Goal: Task Accomplishment & Management: Manage account settings

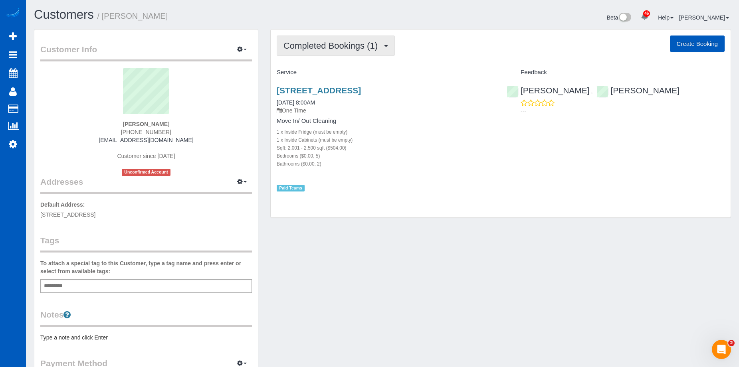
click at [348, 47] on span "Completed Bookings (1)" at bounding box center [332, 46] width 98 height 10
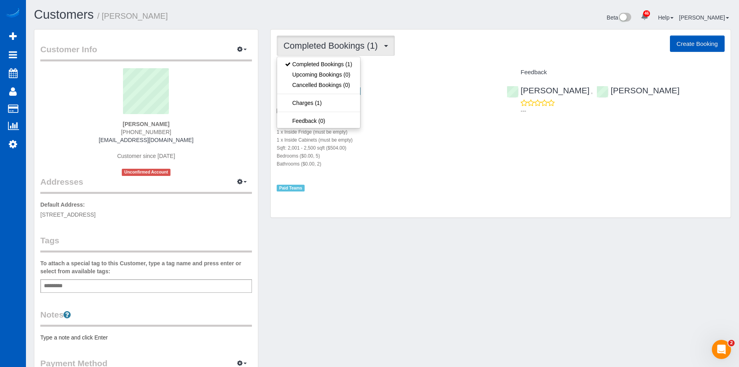
click at [359, 50] on span "Completed Bookings (1)" at bounding box center [332, 46] width 98 height 10
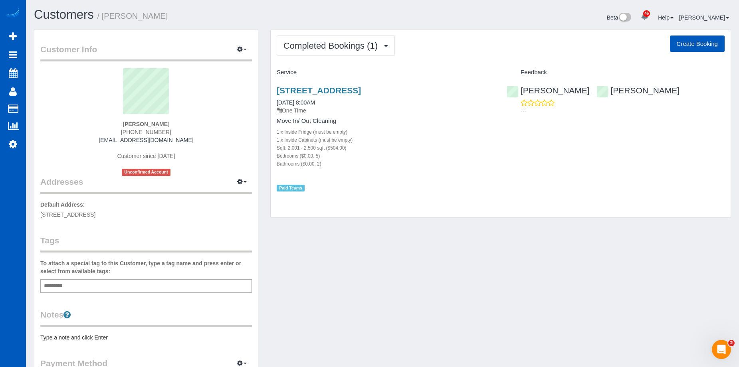
click at [705, 45] on button "Create Booking" at bounding box center [696, 44] width 55 height 17
select select "WA"
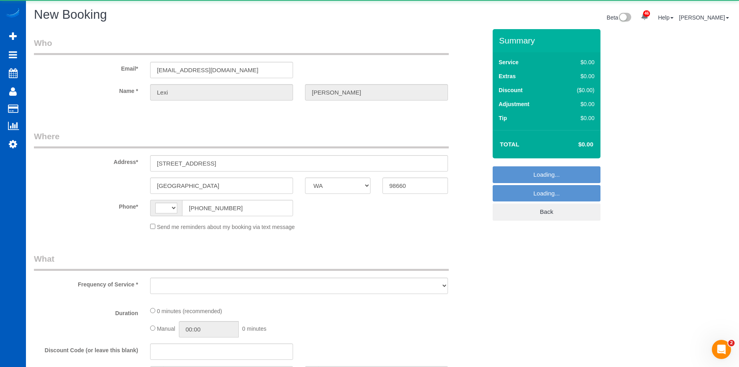
select select "string:US"
select select "string:fspay-7d5ce4f1-24b9-47a9-b45c-a963ec540b45"
select select "199"
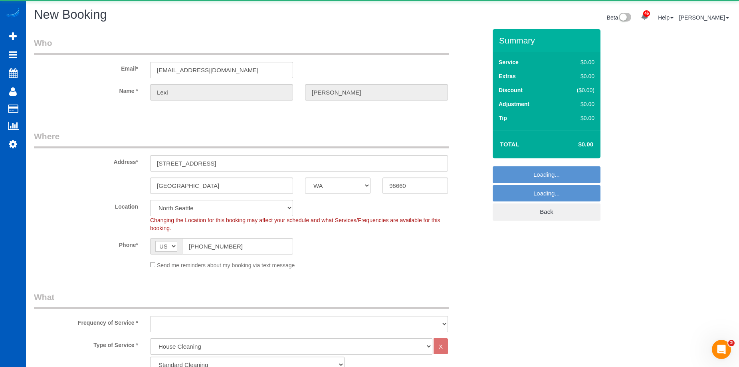
select select "object:1685"
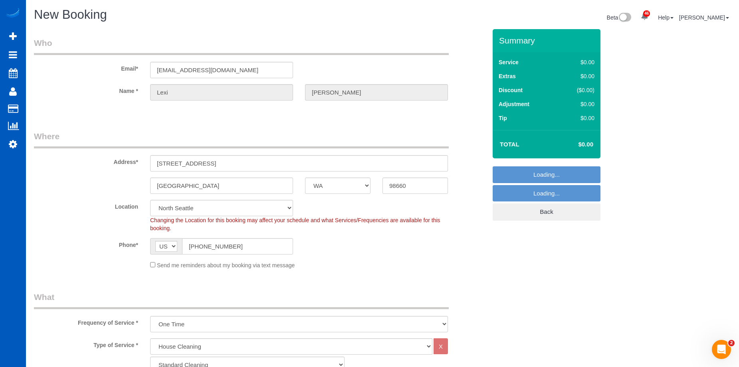
select select "366"
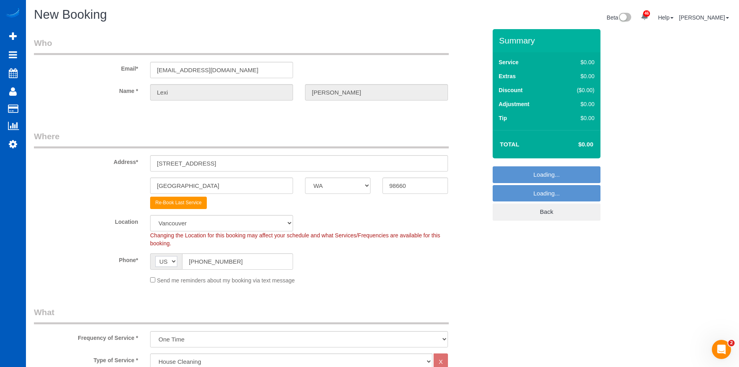
click at [155, 265] on select "AF AL DZ AD AO AI AQ AG AR AM AW AU AT AZ BS BH BD BB BY BE BZ BJ BM BT BO BA B…" at bounding box center [166, 261] width 22 height 11
select select "object:1900"
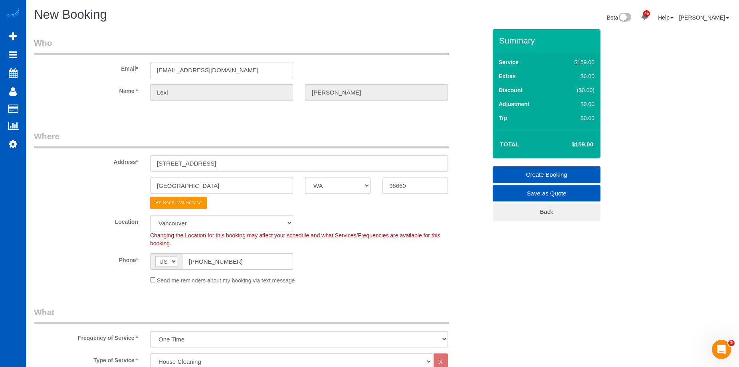
drag, startPoint x: 205, startPoint y: 164, endPoint x: 85, endPoint y: 160, distance: 120.6
click at [82, 162] on div "Address* 310 W 21st ST" at bounding box center [260, 150] width 464 height 41
paste input "12412 NE 53rd Ave Vancouver WA 98686"
drag, startPoint x: 251, startPoint y: 163, endPoint x: 342, endPoint y: 168, distance: 90.7
click at [342, 168] on input "12412 NE 53rd Ave Vancouver WA 98686" at bounding box center [299, 163] width 298 height 16
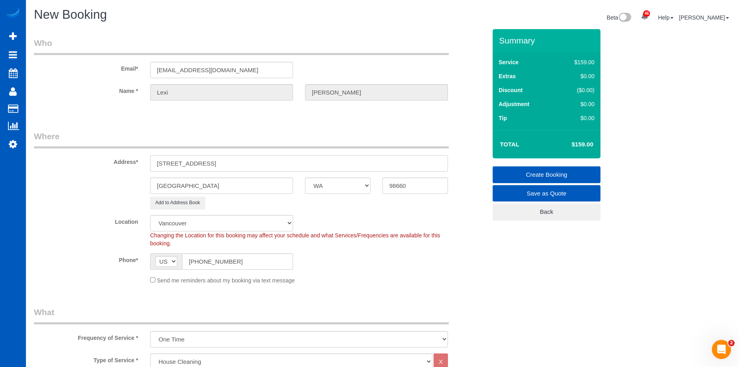
type input "12412 NE 53rd Ave Vancouver WA"
drag, startPoint x: 409, startPoint y: 185, endPoint x: 375, endPoint y: 184, distance: 33.5
click at [375, 184] on div "Vancouver AK AL AR AZ CA CO CT DC DE FL GA HI IA ID IL IN KS KY LA MA MD ME MI …" at bounding box center [260, 186] width 464 height 16
paste input "86"
type input "98686"
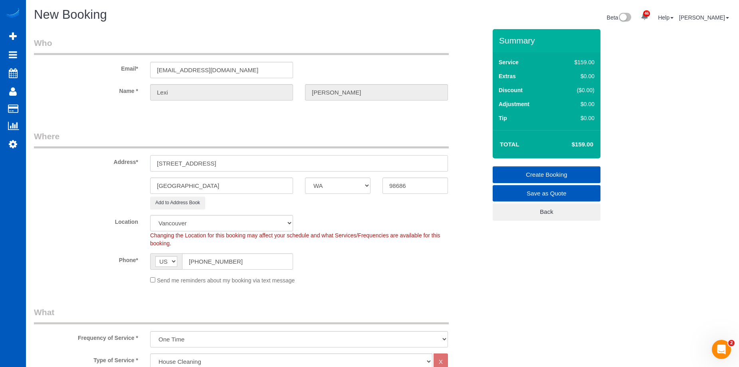
drag, startPoint x: 211, startPoint y: 166, endPoint x: 238, endPoint y: 165, distance: 26.4
click at [238, 165] on input "12412 NE 53rd Ave Vancouver WA" at bounding box center [299, 163] width 298 height 16
click at [255, 158] on input "12412 NE 53rd Ave Vancouver WA" at bounding box center [299, 163] width 298 height 16
drag, startPoint x: 265, startPoint y: 157, endPoint x: 208, endPoint y: 162, distance: 57.3
click at [208, 162] on input "12412 NE 53rd Ave Vancouver WA" at bounding box center [299, 163] width 298 height 16
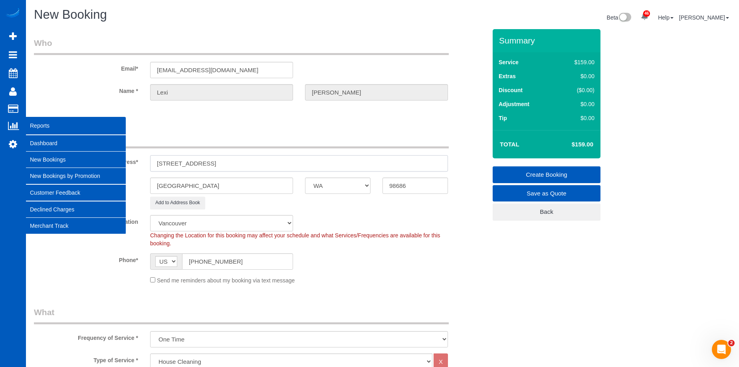
type input "12412 NE 53rd Ave"
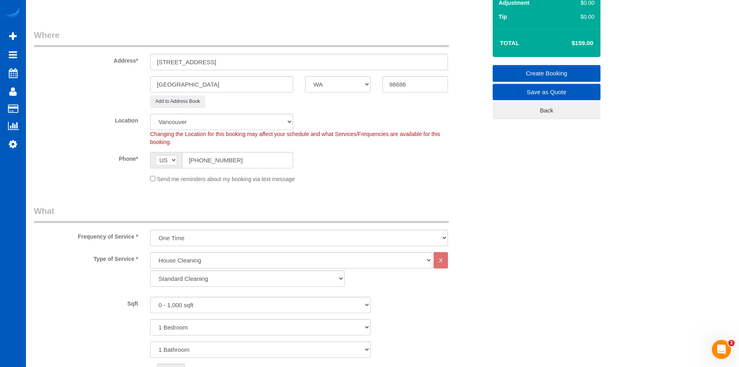
scroll to position [120, 0]
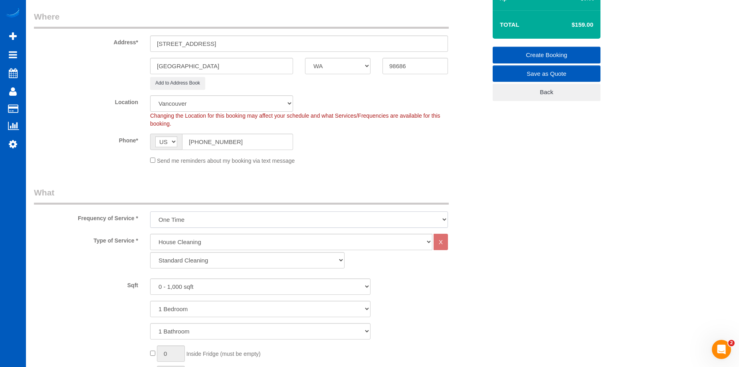
click at [221, 225] on select "One Time Weekly - 15.00% Every 2 Weeks - 10.00% Every 4 Weeks - 5.00% Every 2 M…" at bounding box center [299, 219] width 298 height 16
select select "object:1903"
click at [150, 211] on select "One Time Weekly - 15.00% Every 2 Weeks - 10.00% Every 4 Weeks - 5.00% Every 2 M…" at bounding box center [299, 219] width 298 height 16
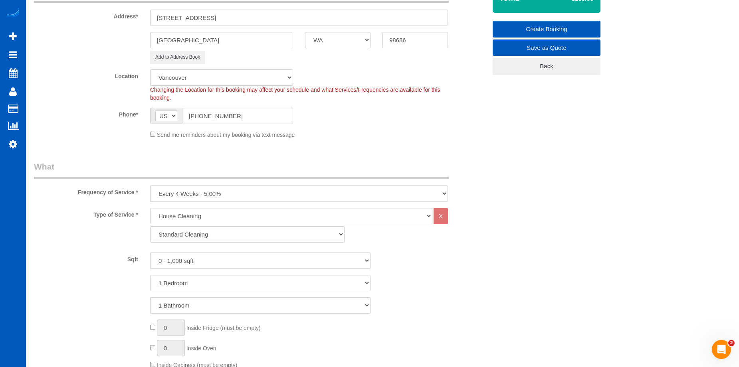
scroll to position [160, 0]
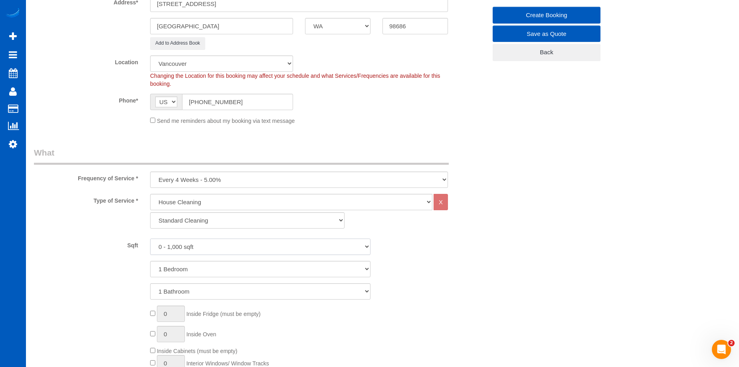
click at [225, 245] on select "0 - 1,000 sqft 1,001 - 1,500 sqft 1,501 - 2,000 sqft 2,001 - 2,500 sqft 2,501 -…" at bounding box center [260, 247] width 220 height 16
select select "3001"
click at [150, 239] on select "0 - 1,000 sqft 1,001 - 1,500 sqft 1,501 - 2,000 sqft 2,001 - 2,500 sqft 2,501 -…" at bounding box center [260, 247] width 220 height 16
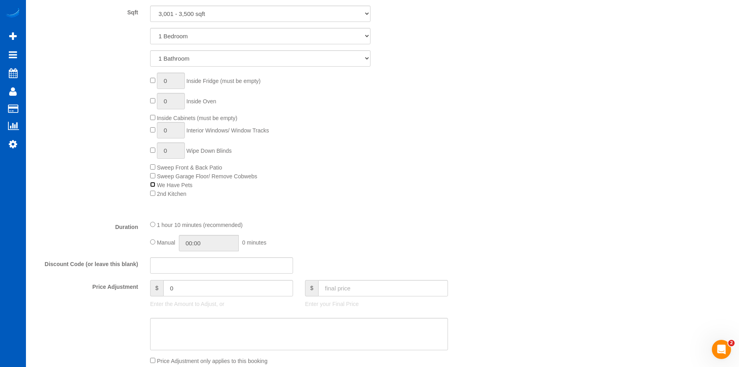
scroll to position [479, 0]
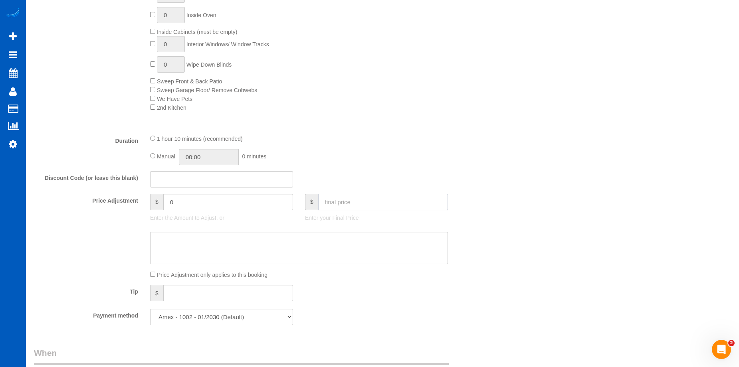
click at [338, 201] on input "text" at bounding box center [383, 202] width 130 height 16
type input "329"
click at [307, 242] on textarea at bounding box center [299, 248] width 298 height 33
type input "-40.55"
click at [251, 249] on textarea at bounding box center [299, 248] width 298 height 33
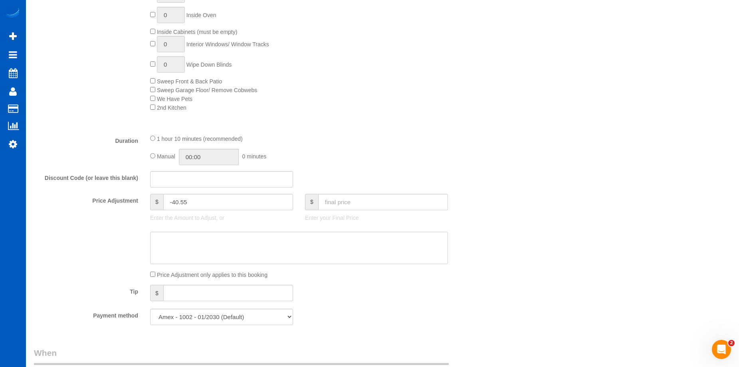
paste textarea "Recurring"
type textarea "Recurring"
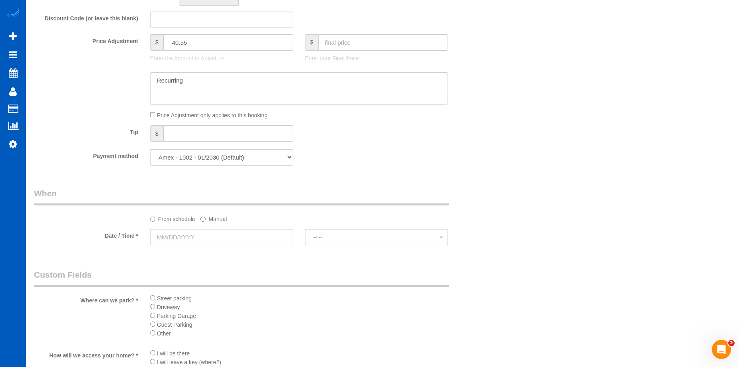
scroll to position [758, 0]
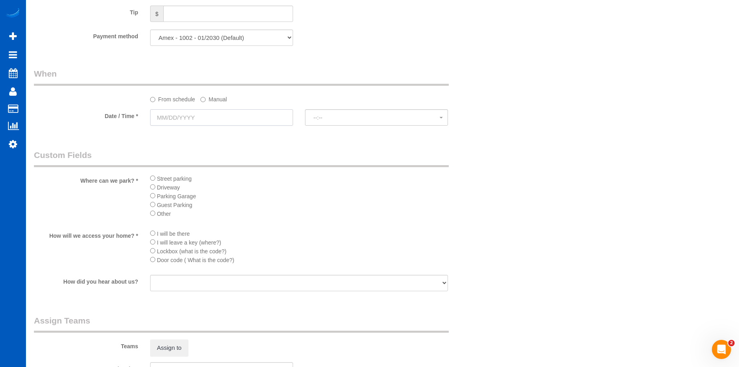
click at [245, 118] on input "text" at bounding box center [221, 117] width 143 height 16
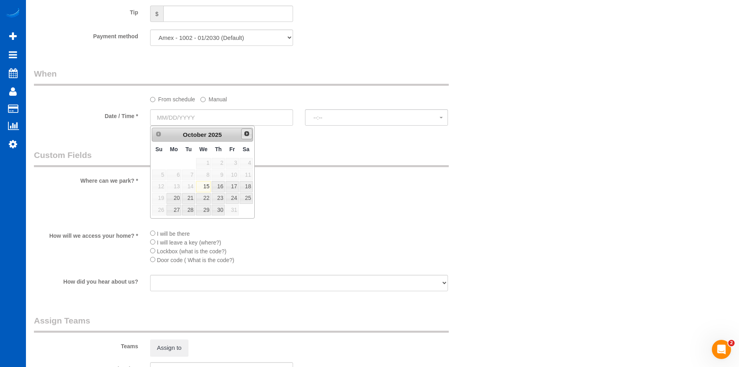
click at [247, 135] on span "Next" at bounding box center [246, 133] width 6 height 6
click at [229, 186] on link "14" at bounding box center [231, 186] width 13 height 11
type input "11/14/2025"
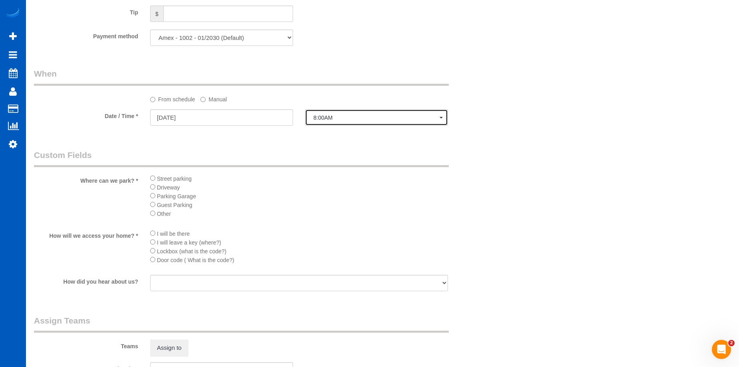
click at [317, 120] on span "8:00AM" at bounding box center [376, 118] width 126 height 6
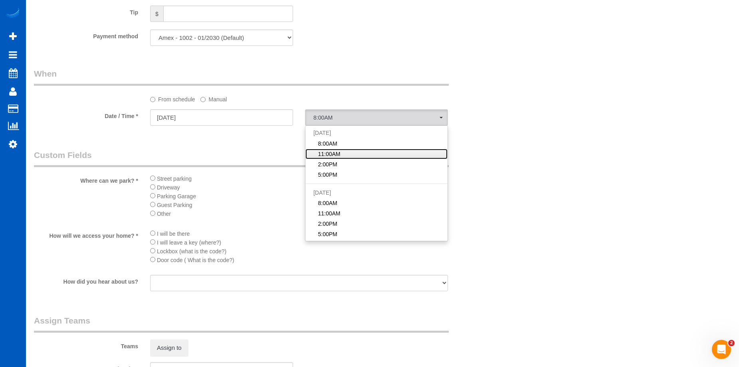
click at [331, 154] on span "11:00AM" at bounding box center [329, 154] width 22 height 8
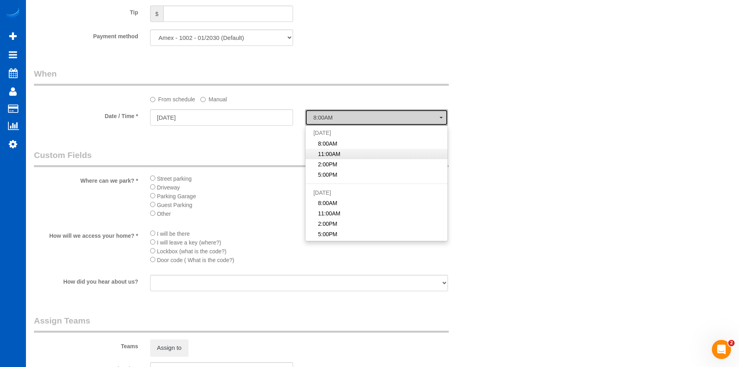
select select "spot2"
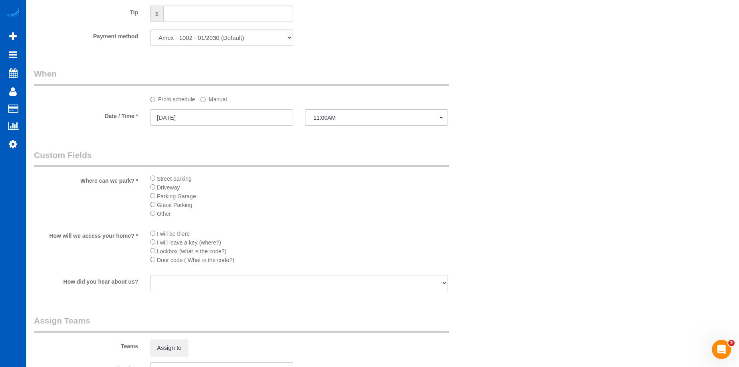
click at [157, 186] on span "Driveway" at bounding box center [168, 187] width 23 height 6
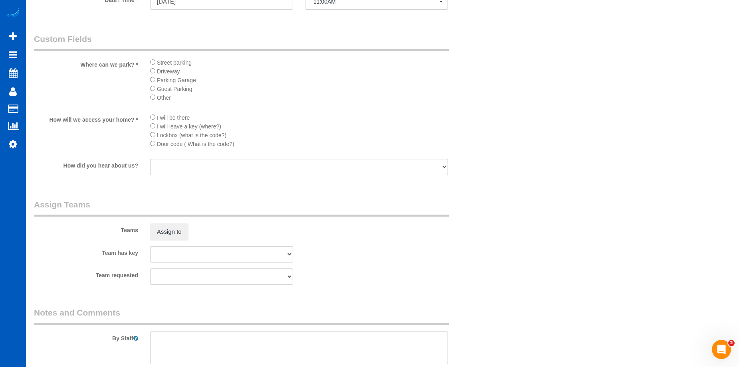
scroll to position [878, 0]
click at [217, 339] on textarea at bounding box center [299, 344] width 298 height 33
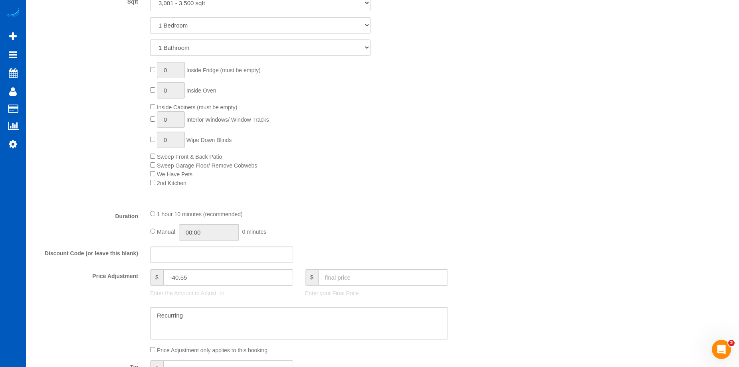
scroll to position [399, 0]
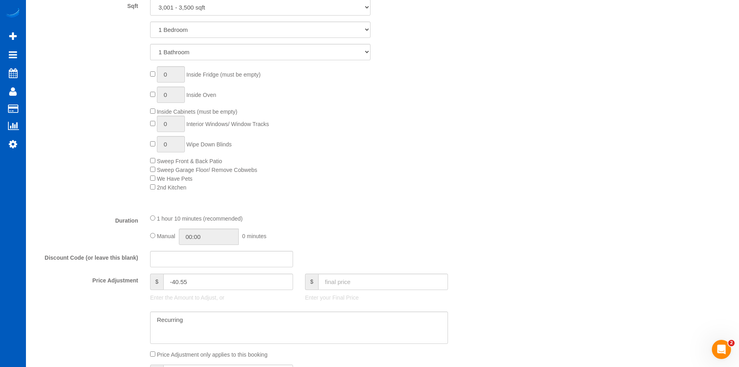
type textarea "Booked by Aaron."
click at [210, 239] on input "01:10" at bounding box center [209, 237] width 60 height 16
type input "04:00"
click at [193, 292] on li "04:00" at bounding box center [200, 293] width 36 height 10
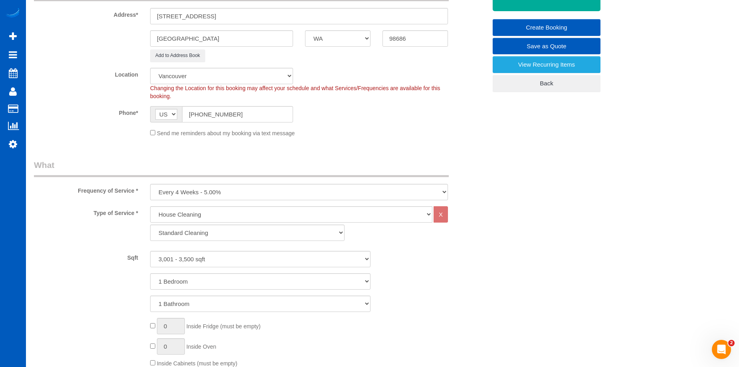
select select "spot19"
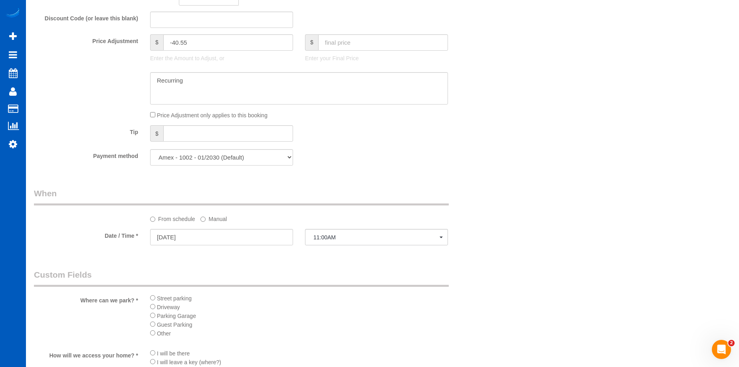
scroll to position [798, 0]
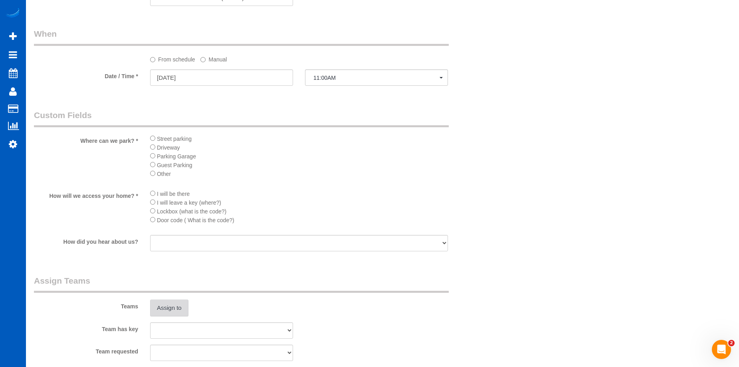
click at [174, 303] on button "Assign to" at bounding box center [169, 308] width 38 height 17
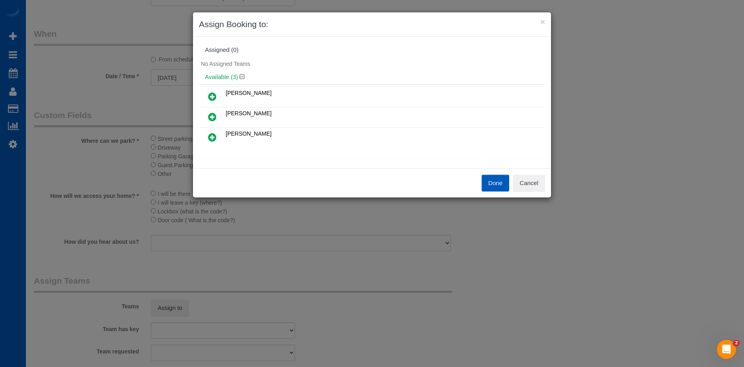
click at [211, 111] on link at bounding box center [212, 117] width 19 height 16
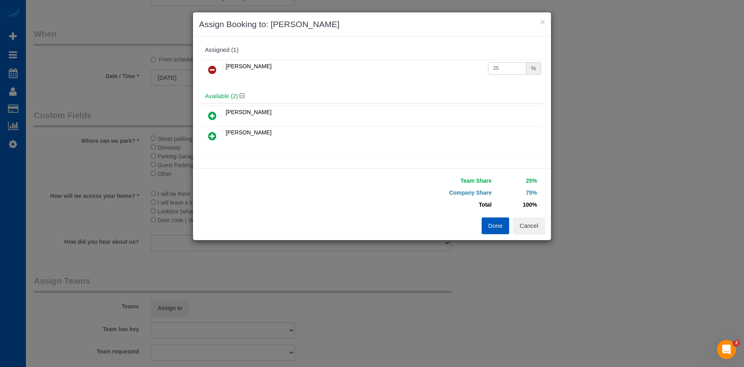
drag, startPoint x: 491, startPoint y: 65, endPoint x: 500, endPoint y: 65, distance: 8.4
click at [491, 65] on input "25" at bounding box center [507, 68] width 38 height 12
click at [475, 68] on tr "Mariia Syrotiuk 25 %" at bounding box center [372, 70] width 342 height 20
type input "50"
click at [490, 223] on button "Done" at bounding box center [496, 225] width 28 height 17
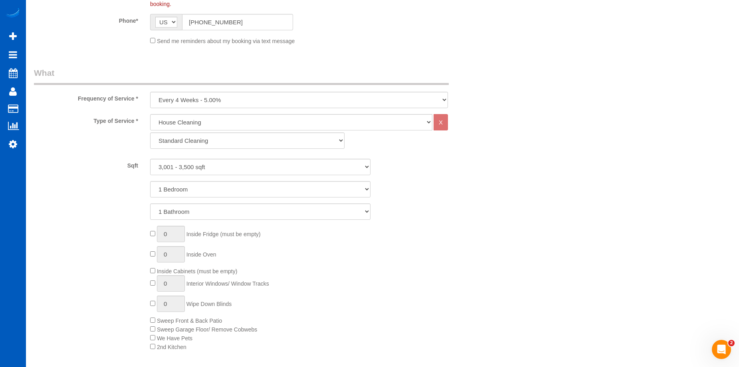
scroll to position [199, 0]
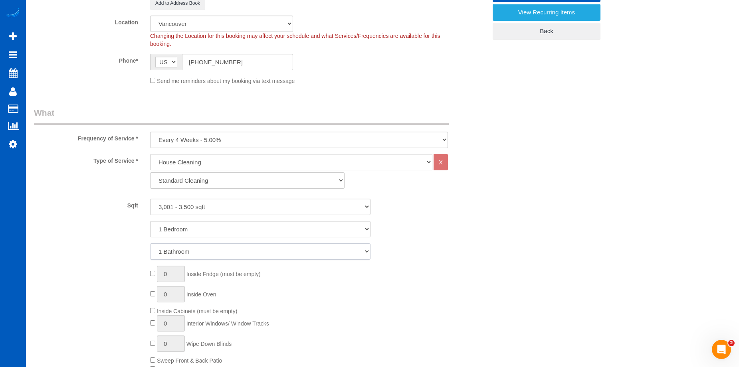
click at [272, 251] on select "1 Bathroom 2 Bathrooms 3 Bathrooms 4 Bathrooms 5 Bathrooms 6 Bathrooms 7 Bathro…" at bounding box center [260, 251] width 220 height 16
select select "3"
click at [150, 243] on select "1 Bathroom 2 Bathrooms 3 Bathrooms 4 Bathrooms 5 Bathrooms 6 Bathrooms 7 Bathro…" at bounding box center [260, 251] width 220 height 16
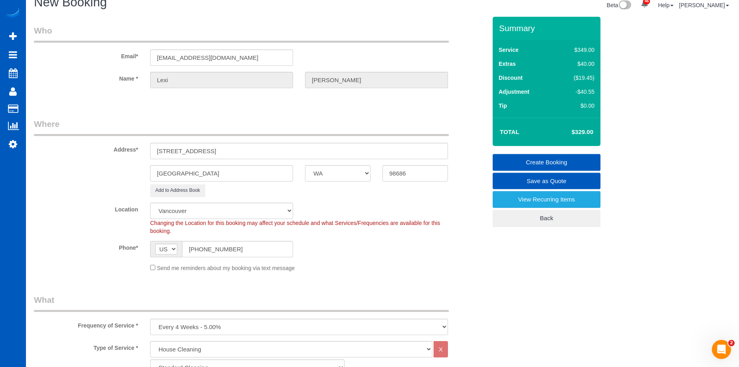
scroll to position [0, 0]
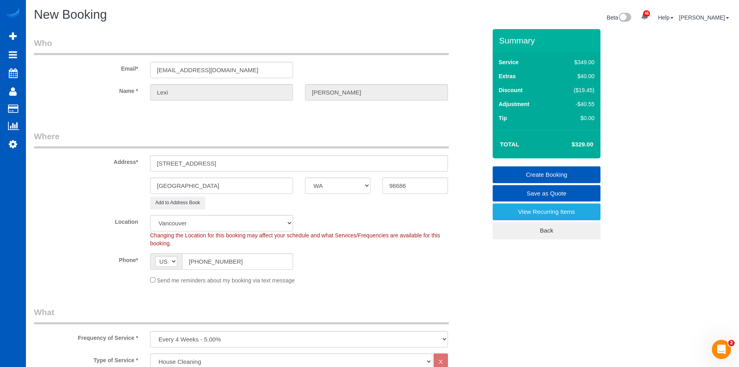
click at [511, 172] on link "Create Booking" at bounding box center [546, 174] width 108 height 17
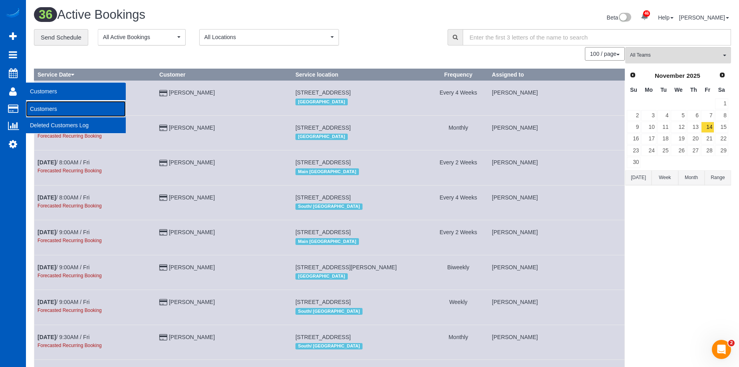
click at [36, 107] on link "Customers" at bounding box center [76, 109] width 100 height 16
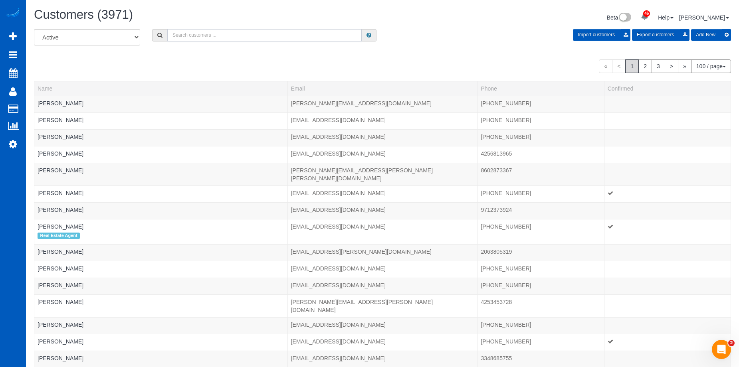
click at [193, 36] on input "text" at bounding box center [264, 35] width 194 height 12
paste input "kaeks@sbcglobal.net"
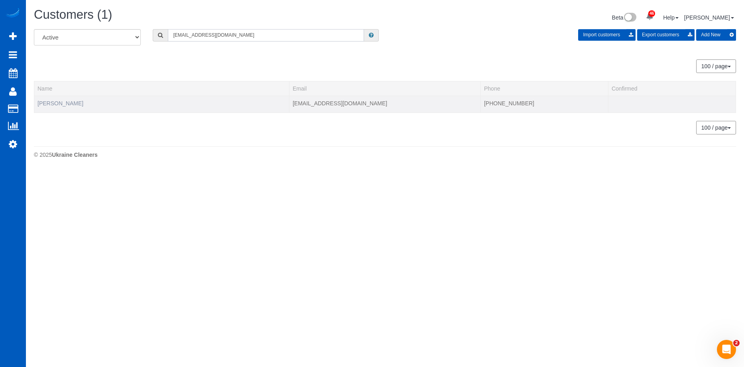
type input "kaeks@sbcglobal.net"
click at [73, 103] on link "Elaine Shotwell" at bounding box center [61, 103] width 46 height 6
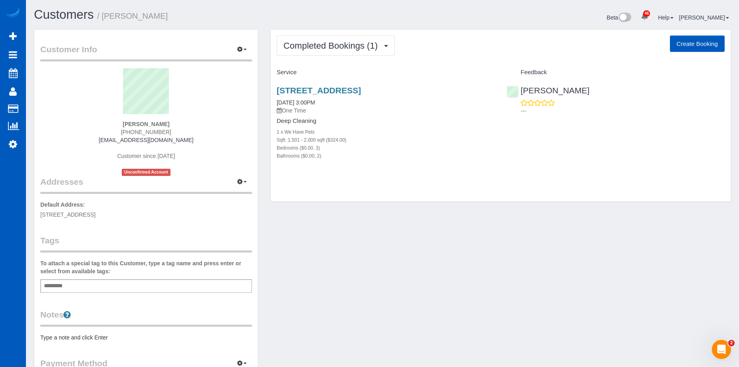
click at [702, 44] on button "Create Booking" at bounding box center [696, 44] width 55 height 17
select select "[GEOGRAPHIC_DATA]"
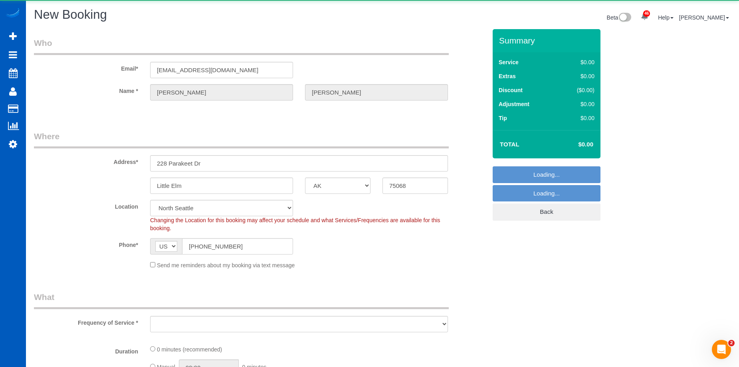
select select "string:fspay-98beca4a-bcd6-4a78-8b40-a16a623768c7"
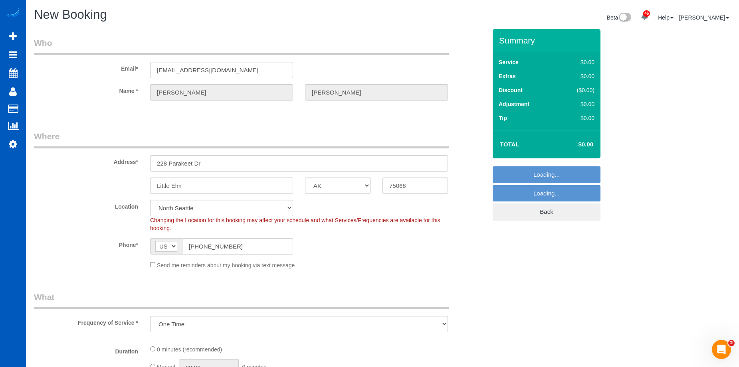
select select "object:4463"
select select "199"
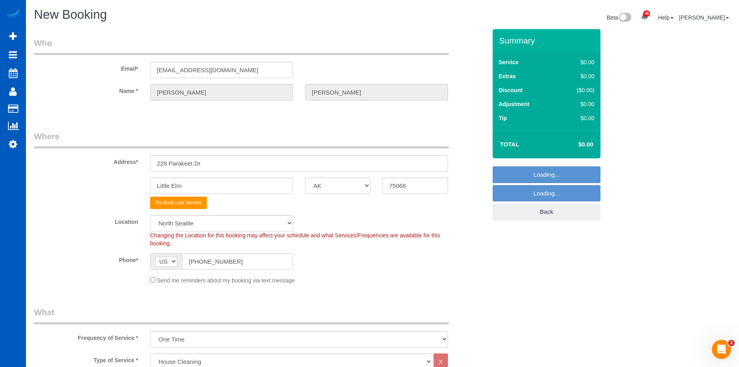
select select "331"
select select "object:4557"
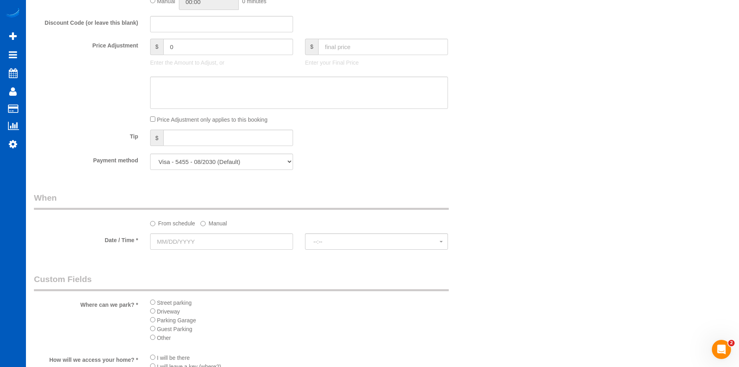
scroll to position [718, 0]
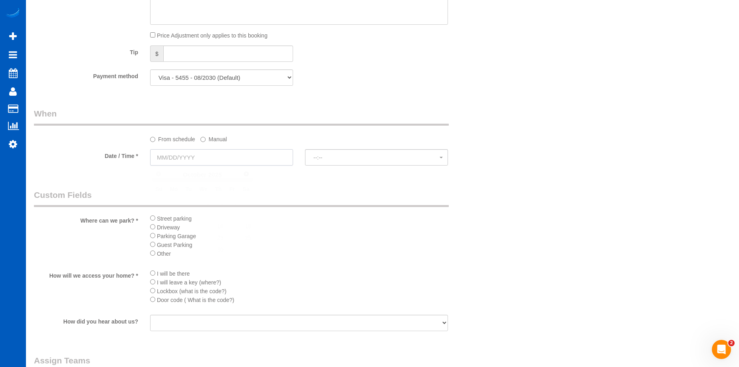
click at [243, 162] on input "text" at bounding box center [221, 157] width 143 height 16
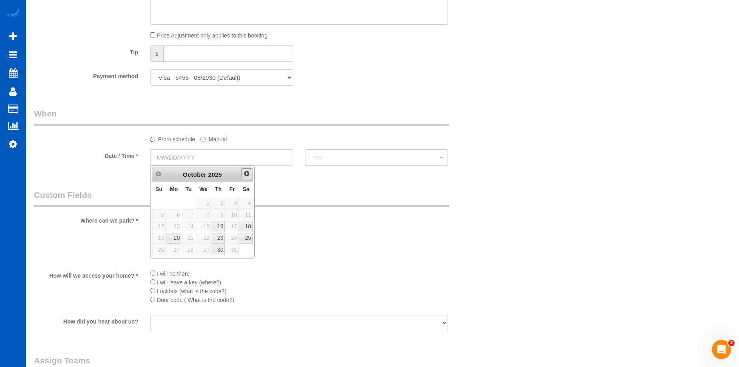
click at [244, 175] on span "Next" at bounding box center [246, 173] width 6 height 6
click at [221, 141] on label "Manual" at bounding box center [213, 137] width 26 height 11
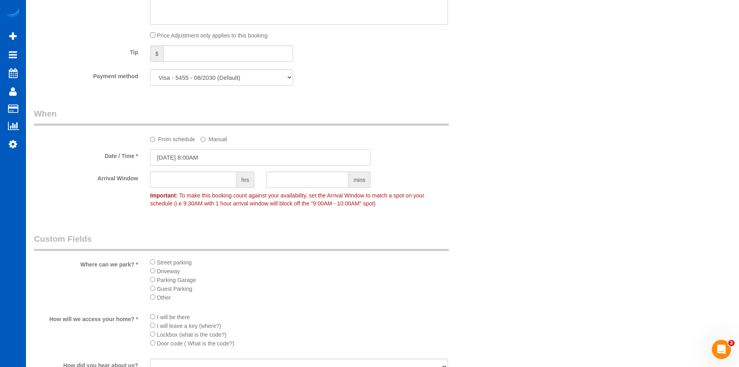
click at [211, 154] on input "10/15/2025 8:00AM" at bounding box center [260, 157] width 220 height 16
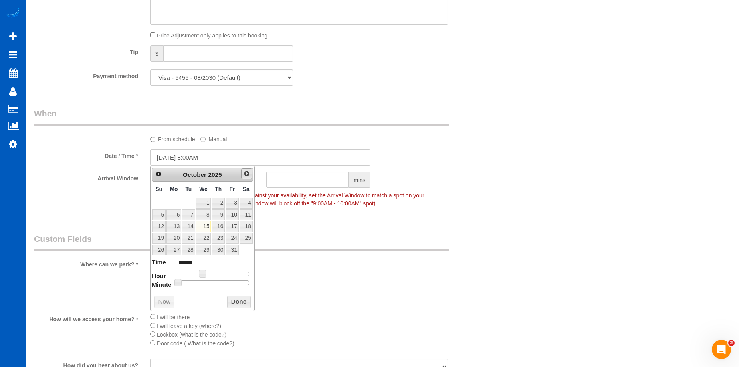
click at [248, 176] on span "Next" at bounding box center [246, 173] width 6 height 6
click at [172, 225] on link "10" at bounding box center [173, 226] width 15 height 11
type input "11/10/2025 9:00AM"
type input "******"
type input "11/10/2025 10:00AM"
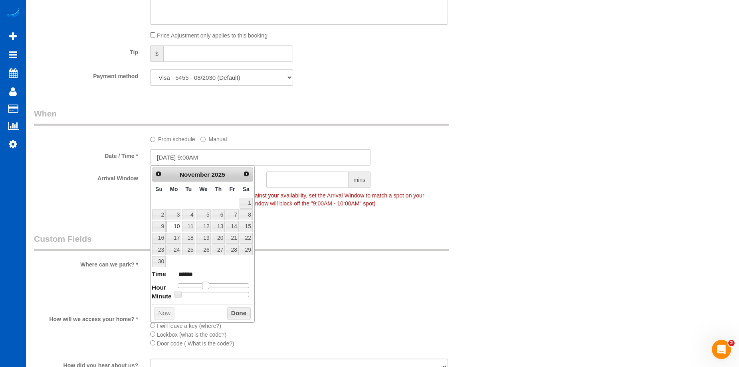
type input "*******"
type input "11/10/2025 11:00AM"
type input "*******"
type input "11/10/2025 12:00PM"
type input "*******"
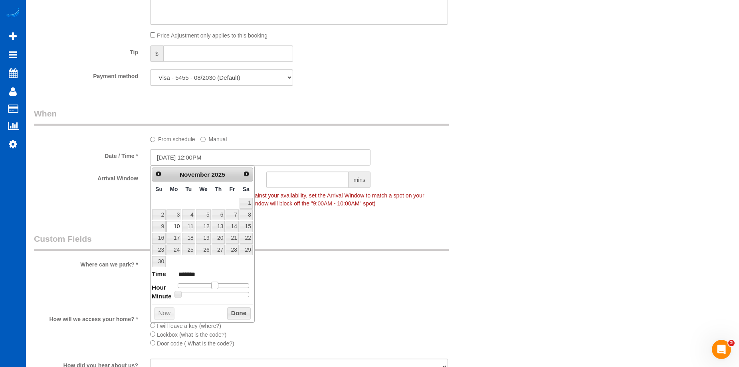
type input "11/10/2025 1:00PM"
type input "******"
type input "11/10/2025 2:00PM"
type input "******"
drag, startPoint x: 199, startPoint y: 283, endPoint x: 218, endPoint y: 283, distance: 18.4
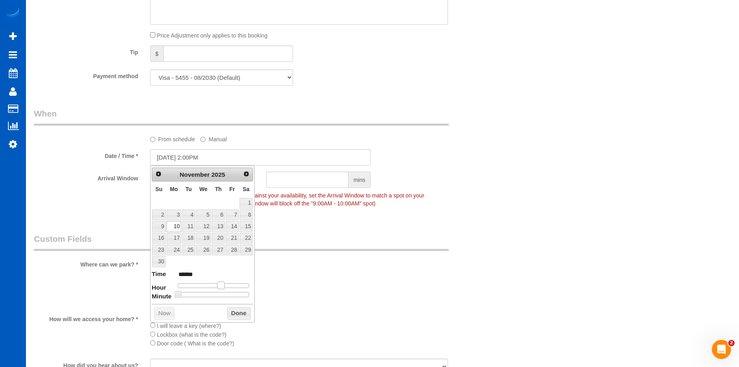
click at [218, 283] on span at bounding box center [220, 285] width 7 height 7
click at [246, 314] on button "Done" at bounding box center [239, 313] width 24 height 13
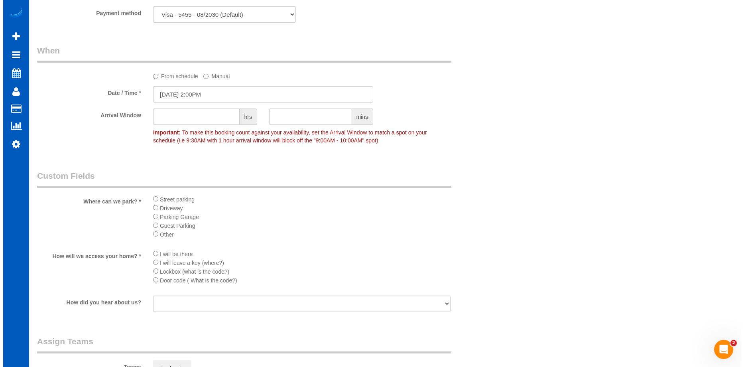
scroll to position [878, 0]
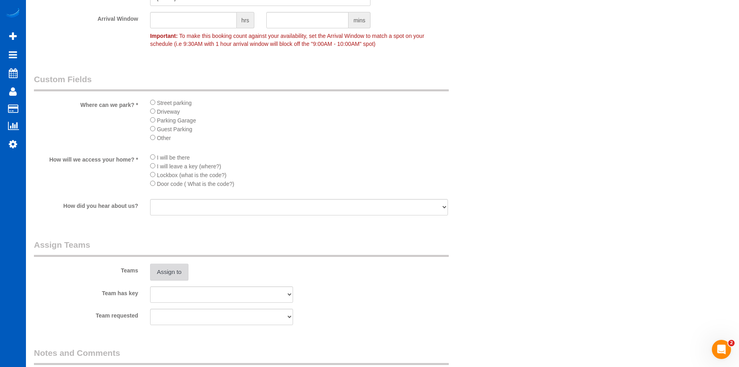
click at [180, 272] on button "Assign to" at bounding box center [169, 272] width 38 height 17
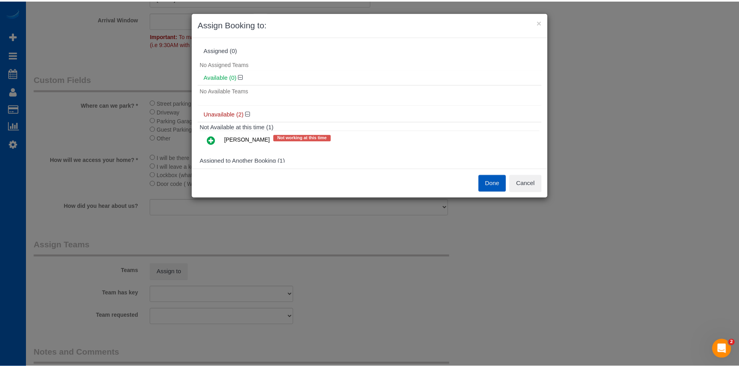
scroll to position [39, 0]
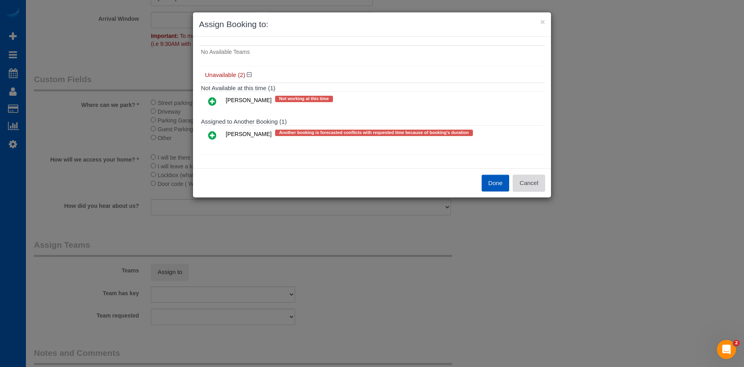
click at [533, 188] on button "Cancel" at bounding box center [529, 183] width 32 height 17
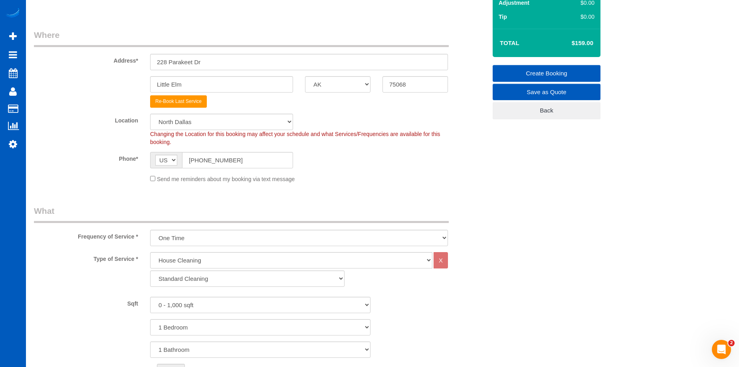
scroll to position [80, 0]
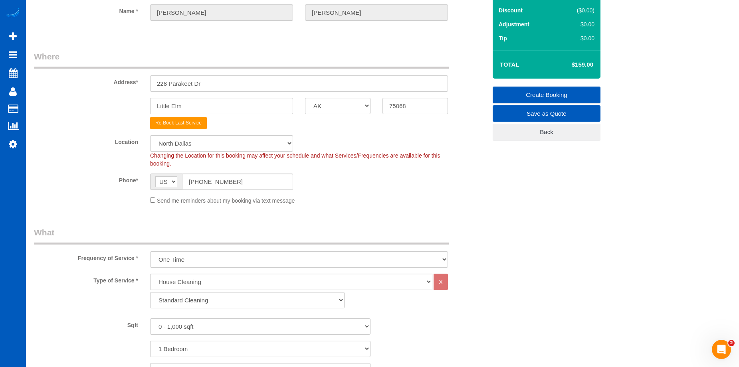
click at [247, 260] on select "One Time Weekly - 15.00% Every 2 Weeks - 10.00% Every 4 Weeks - 5.00% Every 2 M…" at bounding box center [299, 259] width 298 height 16
select select "object:4560"
click at [150, 251] on select "One Time Weekly - 15.00% Every 2 Weeks - 10.00% Every 4 Weeks - 5.00% Every 2 M…" at bounding box center [299, 259] width 298 height 16
click at [237, 310] on div "House Cleaning X Standard Cleaning Deep Cleaning Move In/ Out Cleaning" at bounding box center [299, 293] width 310 height 39
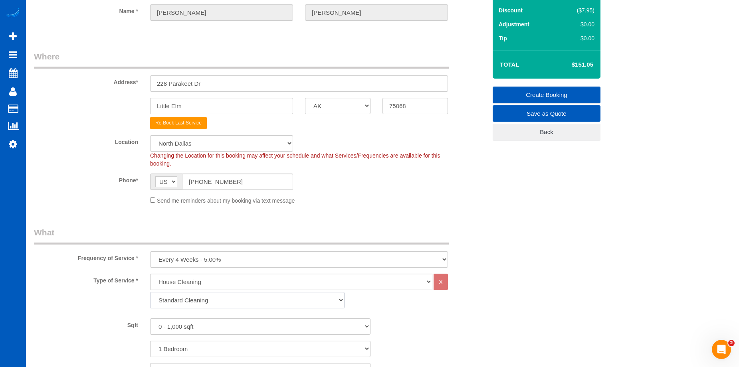
click at [245, 300] on select "Standard Cleaning Deep Cleaning Move In/ Out Cleaning" at bounding box center [247, 300] width 194 height 16
click at [241, 304] on select "Standard Cleaning Deep Cleaning Move In/ Out Cleaning" at bounding box center [247, 300] width 194 height 16
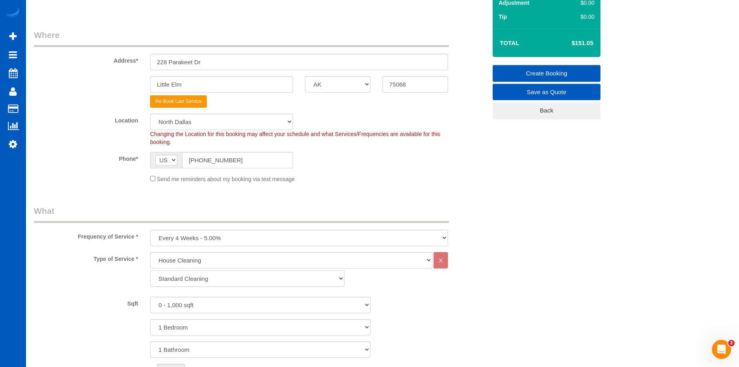
scroll to position [120, 0]
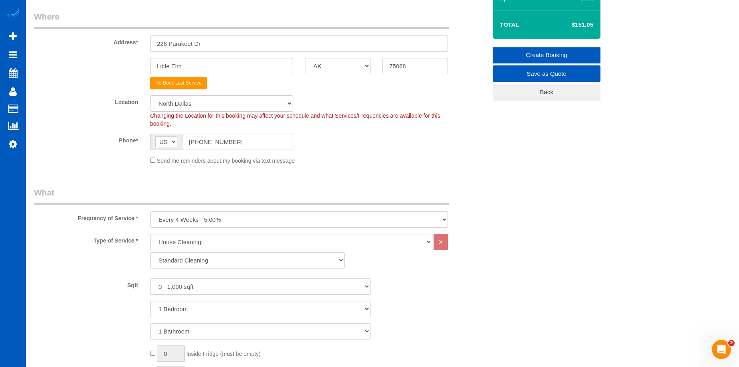
click at [242, 292] on select "0 - 1,000 sqft 1,001 - 1,500 sqft 1,501 - 2,000 sqft 2,001 - 2,500 sqft 2,501 -…" at bounding box center [260, 286] width 220 height 16
click at [235, 294] on select "0 - 1,000 sqft 1,001 - 1,500 sqft 1,501 - 2,000 sqft 2,001 - 2,500 sqft 2,501 -…" at bounding box center [260, 286] width 220 height 16
select select "1501"
click at [150, 278] on select "0 - 1,000 sqft 1,001 - 1,500 sqft 1,501 - 2,000 sqft 2,001 - 2,500 sqft 2,501 -…" at bounding box center [260, 286] width 220 height 16
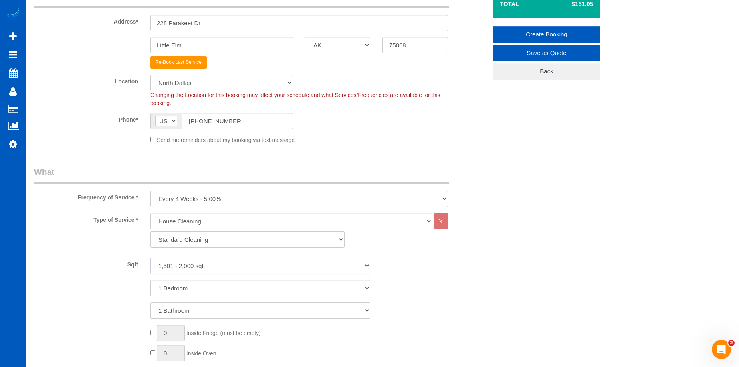
scroll to position [160, 0]
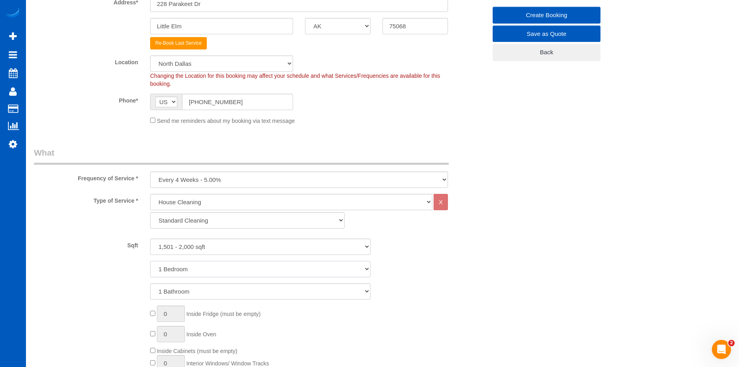
click at [205, 268] on select "1 Bedroom 2 Bedrooms 3 Bedrooms 4 Bedrooms 5 Bedrooms 6 Bedrooms 7 Bedrooms" at bounding box center [260, 269] width 220 height 16
select select "3"
click at [150, 261] on select "1 Bedroom 2 Bedrooms 3 Bedrooms 4 Bedrooms 5 Bedrooms 6 Bedrooms 7 Bedrooms" at bounding box center [260, 269] width 220 height 16
click at [212, 297] on select "1 Bathroom 2 Bathrooms 3 Bathrooms 4 Bathrooms 5 Bathrooms 6 Bathrooms 7 Bathro…" at bounding box center [260, 291] width 220 height 16
select select "2"
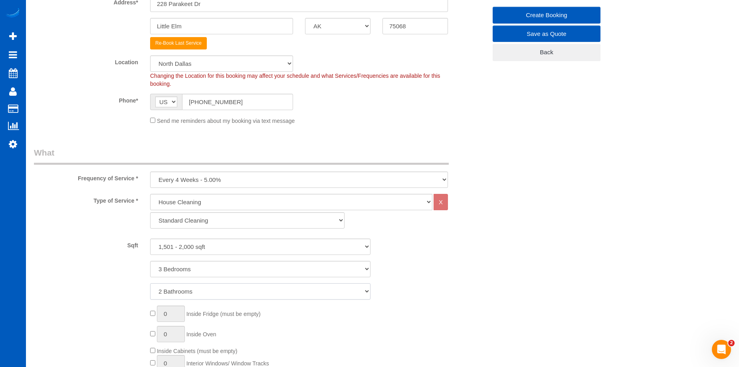
click at [150, 283] on select "1 Bathroom 2 Bathrooms 3 Bathrooms 4 Bathrooms 5 Bathrooms 6 Bathrooms 7 Bathro…" at bounding box center [260, 291] width 220 height 16
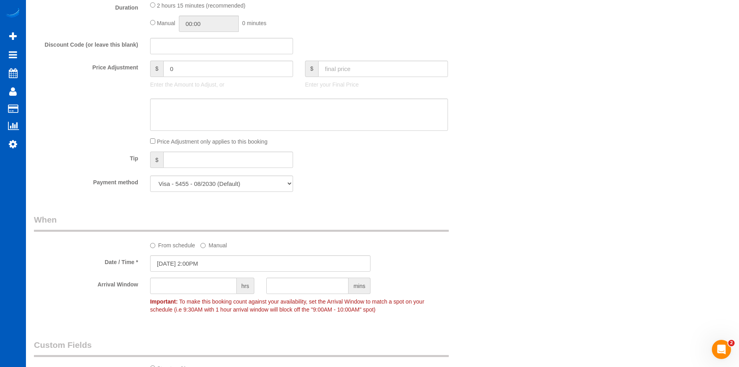
scroll to position [559, 0]
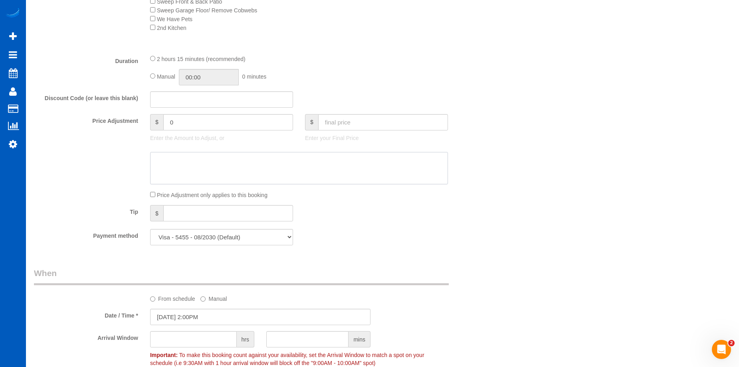
click at [278, 172] on textarea at bounding box center [299, 168] width 298 height 33
paste textarea "First recurring booking, then 198 USD monthly"
type textarea "First recurring booking, then 198 USD monthly"
click at [369, 195] on div "Price Adjustment only applies to this booking" at bounding box center [299, 194] width 310 height 9
click at [338, 125] on input "text" at bounding box center [383, 122] width 130 height 16
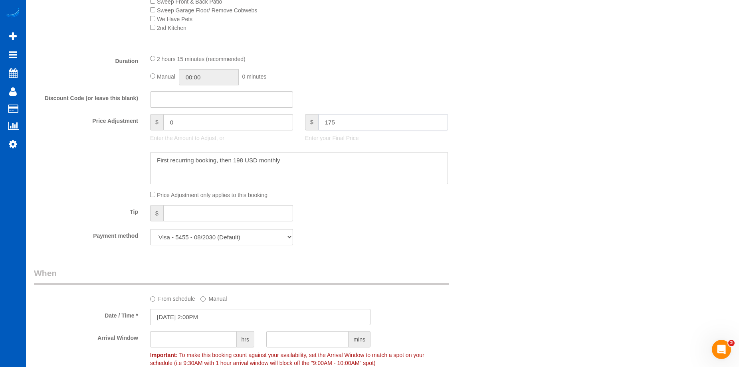
type input "175"
click at [355, 162] on textarea at bounding box center [299, 168] width 298 height 33
type input "-61.55"
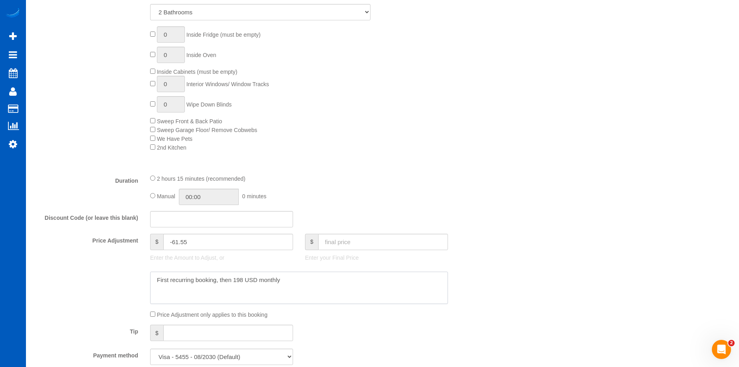
scroll to position [479, 0]
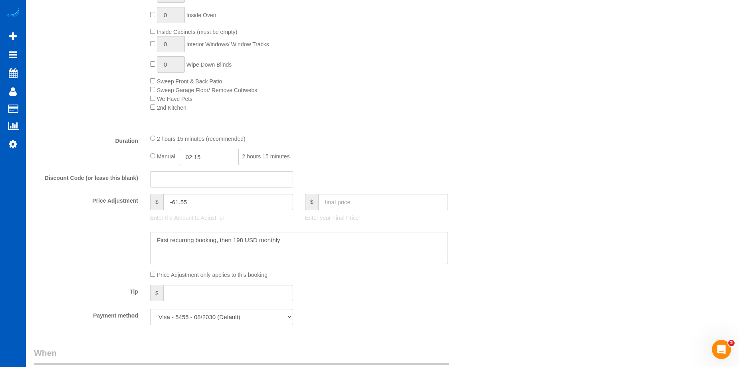
click at [196, 156] on input "02:15" at bounding box center [209, 157] width 60 height 16
type input "04:00"
click at [197, 176] on li "04:00" at bounding box center [200, 174] width 36 height 10
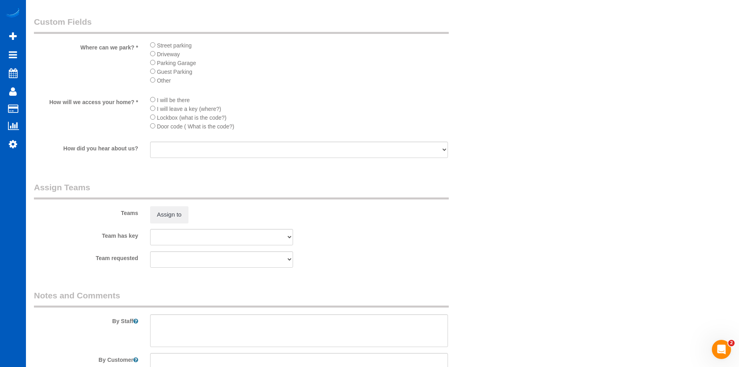
scroll to position [1021, 0]
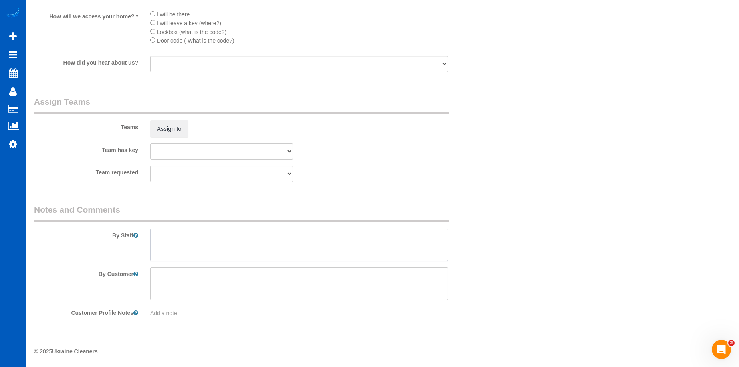
click at [264, 247] on textarea at bounding box center [299, 245] width 298 height 33
click at [219, 235] on textarea at bounding box center [299, 245] width 298 height 33
paste textarea "About 1.5k sqf as we\'re not cleaning two of the bedrooms that are used as stor…"
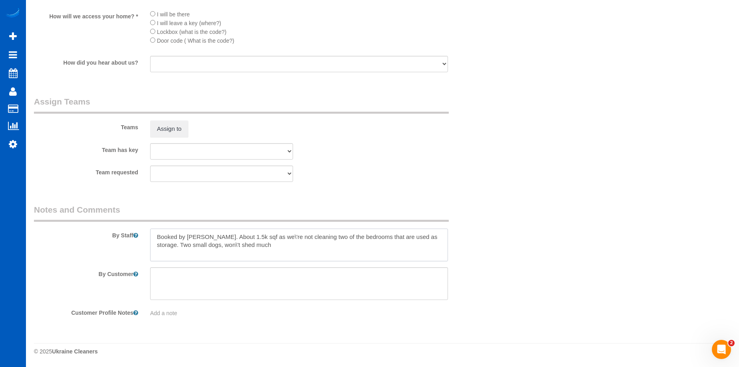
click at [252, 239] on textarea at bounding box center [299, 245] width 298 height 33
type textarea "Booked by Florencia. About 1.5k sqft as we\'re not cleaning two of the bedrooms…"
click at [164, 313] on span "Add a note" at bounding box center [163, 313] width 27 height 6
type textarea "Preference: Same cleaners, 2nd Monday of the month, afternoon."
click at [397, 174] on div "Team requested Anna Vakarchuk Viktoriia Nazarenko" at bounding box center [260, 174] width 464 height 16
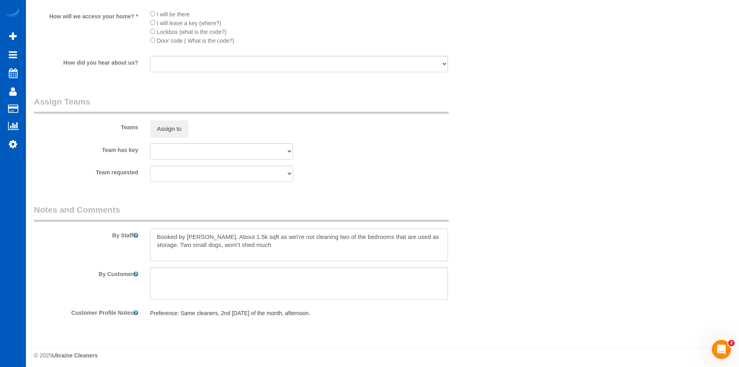
click at [252, 237] on textarea at bounding box center [299, 245] width 298 height 33
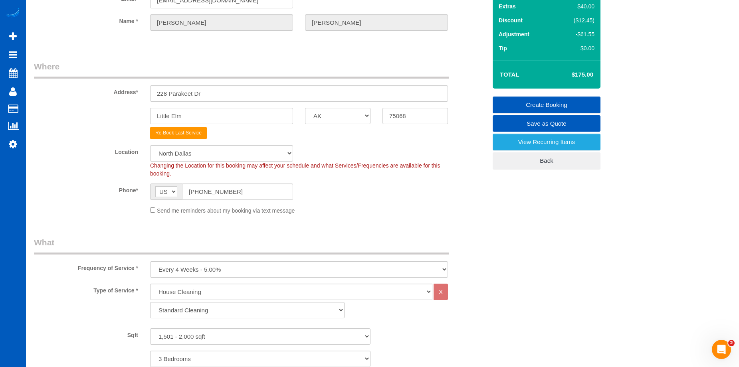
scroll to position [24, 0]
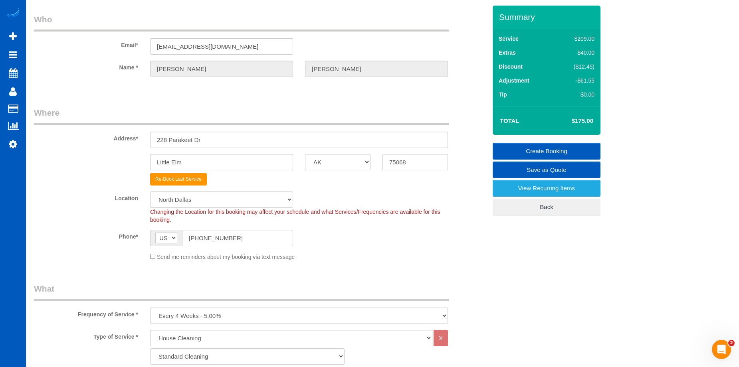
click at [536, 151] on link "Create Booking" at bounding box center [546, 151] width 108 height 17
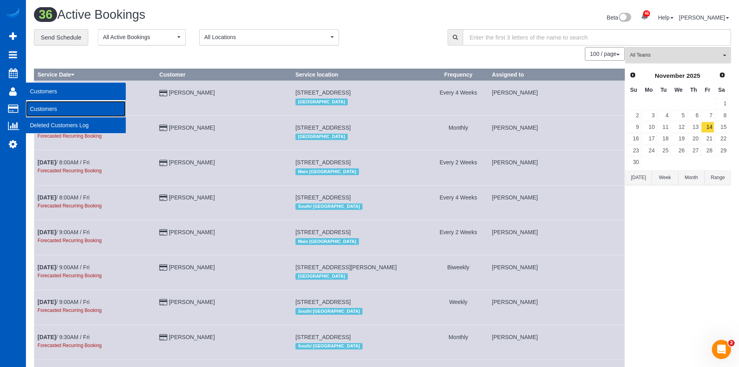
click at [36, 105] on link "Customers" at bounding box center [76, 109] width 100 height 16
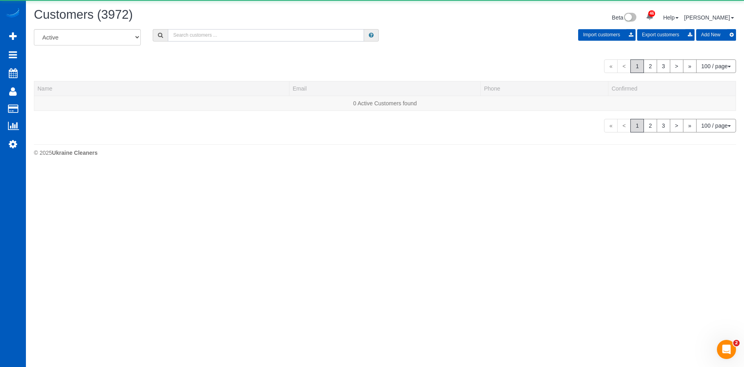
click at [221, 39] on input "text" at bounding box center [266, 35] width 196 height 12
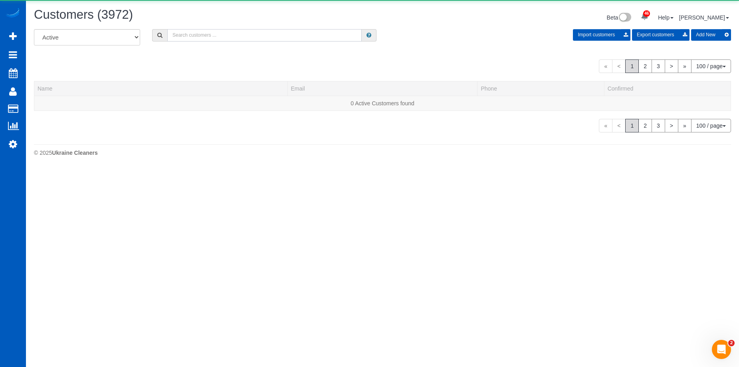
paste input "kaeks@sbcglobal.net"
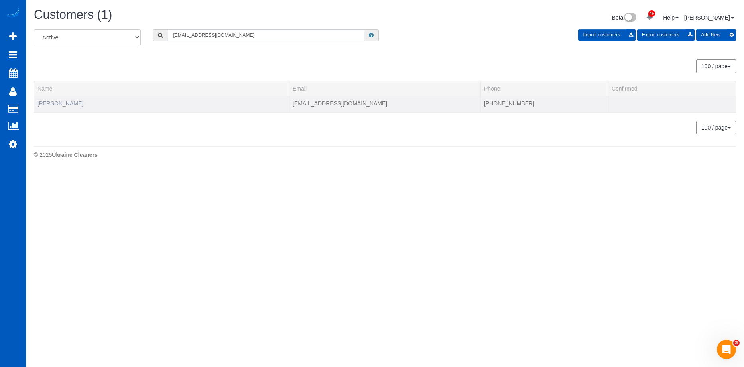
type input "kaeks@sbcglobal.net"
click at [57, 105] on link "Elaine Shotwell" at bounding box center [61, 103] width 46 height 6
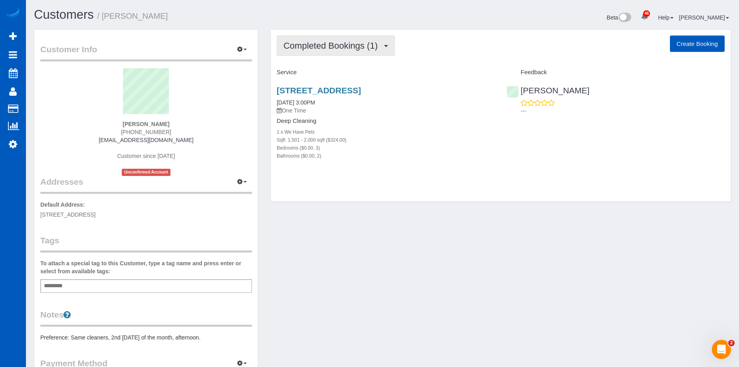
click at [358, 45] on span "Completed Bookings (1)" at bounding box center [332, 46] width 98 height 10
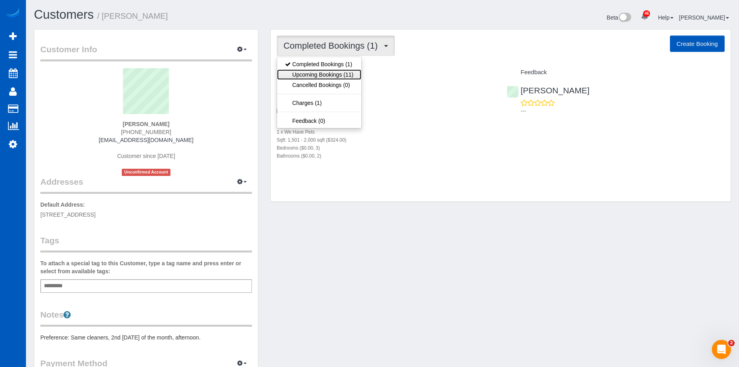
click at [344, 73] on link "Upcoming Bookings (11)" at bounding box center [319, 74] width 84 height 10
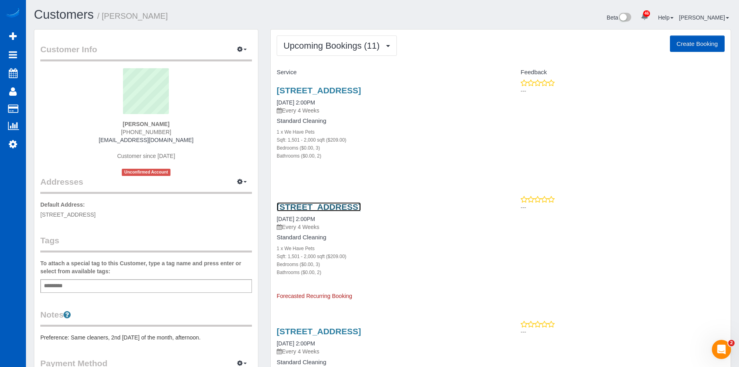
click at [328, 207] on link "228 Parakeet Dr, Little Elm, TX 75068" at bounding box center [318, 206] width 84 height 9
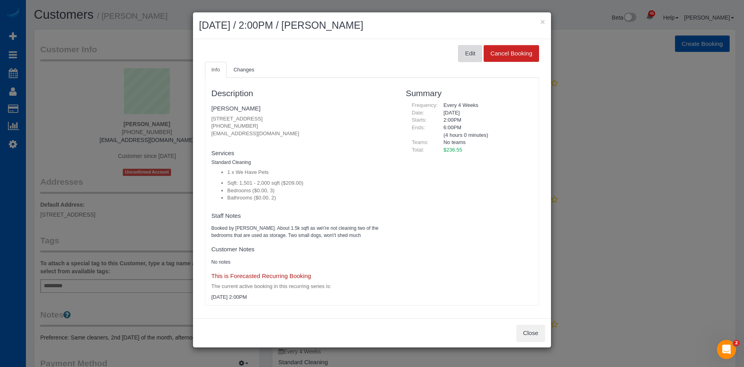
click at [464, 55] on button "Edit" at bounding box center [470, 53] width 24 height 17
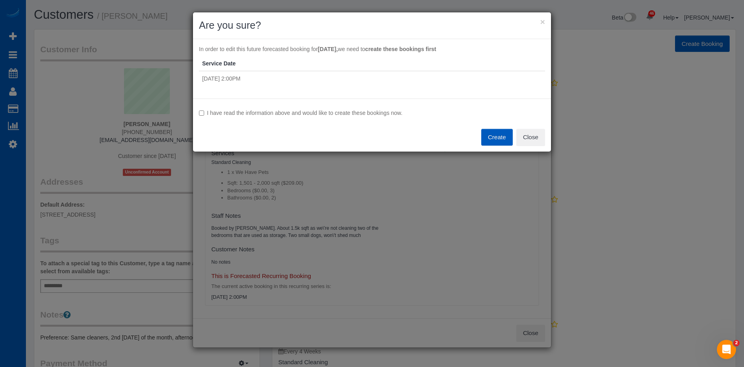
click at [247, 113] on label "I have read the information above and would like to create these bookings now." at bounding box center [372, 113] width 346 height 8
click at [502, 132] on button "Create" at bounding box center [498, 137] width 32 height 17
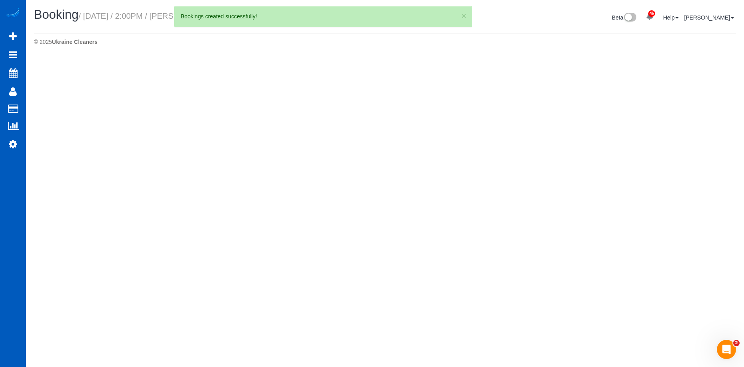
select select "[GEOGRAPHIC_DATA]"
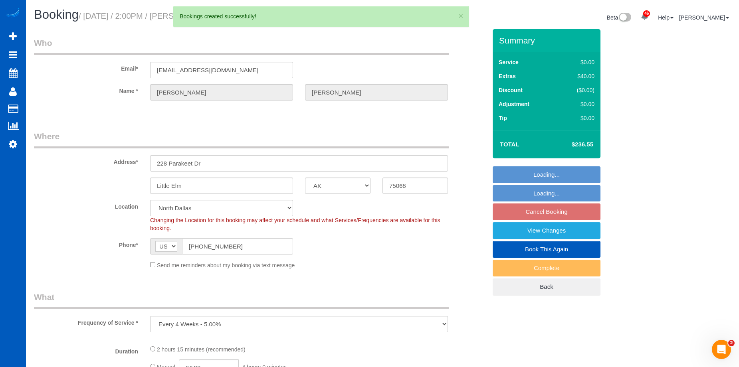
select select "object:7051"
select select "string:fspay-98beca4a-bcd6-4a78-8b40-a16a623768c7"
select select "199"
select select "1501"
select select "3"
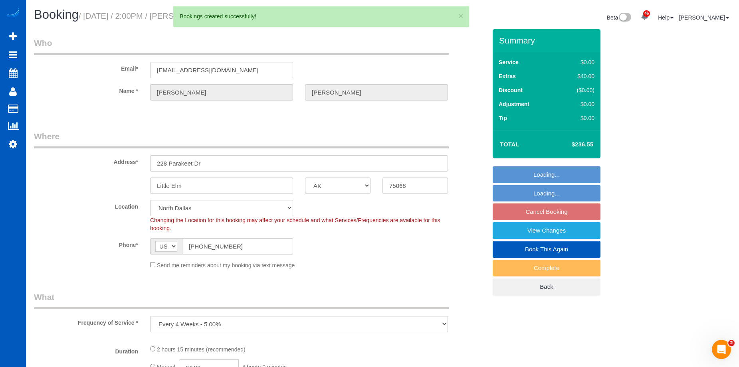
select select "2"
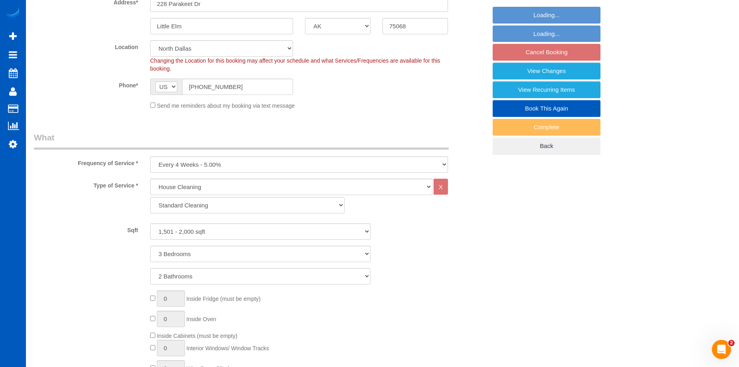
select select "1501"
select select "3"
select select "2"
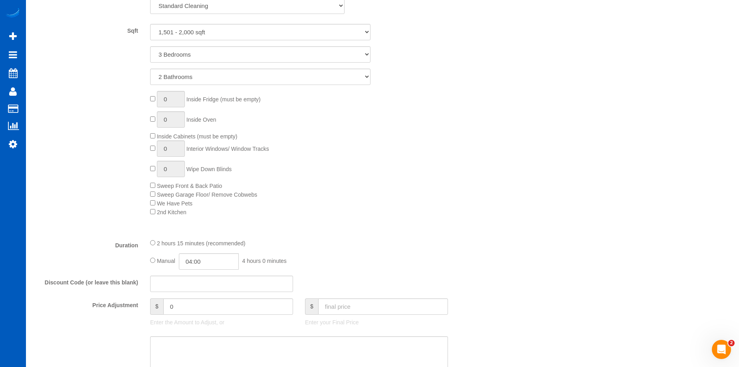
scroll to position [519, 0]
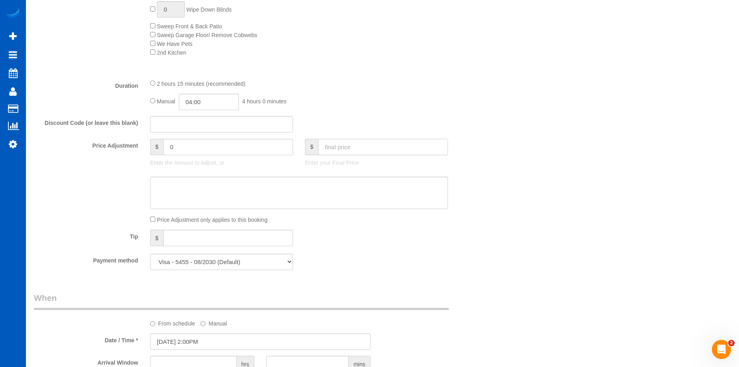
click at [363, 153] on input "text" at bounding box center [383, 147] width 130 height 16
type input "198"
click at [347, 186] on textarea at bounding box center [299, 193] width 298 height 33
type input "-38.55"
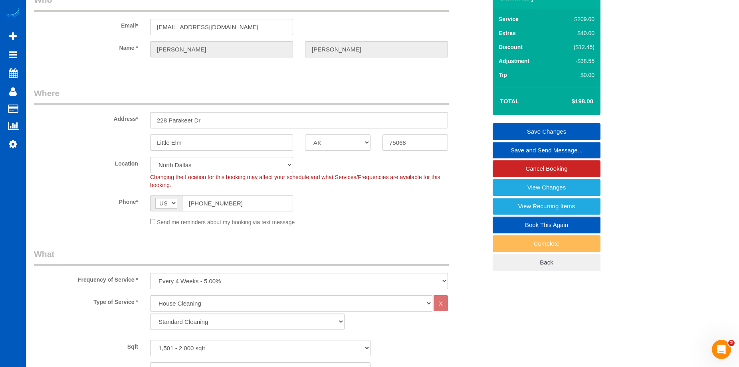
scroll to position [40, 0]
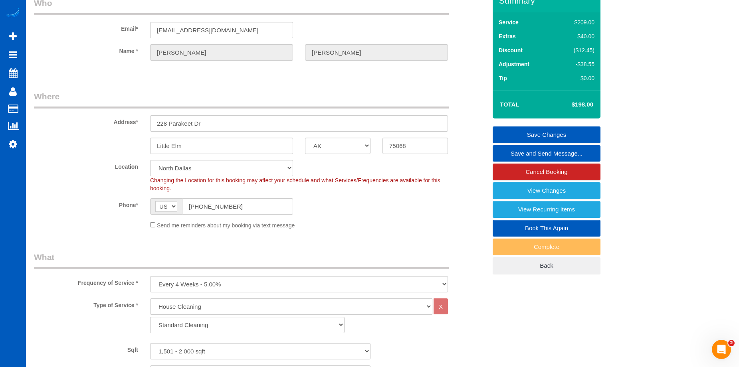
click at [504, 132] on link "Save Changes" at bounding box center [546, 134] width 108 height 17
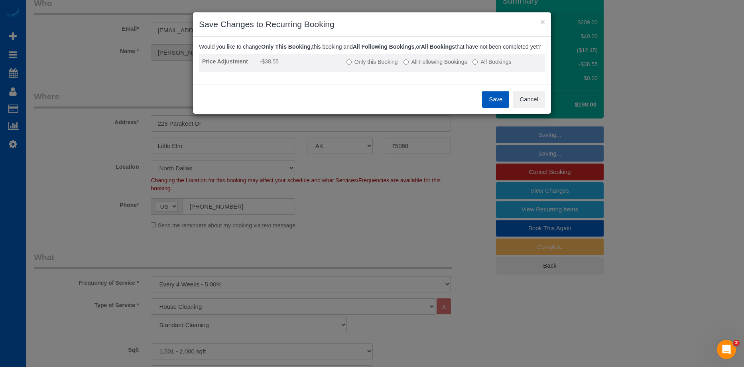
click at [440, 66] on label "All Following Bookings" at bounding box center [436, 62] width 64 height 8
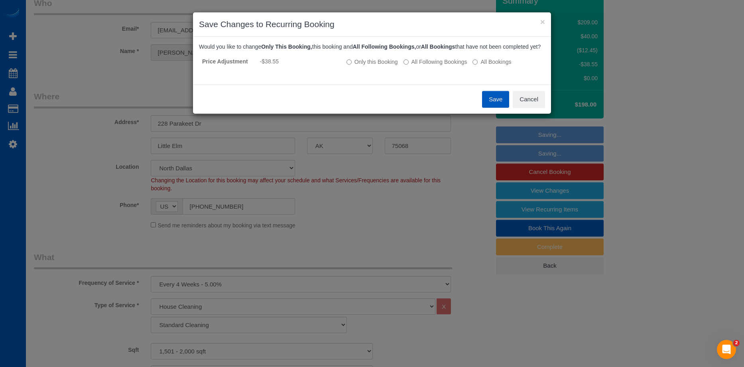
click at [488, 104] on button "Save" at bounding box center [495, 99] width 27 height 17
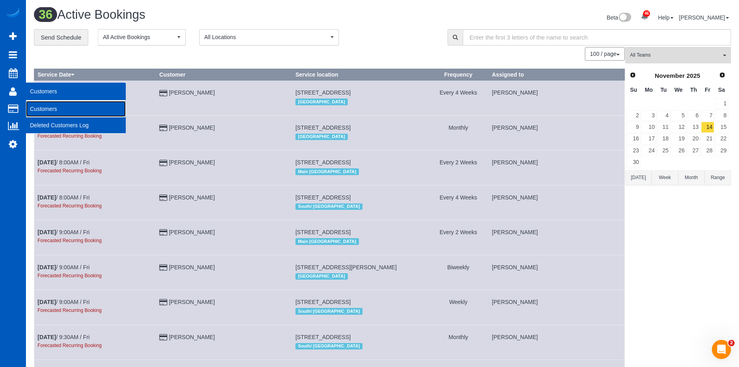
click at [34, 104] on link "Customers" at bounding box center [76, 109] width 100 height 16
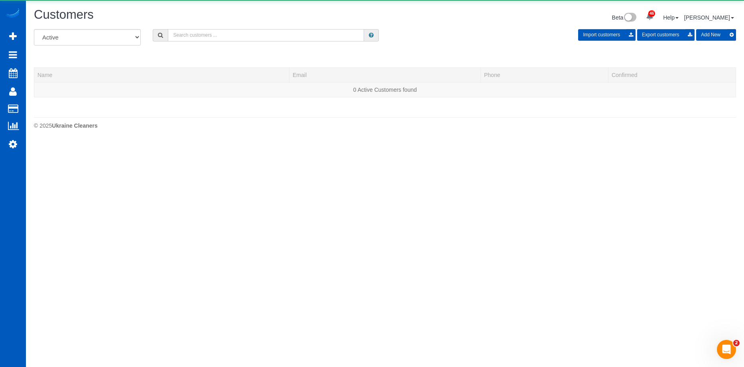
click at [226, 36] on input "text" at bounding box center [266, 35] width 196 height 12
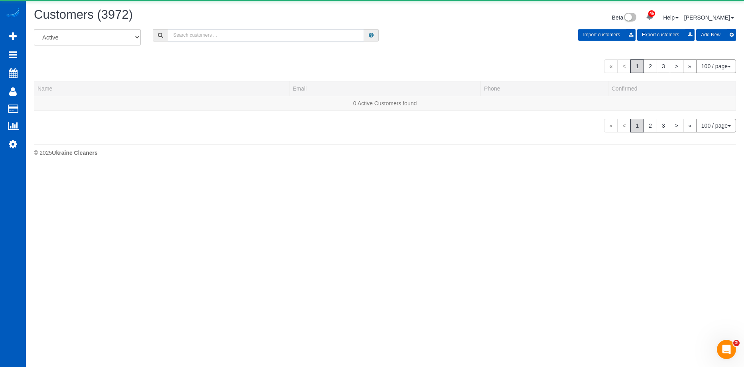
paste input "Bettyjo@gmail.com"
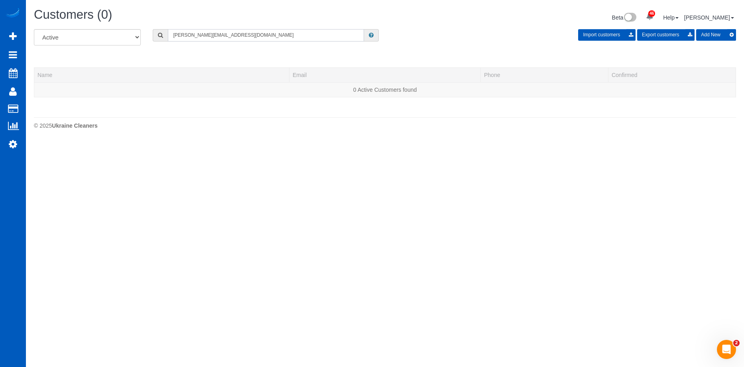
type input "Bettyjo@gmail.com"
click at [713, 30] on button "Add New" at bounding box center [717, 35] width 40 height 12
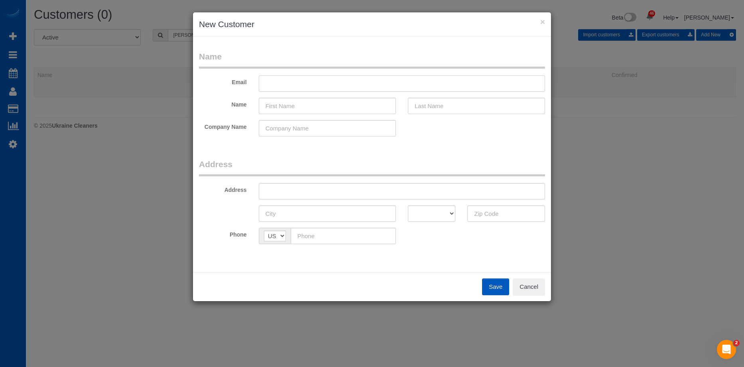
click at [359, 81] on input "text" at bounding box center [402, 83] width 286 height 16
paste input "Bettyjo@gmail.com"
type input "Bettyjo@gmail.com"
click at [312, 112] on input "text" at bounding box center [327, 106] width 137 height 16
paste input "Betty Jo Chang"
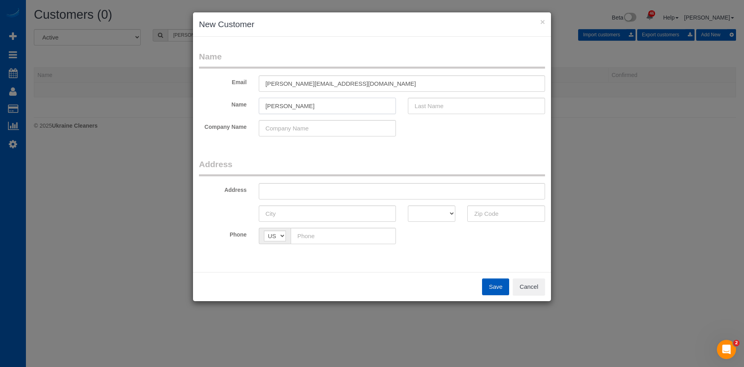
drag, startPoint x: 288, startPoint y: 107, endPoint x: 444, endPoint y: 107, distance: 156.0
click at [429, 106] on div "Name Betty Jo Chang" at bounding box center [372, 106] width 358 height 16
type input "Betty Jo"
click at [447, 107] on input "text" at bounding box center [476, 106] width 137 height 16
paste input "Chang"
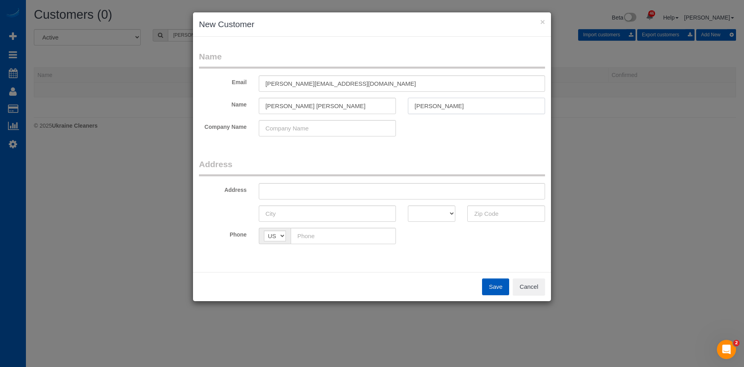
type input "Chang"
click at [358, 109] on input "Betty Jo" at bounding box center [327, 106] width 137 height 16
type input "Betty Jo"
click at [390, 194] on input "text" at bounding box center [402, 191] width 286 height 16
paste input "2115 N Mason Ave Tacoma WA 98406"
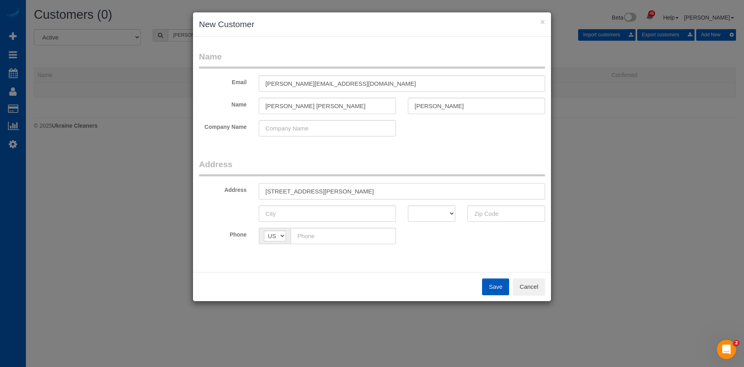
drag, startPoint x: 351, startPoint y: 190, endPoint x: 419, endPoint y: 192, distance: 67.5
click at [407, 190] on input "2115 N Mason Ave Tacoma WA 98406" at bounding box center [402, 191] width 286 height 16
type input "2115 N Mason Ave Tacoma WA"
click at [503, 214] on input "text" at bounding box center [507, 213] width 78 height 16
paste input "98406"
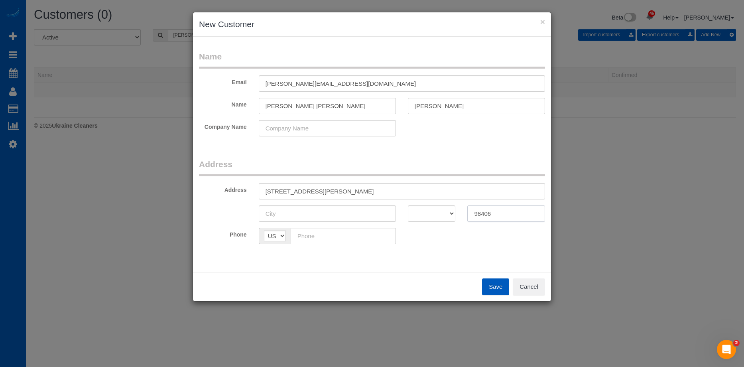
type input "98406"
click at [435, 213] on select "AK AL AR AZ CA CO CT DC DE FL GA HI IA ID IL IN KS KY LA MA MD ME MI MN MO MS M…" at bounding box center [432, 213] width 48 height 16
select select "WA"
click at [408, 205] on select "AK AL AR AZ CA CO CT DC DE FL GA HI IA ID IL IN KS KY LA MA MD ME MI MN MO MS M…" at bounding box center [432, 213] width 48 height 16
drag, startPoint x: 318, startPoint y: 193, endPoint x: 337, endPoint y: 194, distance: 18.8
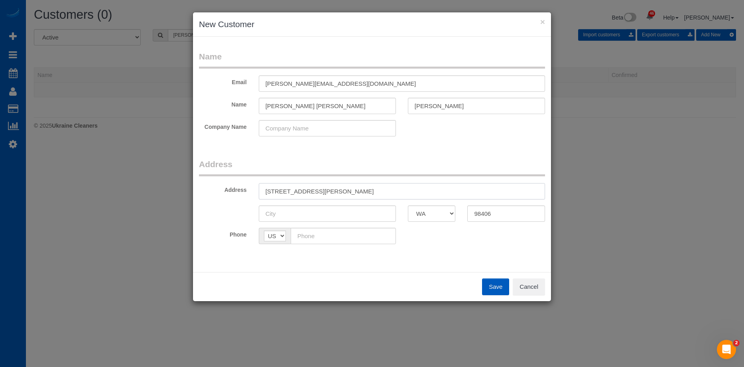
click at [337, 194] on input "2115 N Mason Ave Tacoma WA" at bounding box center [402, 191] width 286 height 16
type input "2115 N Mason Ave WA"
click at [312, 207] on input "text" at bounding box center [327, 213] width 137 height 16
paste input "Tacoma"
type input "Tacoma"
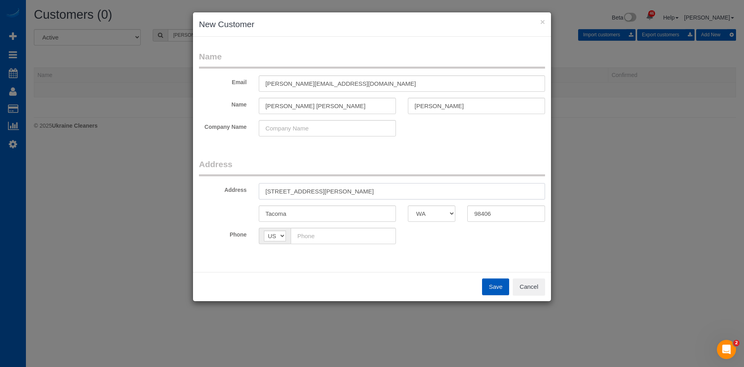
drag, startPoint x: 316, startPoint y: 191, endPoint x: 419, endPoint y: 190, distance: 102.9
click at [419, 190] on input "2115 N Mason Ave WA" at bounding box center [402, 191] width 286 height 16
type input "2115 N Mason Ave"
click at [366, 236] on input "text" at bounding box center [343, 236] width 105 height 16
paste input "(253) 304-8550"
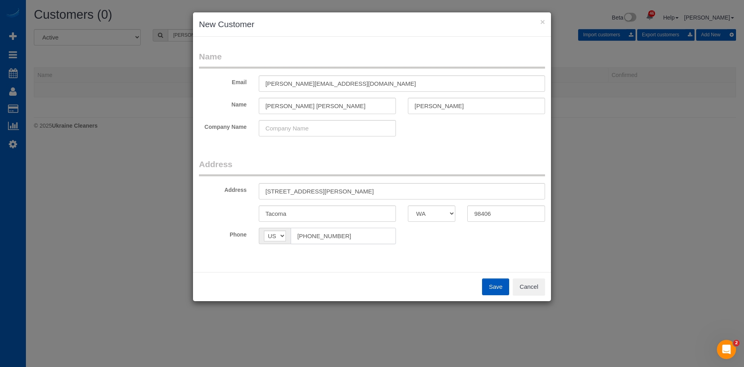
type input "(253) 304-8550"
click at [484, 285] on button "Save" at bounding box center [495, 286] width 27 height 17
type input "bettyjo@gmail.com"
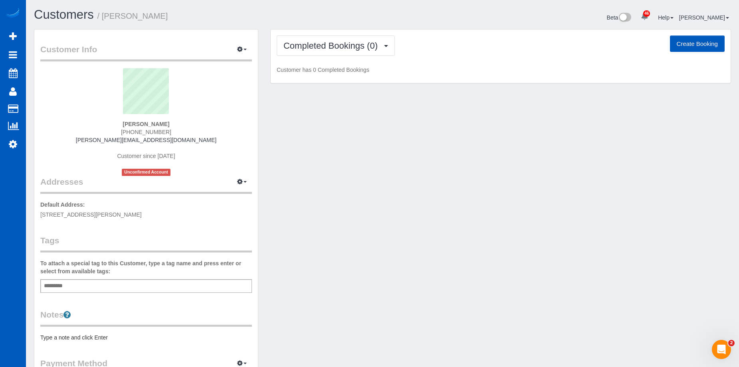
click at [684, 39] on button "Create Booking" at bounding box center [696, 44] width 55 height 17
select select "WA"
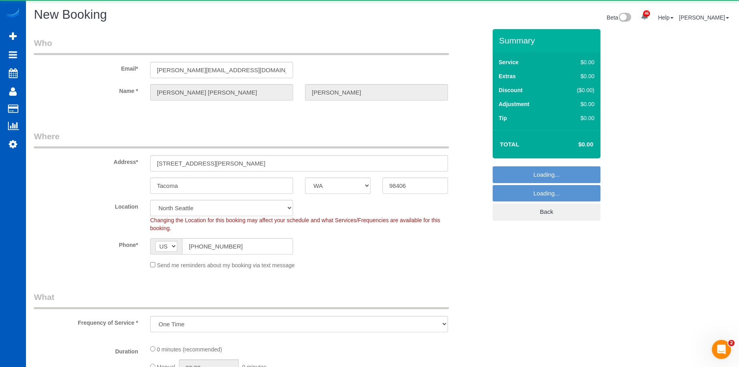
select select "object:9166"
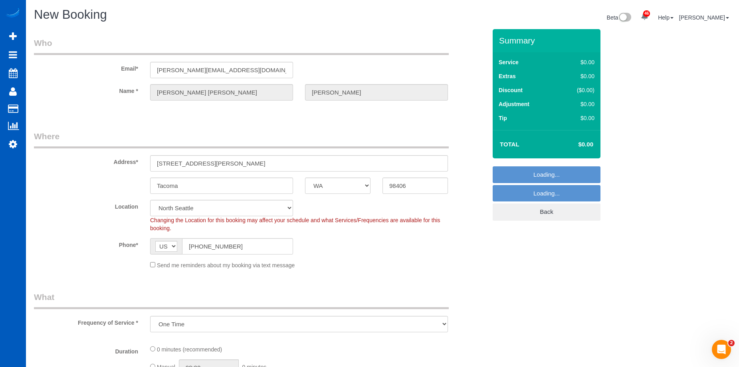
select select "2"
select select "199"
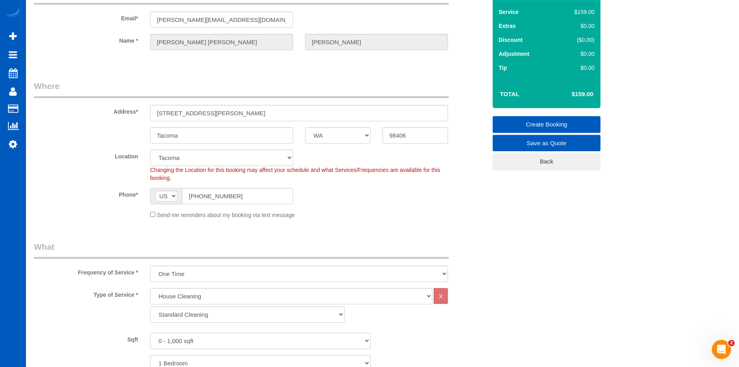
scroll to position [120, 0]
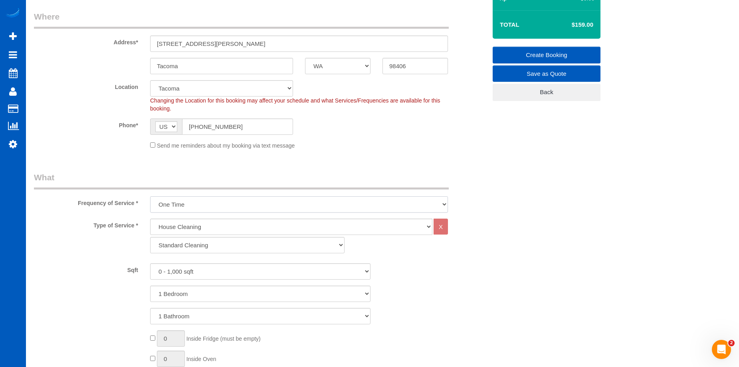
click at [196, 203] on select "One Time Weekly - 15.00% Every 2 Weeks - 10.00% Every 4 Weeks - 5.00% Every 2 M…" at bounding box center [299, 204] width 298 height 16
select select "object:9597"
click at [150, 196] on select "One Time Weekly - 15.00% Every 2 Weeks - 10.00% Every 4 Weeks - 5.00% Every 2 M…" at bounding box center [299, 204] width 298 height 16
click at [218, 269] on select "0 - 1,000 sqft 1,001 - 1,500 sqft 1,501 - 2,000 sqft 2,001 - 2,500 sqft 2,501 -…" at bounding box center [260, 271] width 220 height 16
click at [150, 263] on select "0 - 1,000 sqft 1,001 - 1,500 sqft 1,501 - 2,000 sqft 2,001 - 2,500 sqft 2,501 -…" at bounding box center [260, 271] width 220 height 16
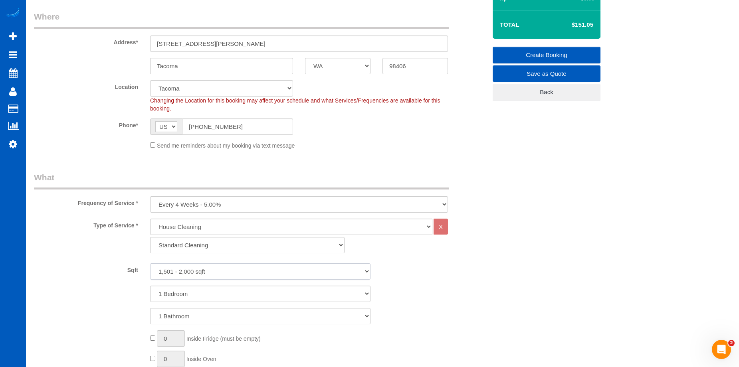
click at [241, 272] on select "0 - 1,000 sqft 1,001 - 1,500 sqft 1,501 - 2,000 sqft 2,001 - 2,500 sqft 2,501 -…" at bounding box center [260, 271] width 220 height 16
select select "1001"
click at [150, 263] on select "0 - 1,000 sqft 1,001 - 1,500 sqft 1,501 - 2,000 sqft 2,001 - 2,500 sqft 2,501 -…" at bounding box center [260, 271] width 220 height 16
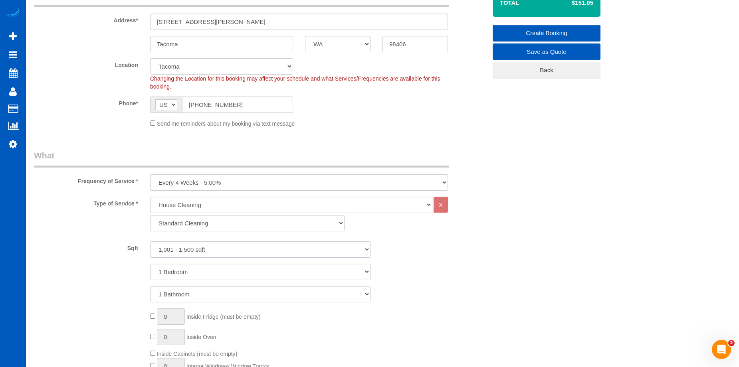
scroll to position [160, 0]
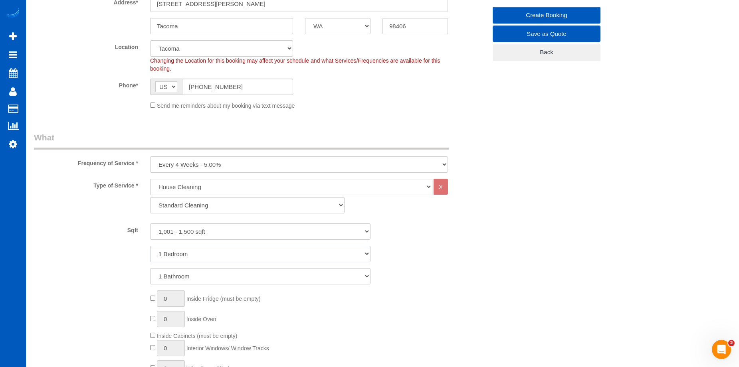
click at [237, 255] on select "1 Bedroom 2 Bedrooms 3 Bedrooms 4 Bedrooms 5 Bedrooms 6 Bedrooms 7 Bedrooms" at bounding box center [260, 254] width 220 height 16
select select "3"
click at [150, 246] on select "1 Bedroom 2 Bedrooms 3 Bedrooms 4 Bedrooms 5 Bedrooms 6 Bedrooms 7 Bedrooms" at bounding box center [260, 254] width 220 height 16
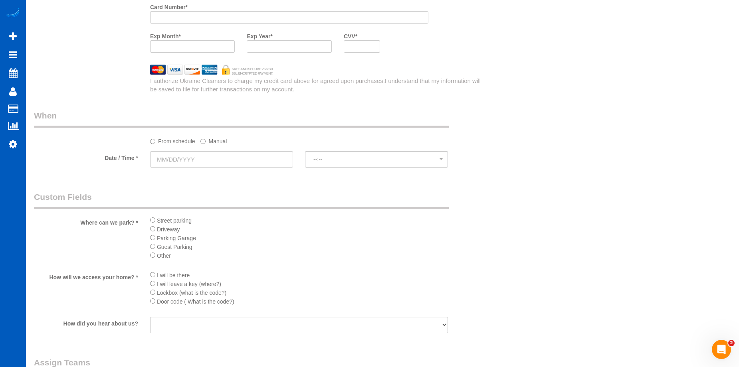
scroll to position [838, 0]
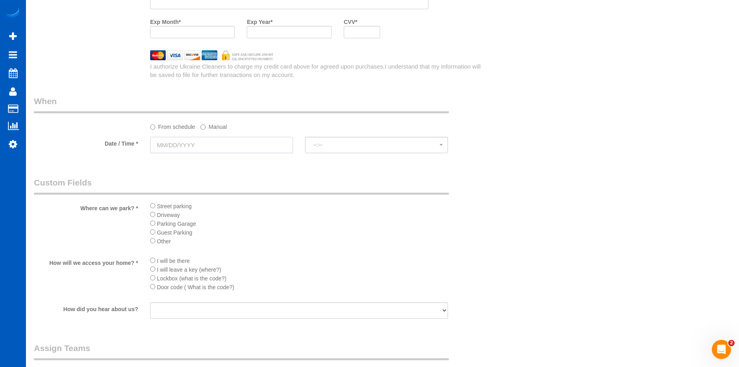
click at [229, 141] on input "text" at bounding box center [221, 145] width 143 height 16
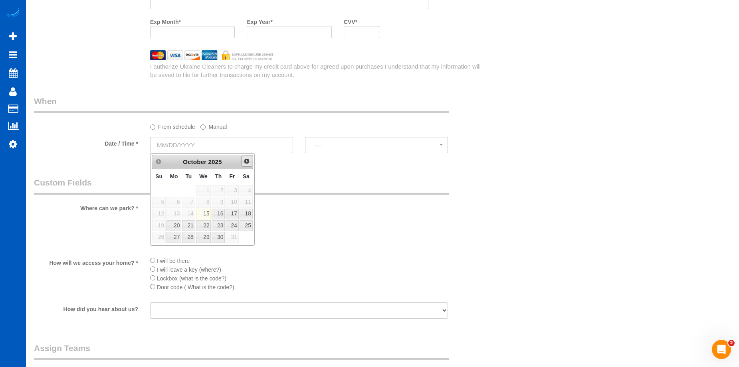
click at [241, 160] on link "Next" at bounding box center [246, 161] width 11 height 11
click at [236, 212] on link "14" at bounding box center [231, 214] width 13 height 11
type input "11/14/2025"
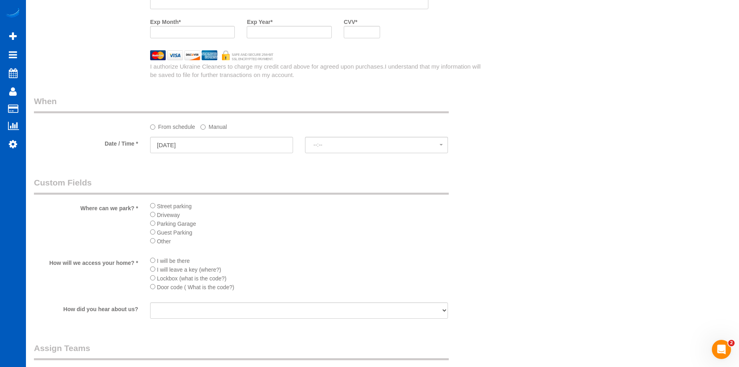
select select "spot41"
click at [221, 125] on label "Manual" at bounding box center [213, 125] width 26 height 11
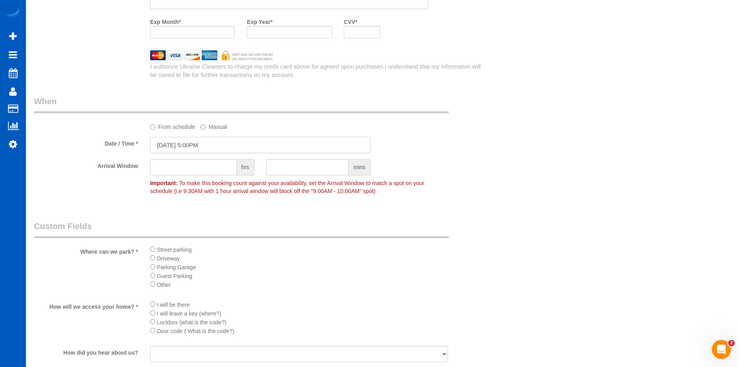
click at [228, 141] on input "11/14/2025 5:00PM" at bounding box center [260, 145] width 220 height 16
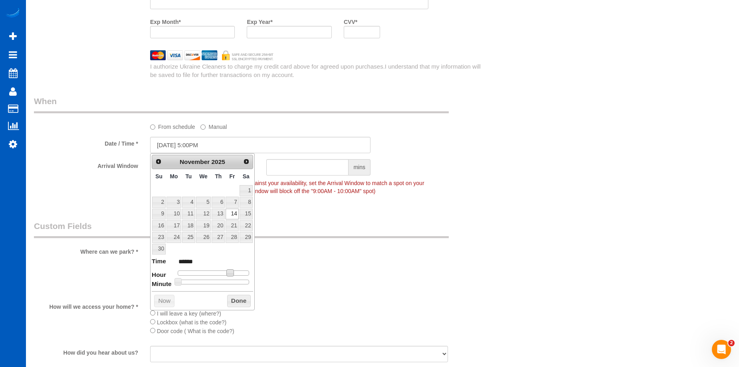
type input "11/14/2025 4:00PM"
type input "******"
type input "11/14/2025 2:00PM"
type input "******"
type input "11/14/2025 1:00PM"
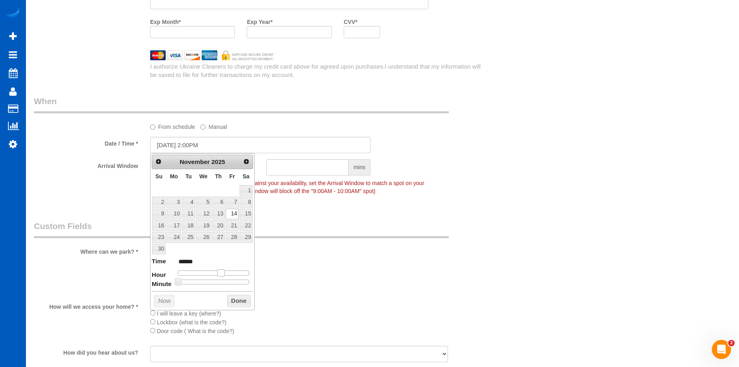
type input "******"
type input "11/14/2025 12:00PM"
type input "*******"
type input "11/14/2025 11:00AM"
type input "*******"
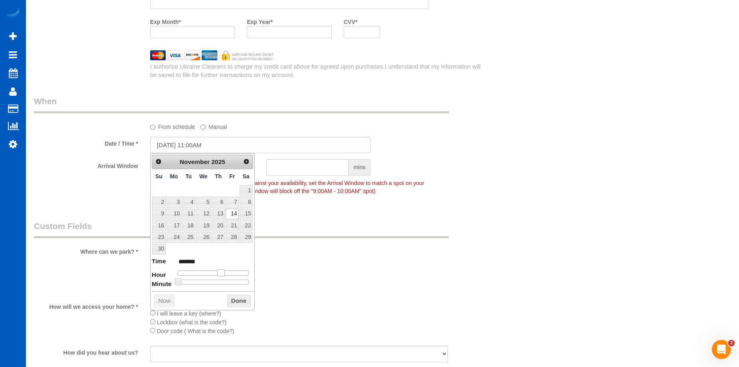
type input "11/14/2025 10:00AM"
type input "*******"
type input "11/14/2025 9:00AM"
type input "******"
type input "11/14/2025 8:00AM"
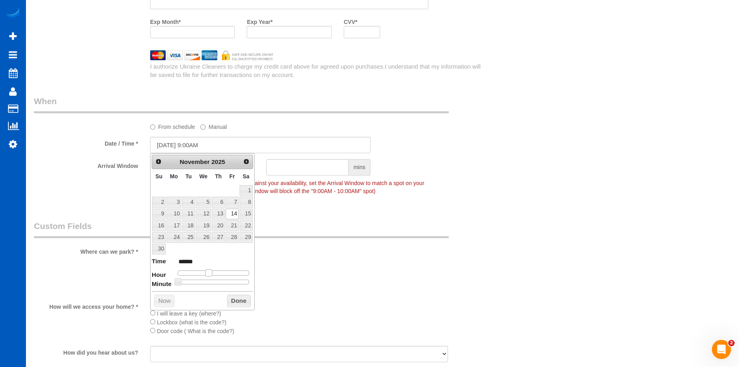
type input "******"
drag, startPoint x: 231, startPoint y: 271, endPoint x: 205, endPoint y: 269, distance: 26.4
click at [205, 269] on dl "Time ****** Hour Minute Second Millisecond Microsecond Time Zone ***** ***** **…" at bounding box center [202, 271] width 101 height 28
click at [233, 298] on button "Done" at bounding box center [239, 301] width 24 height 13
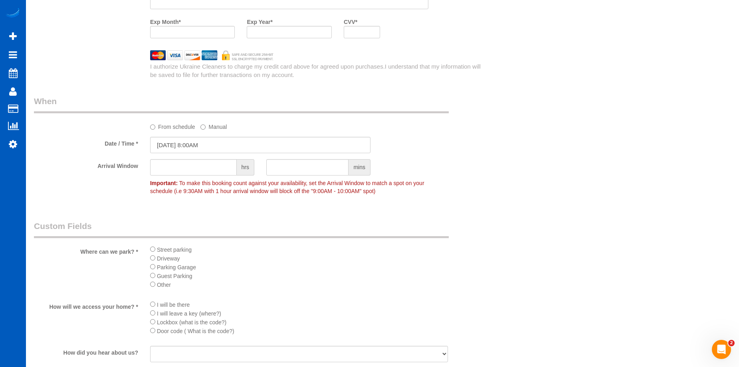
click at [160, 261] on span "Driveway" at bounding box center [168, 258] width 23 height 6
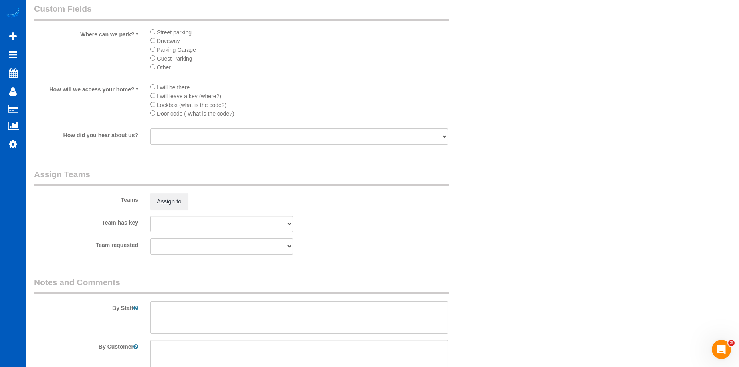
scroll to position [1128, 0]
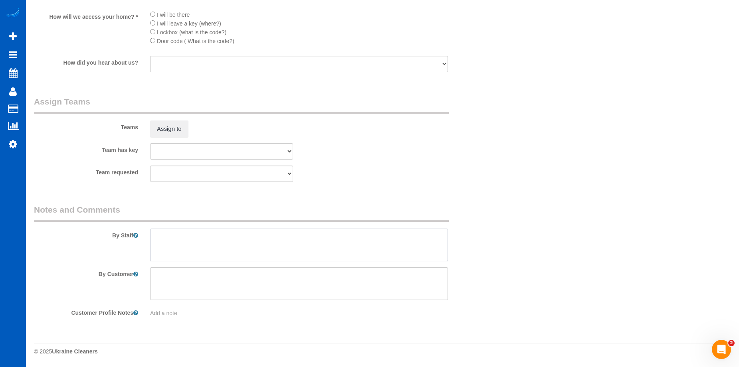
click at [290, 247] on textarea at bounding box center [299, 245] width 298 height 33
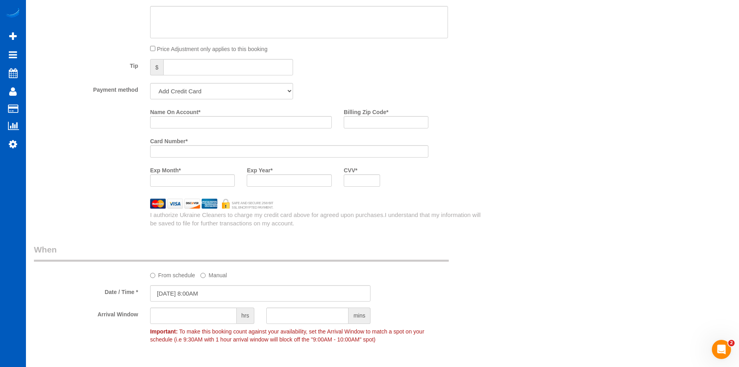
scroll to position [689, 0]
type textarea "Booked by Aaron."
click at [233, 87] on select "Add Credit Card Cash Check Paypal" at bounding box center [221, 91] width 143 height 16
select select "string:cash"
click at [150, 83] on select "Add Credit Card Cash Check Paypal" at bounding box center [221, 91] width 143 height 16
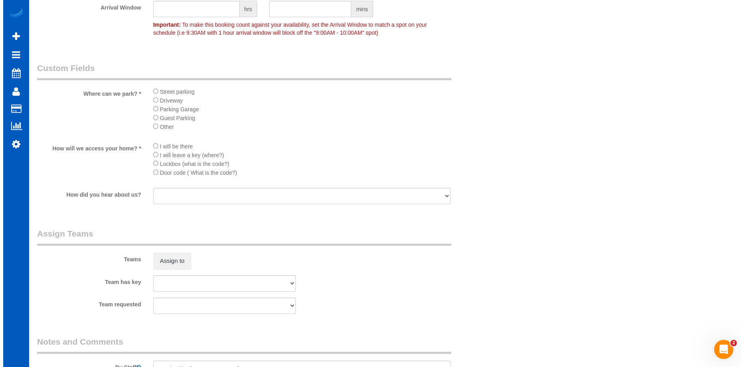
scroll to position [889, 0]
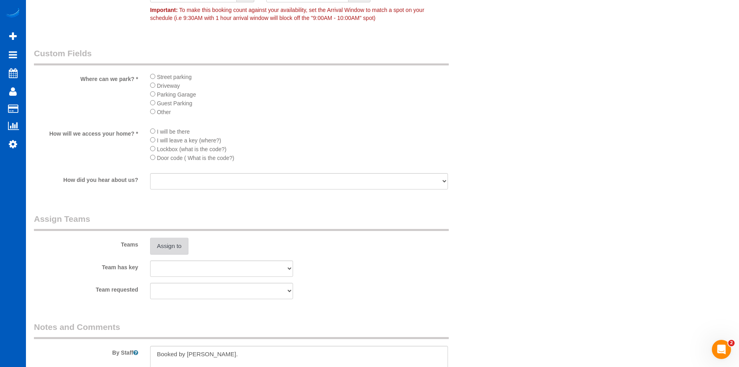
click at [183, 245] on button "Assign to" at bounding box center [169, 246] width 38 height 17
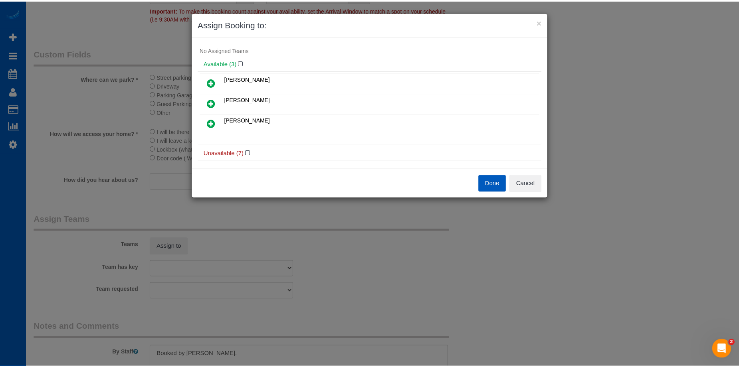
scroll to position [0, 0]
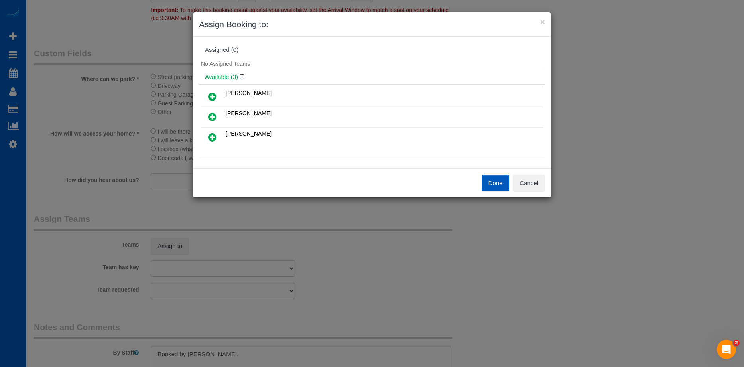
click at [213, 134] on icon at bounding box center [212, 137] width 8 height 10
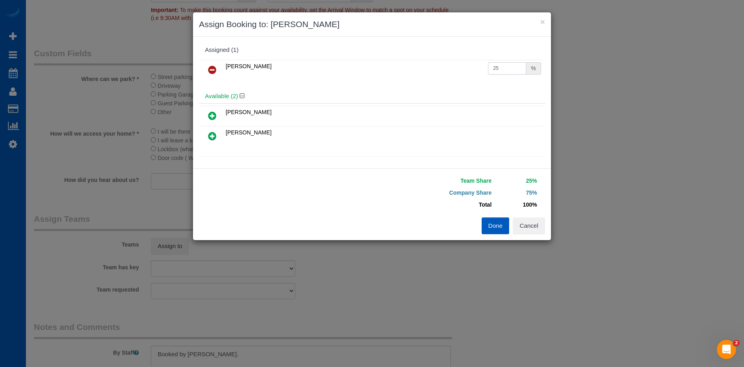
drag, startPoint x: 498, startPoint y: 68, endPoint x: 468, endPoint y: 69, distance: 29.9
click at [468, 69] on tr "Olha Rusnak 25 %" at bounding box center [372, 70] width 342 height 20
type input "50"
click at [497, 232] on button "Done" at bounding box center [496, 225] width 28 height 17
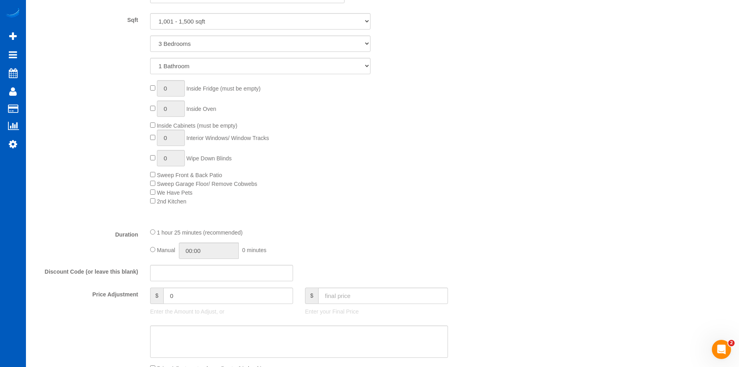
scroll to position [529, 0]
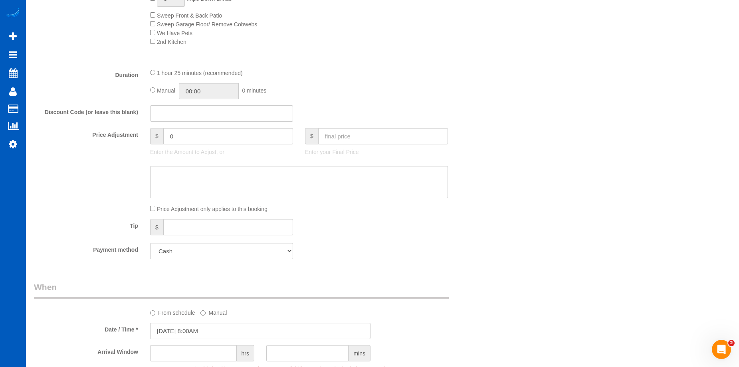
click at [155, 93] on div "Manual 00:00 0 minutes" at bounding box center [299, 91] width 298 height 16
click at [192, 86] on input "01:25" at bounding box center [209, 91] width 60 height 16
type input "04:00"
click at [190, 146] on li "04:00" at bounding box center [200, 148] width 36 height 10
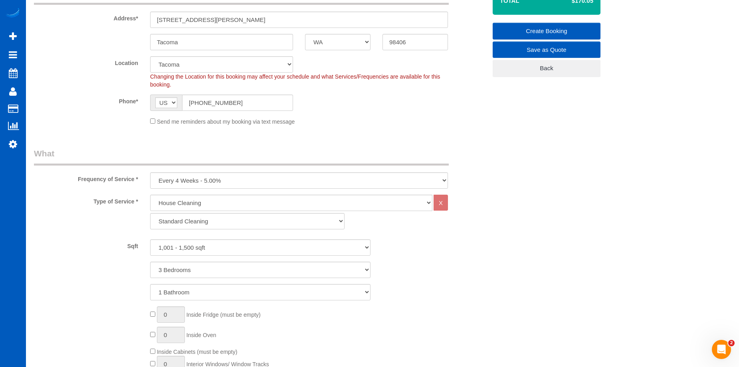
scroll to position [91, 0]
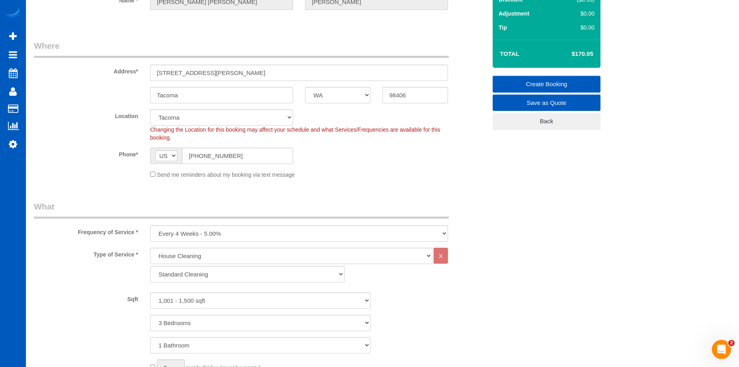
click at [515, 81] on link "Create Booking" at bounding box center [546, 84] width 108 height 17
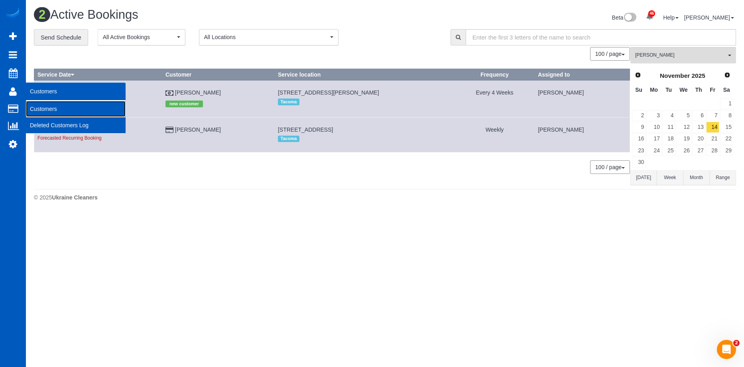
click at [47, 107] on link "Customers" at bounding box center [76, 109] width 100 height 16
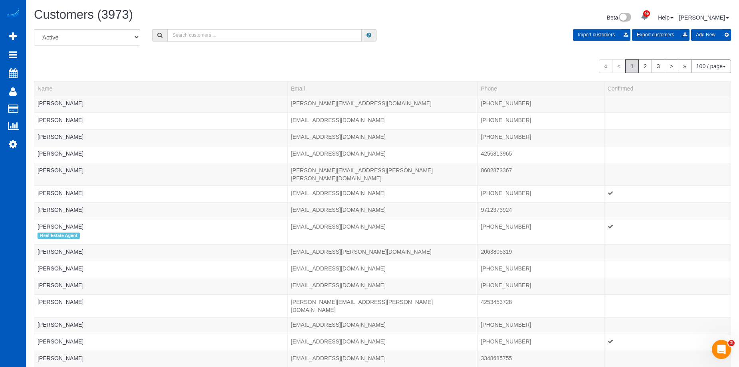
click at [194, 34] on input "text" at bounding box center [264, 35] width 194 height 12
paste input "hsmj2002@yahoo.com"
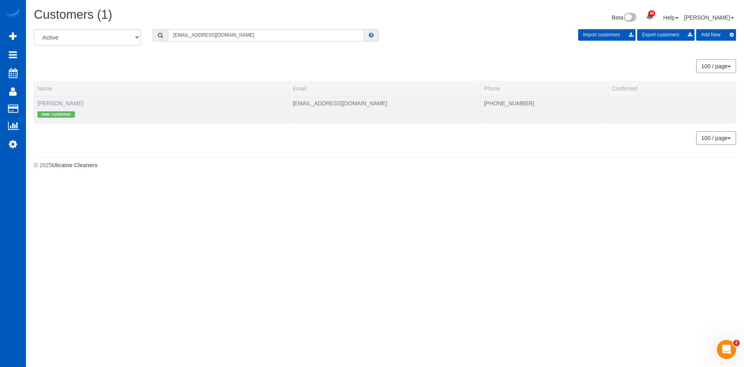
type input "hsmj2002@yahoo.com"
click at [52, 104] on link "Stan Morel" at bounding box center [61, 103] width 46 height 6
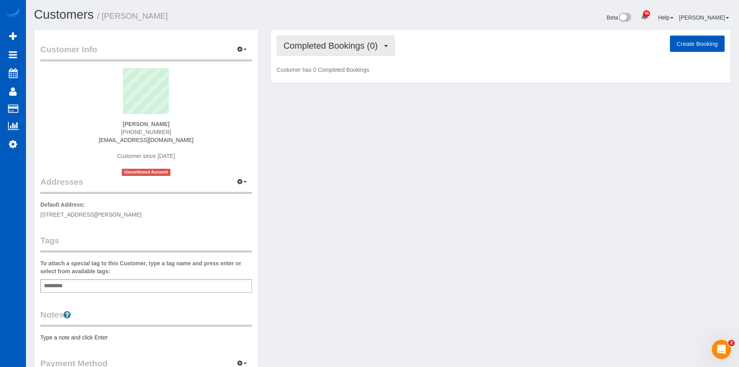
click at [371, 46] on span "Completed Bookings (0)" at bounding box center [332, 46] width 98 height 10
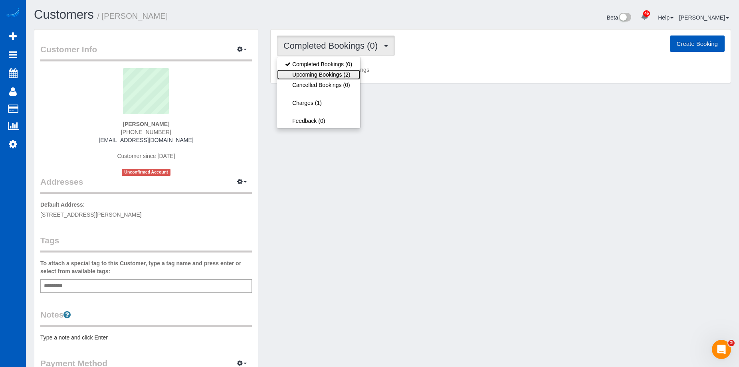
click at [345, 76] on link "Upcoming Bookings (2)" at bounding box center [318, 74] width 83 height 10
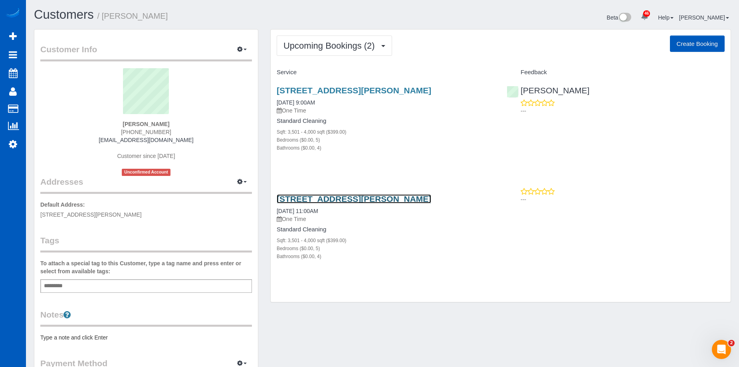
click at [325, 202] on link "2290 Park Estates Dr, Snellville, GA 30078" at bounding box center [353, 198] width 154 height 9
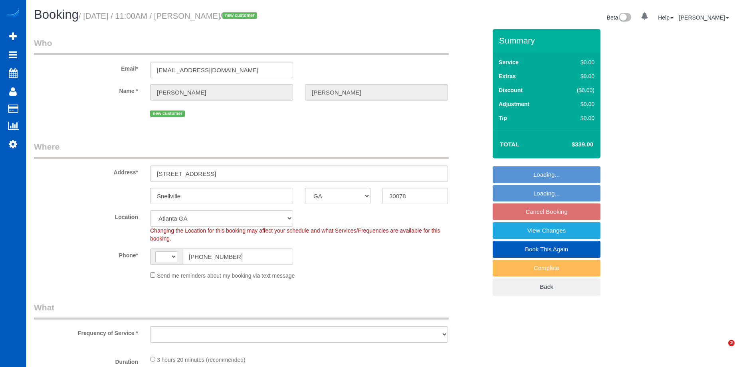
select select "GA"
select select "string:[GEOGRAPHIC_DATA]"
select select "object:917"
select select "199"
select select "3501"
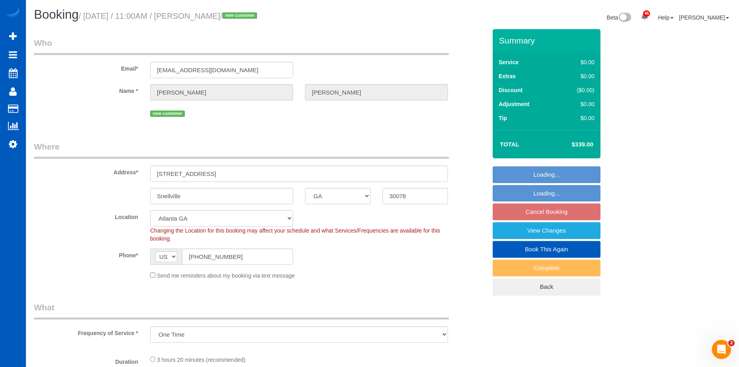
select select "5"
select select "4"
select select "spot1"
select select "3501"
select select "5"
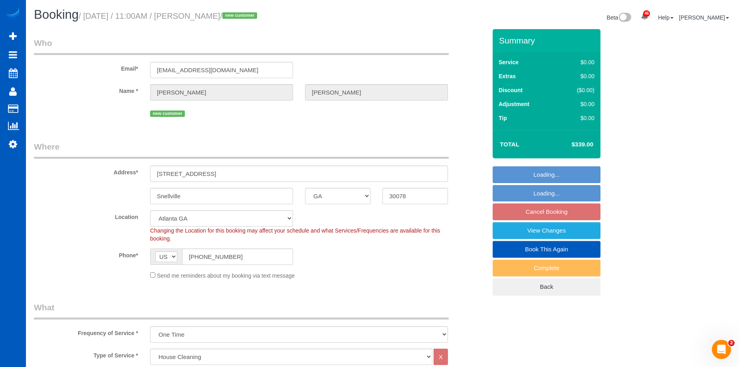
select select "4"
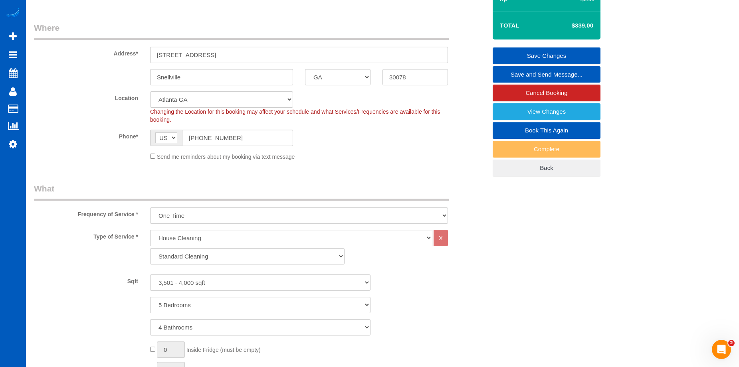
scroll to position [120, 0]
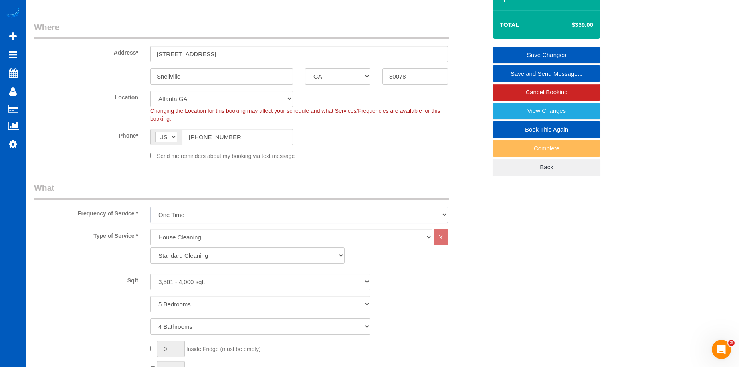
click at [313, 215] on select "One Time Weekly - 15.00% Every 2 Weeks - 10.00% Every 4 Weeks - 5.00% Every 2 M…" at bounding box center [299, 215] width 298 height 16
select select "object:920"
click at [150, 207] on select "One Time Weekly - 15.00% Every 2 Weeks - 10.00% Every 4 Weeks - 5.00% Every 2 M…" at bounding box center [299, 215] width 298 height 16
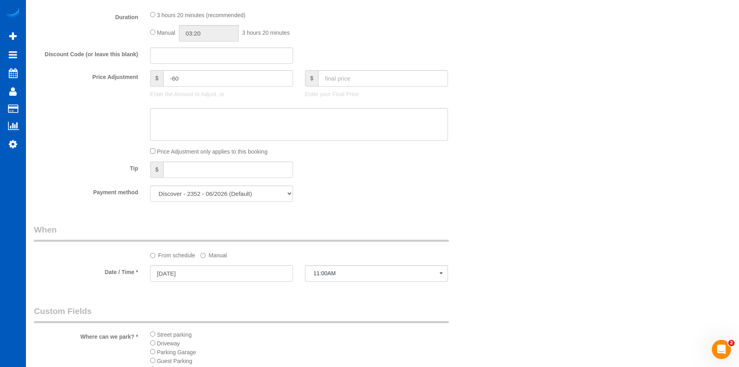
scroll to position [559, 0]
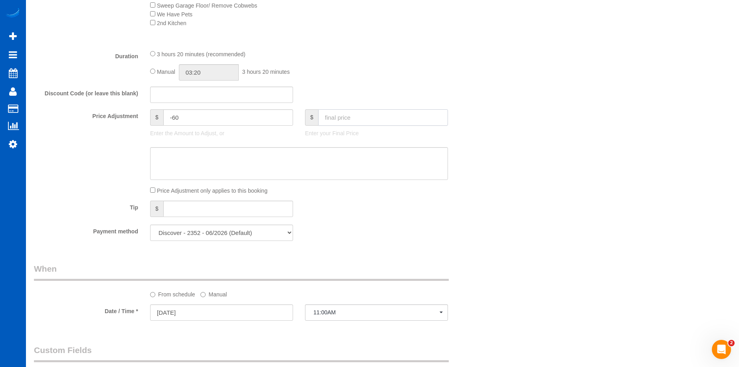
click at [388, 117] on input "text" at bounding box center [383, 117] width 130 height 16
type input "339"
click at [355, 156] on textarea at bounding box center [299, 163] width 298 height 33
type input "-40.05"
click at [289, 155] on textarea at bounding box center [299, 163] width 298 height 33
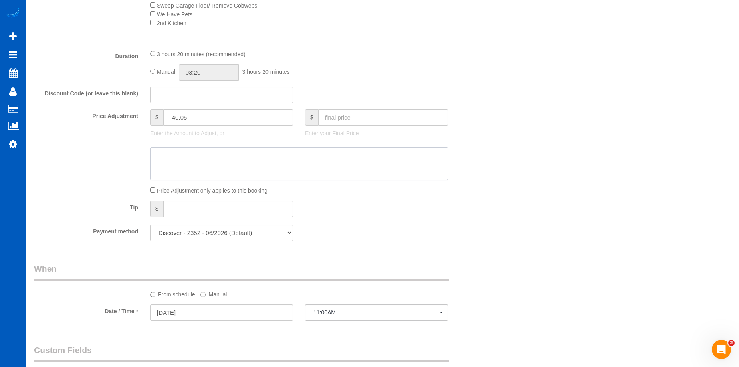
paste textarea "Atlanta discount"
type textarea "Atlanta discount"
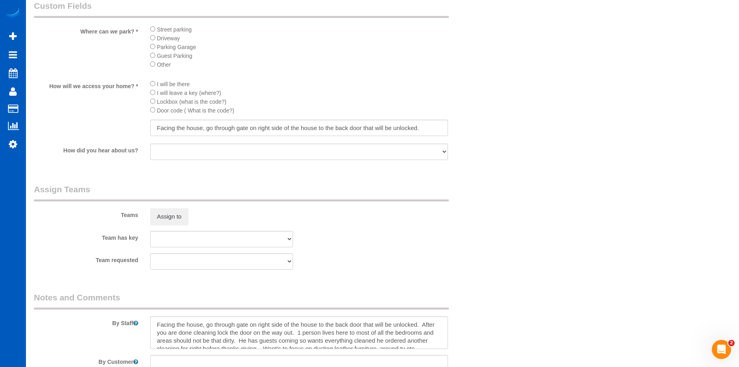
scroll to position [1037, 0]
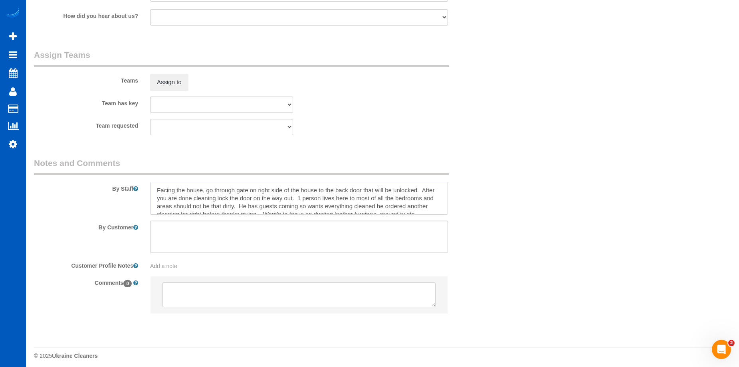
click at [379, 209] on textarea at bounding box center [299, 198] width 298 height 33
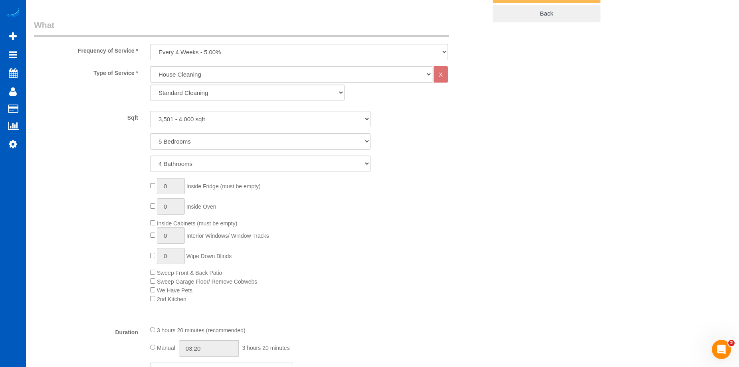
scroll to position [399, 0]
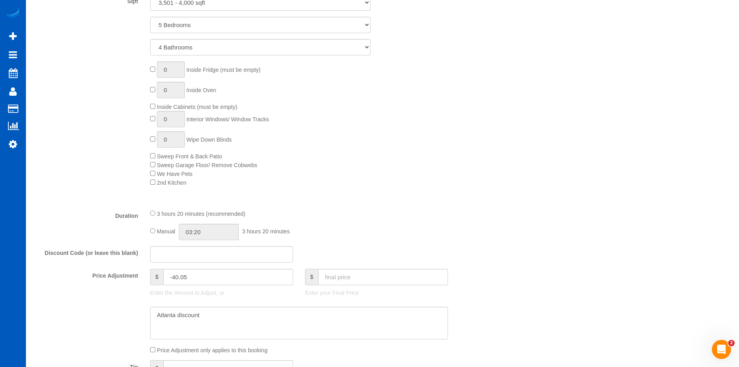
click at [153, 234] on div "Manual 03:20 3 hours 20 minutes" at bounding box center [299, 232] width 298 height 16
click at [198, 230] on input "03:20" at bounding box center [209, 232] width 60 height 16
type input "04:00"
click at [194, 286] on li "04:00" at bounding box center [200, 289] width 36 height 10
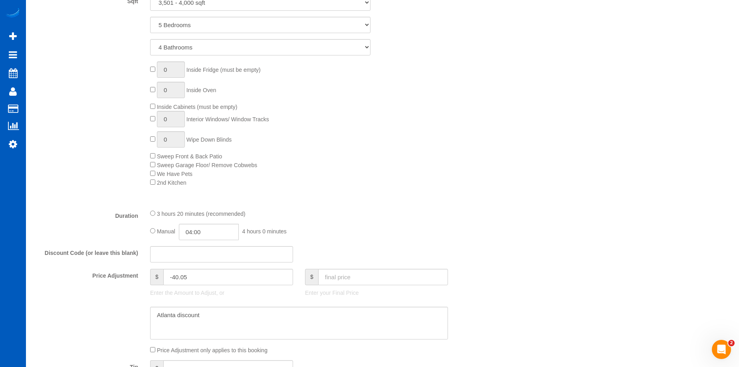
select select "spot8"
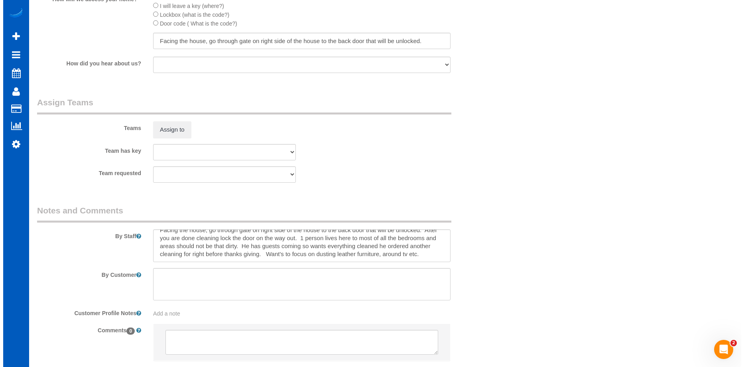
scroll to position [997, 0]
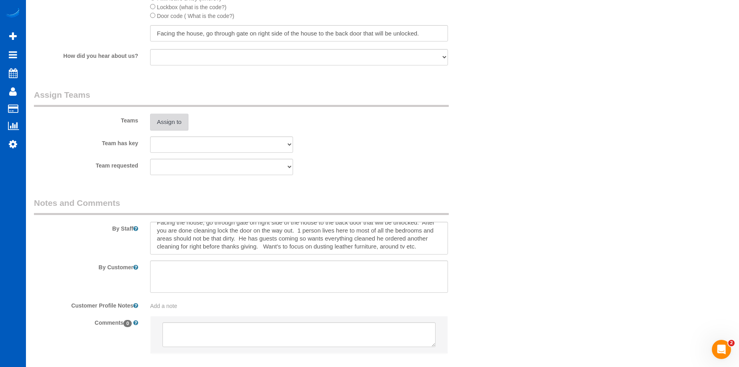
click at [176, 122] on button "Assign to" at bounding box center [169, 122] width 38 height 17
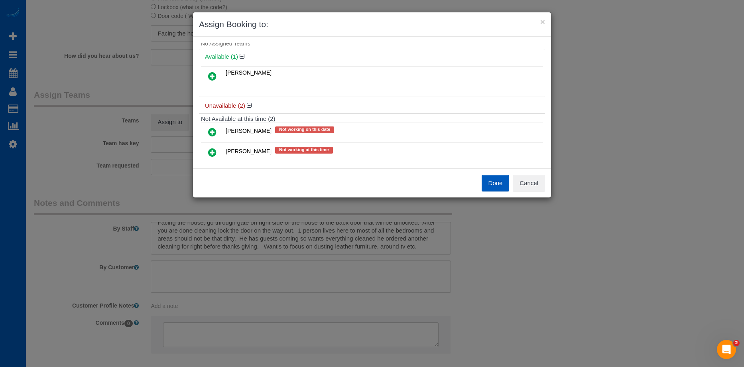
scroll to position [38, 0]
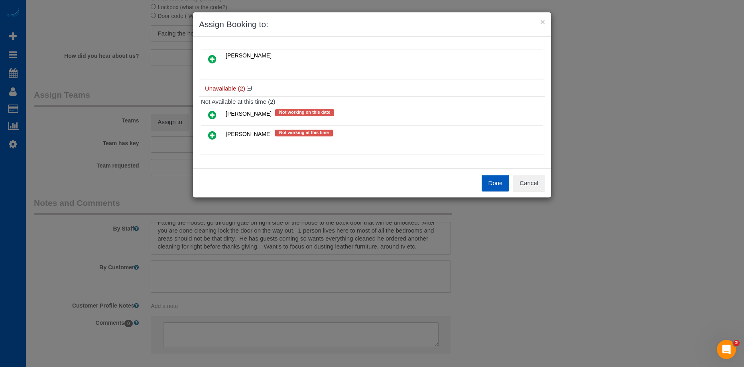
click at [215, 58] on icon at bounding box center [212, 59] width 8 height 10
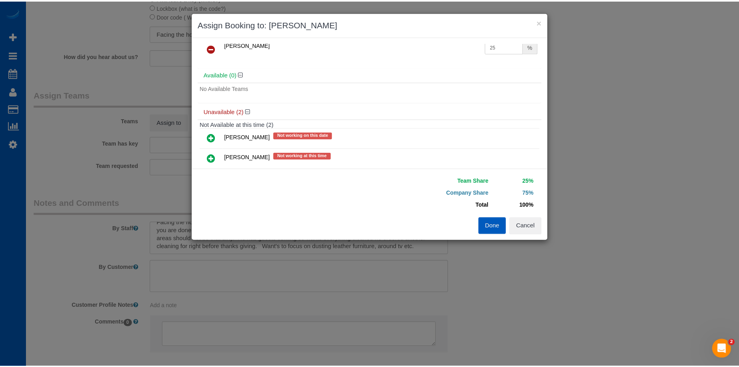
scroll to position [0, 0]
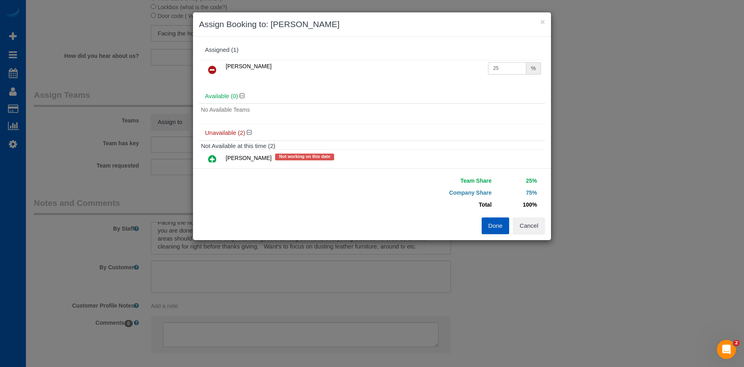
drag, startPoint x: 505, startPoint y: 64, endPoint x: 452, endPoint y: 68, distance: 53.2
click at [452, 68] on tr "Viktoriia Baydak 25 %" at bounding box center [372, 70] width 342 height 20
type input "50"
click at [493, 224] on button "Done" at bounding box center [496, 225] width 28 height 17
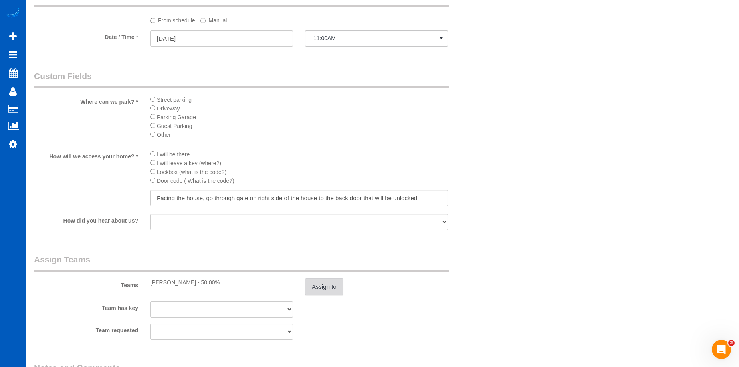
scroll to position [918, 0]
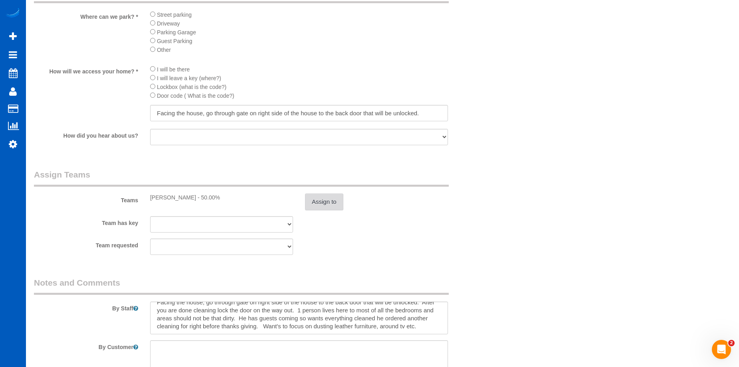
click at [326, 201] on button "Assign to" at bounding box center [324, 202] width 38 height 17
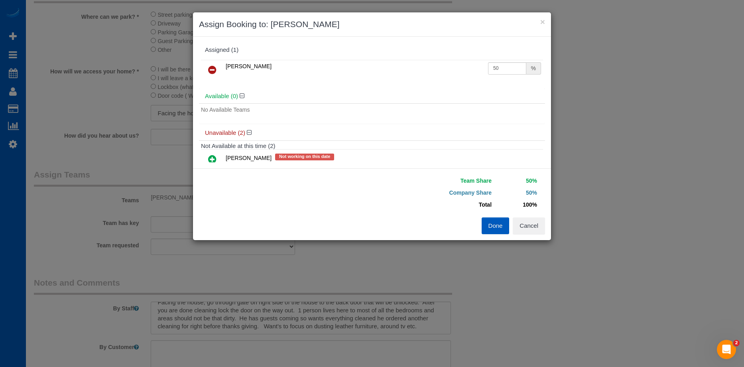
click at [210, 69] on icon at bounding box center [212, 70] width 8 height 10
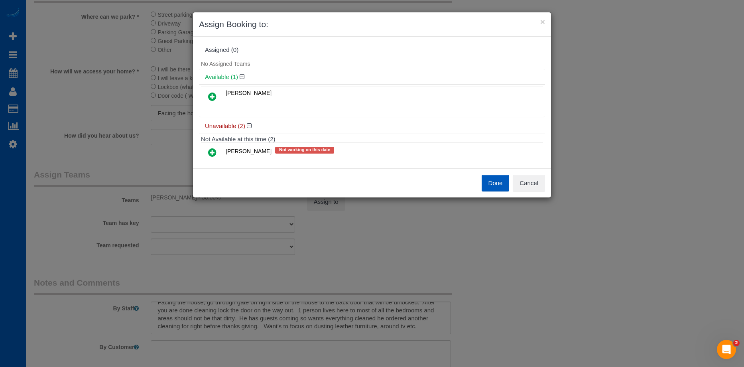
click at [487, 183] on button "Done" at bounding box center [496, 183] width 28 height 17
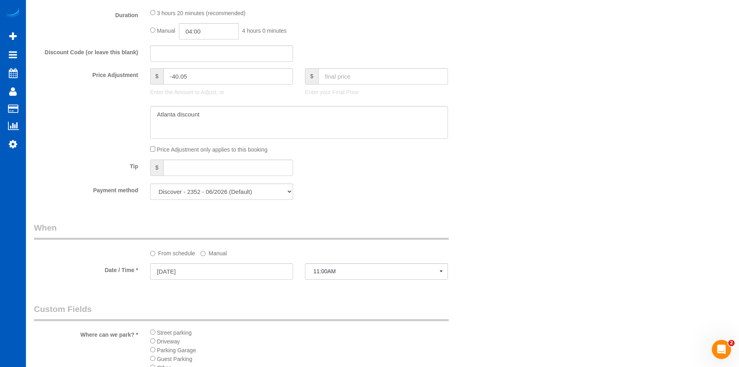
scroll to position [638, 0]
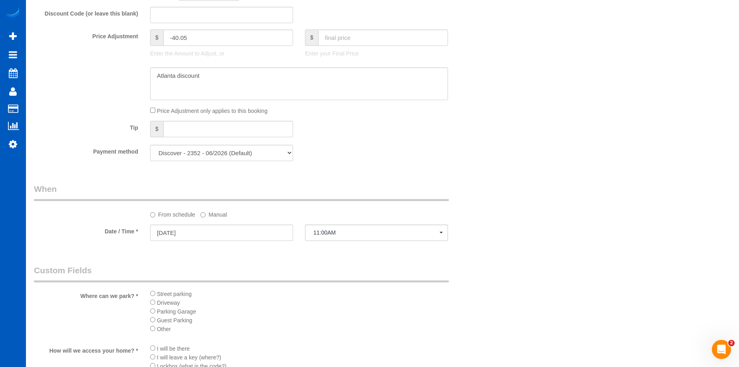
click at [214, 216] on label "Manual" at bounding box center [213, 213] width 26 height 11
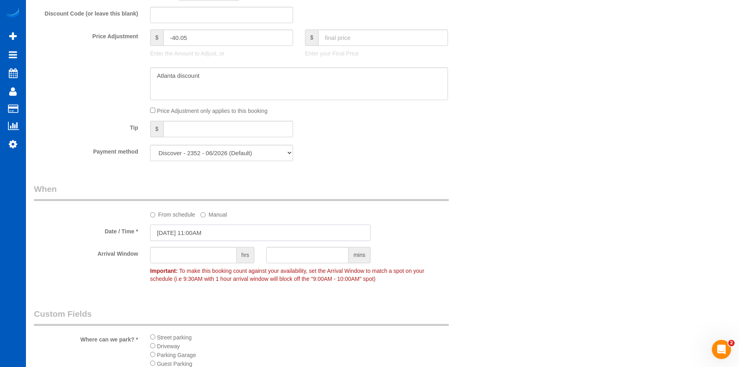
click at [231, 235] on input "11/24/2025 11:00AM" at bounding box center [260, 233] width 220 height 16
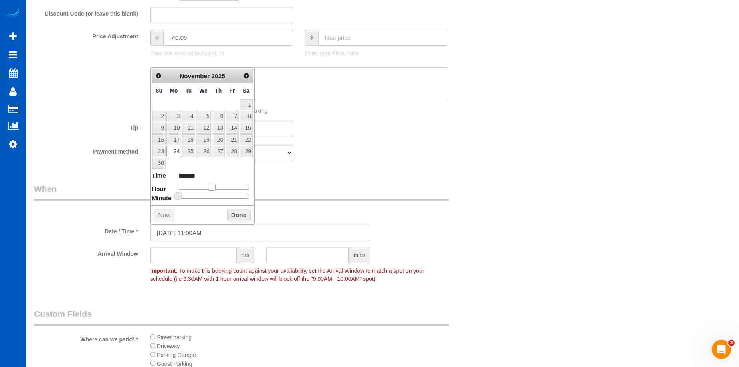
type input "11/24/2025 10:00AM"
type input "*******"
click at [208, 184] on span at bounding box center [208, 187] width 7 height 7
click at [240, 213] on button "Done" at bounding box center [239, 215] width 24 height 13
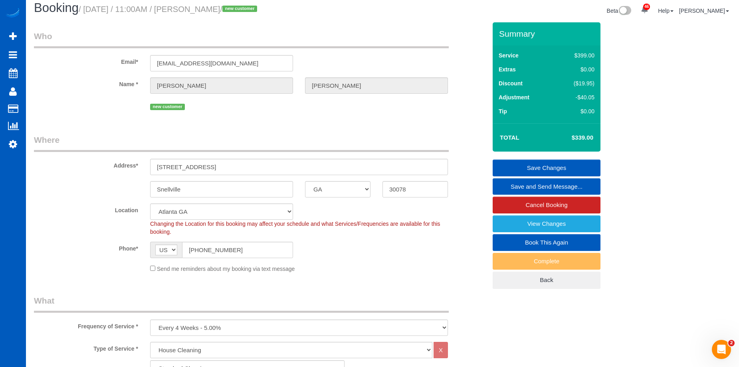
scroll to position [0, 0]
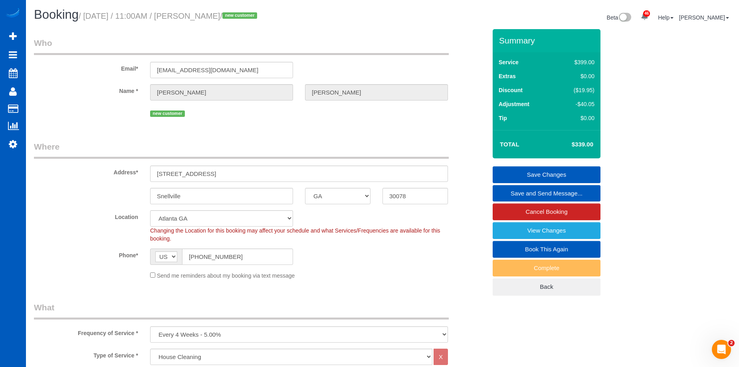
click at [522, 173] on link "Save Changes" at bounding box center [546, 174] width 108 height 17
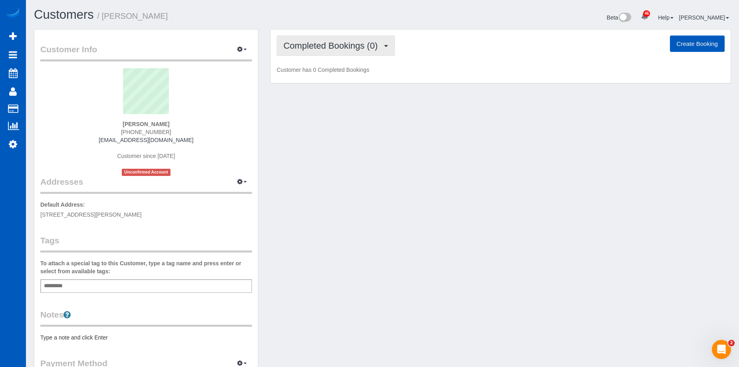
click at [322, 49] on span "Completed Bookings (0)" at bounding box center [332, 46] width 98 height 10
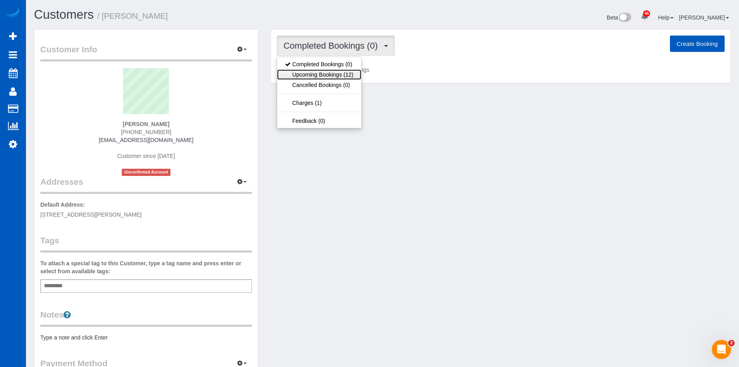
click at [319, 74] on link "Upcoming Bookings (12)" at bounding box center [319, 74] width 84 height 10
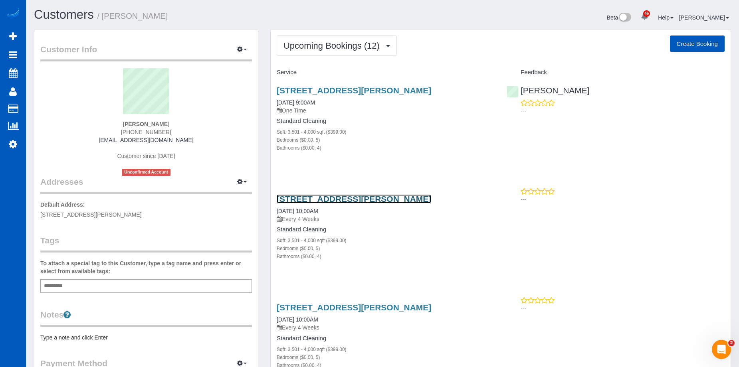
click at [345, 201] on link "[STREET_ADDRESS][PERSON_NAME]" at bounding box center [353, 198] width 154 height 9
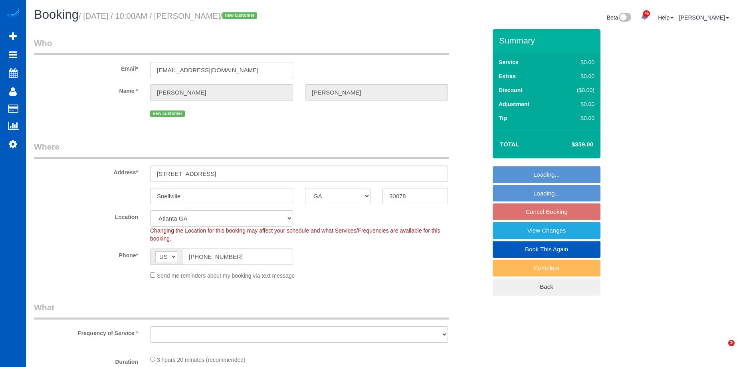
select select "GA"
select select "object:1091"
select select "199"
select select "3501"
select select "5"
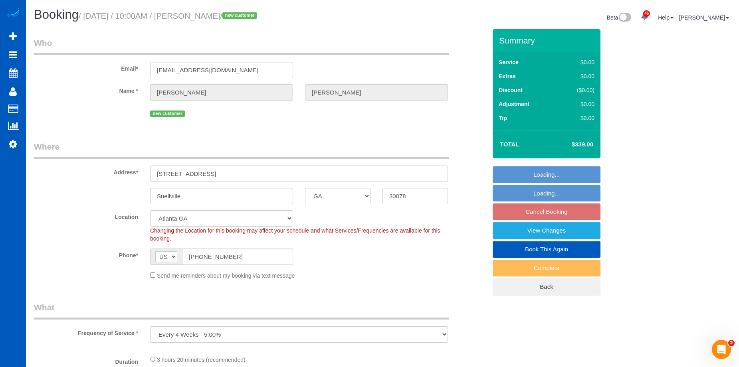
select select "4"
select select "3501"
select select "5"
select select "4"
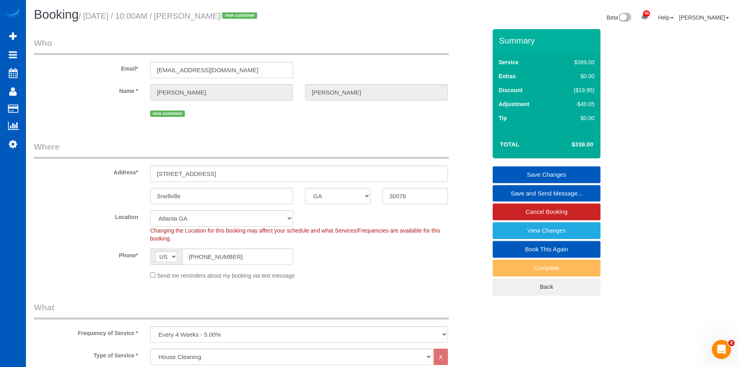
click at [514, 193] on link "Save and Send Message..." at bounding box center [546, 193] width 108 height 17
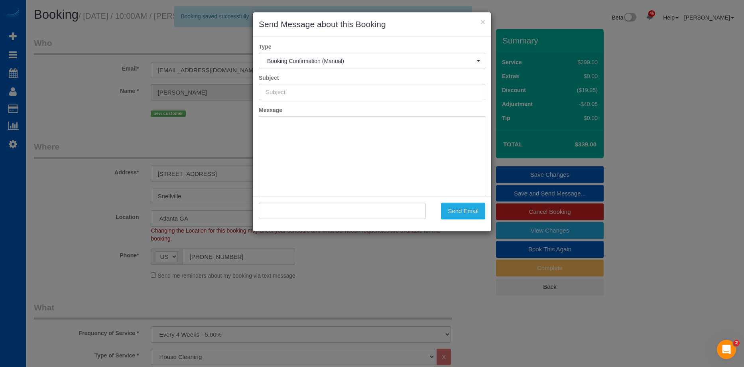
type input "Cleaning Service Confirmed!"
type input ""Stan Morel" <hsmj2002@yahoo.com>"
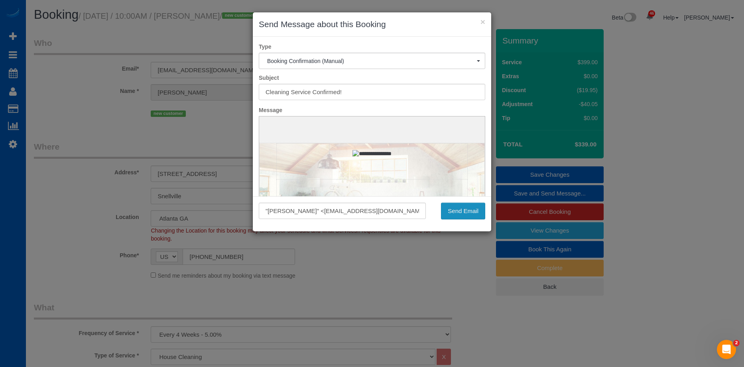
click at [460, 206] on button "Send Email" at bounding box center [463, 211] width 44 height 17
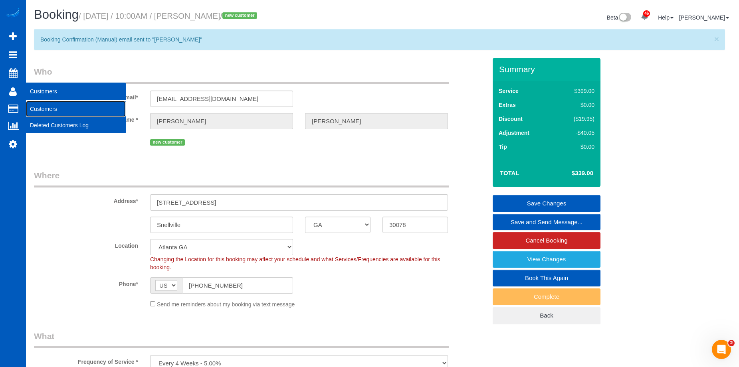
click at [35, 109] on link "Customers" at bounding box center [76, 109] width 100 height 16
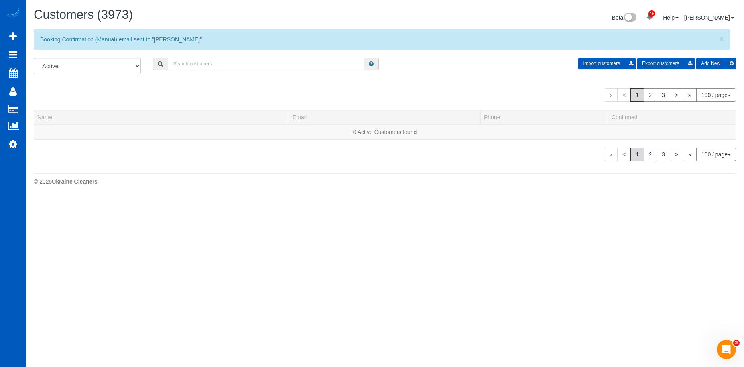
click at [207, 66] on input "text" at bounding box center [266, 64] width 196 height 12
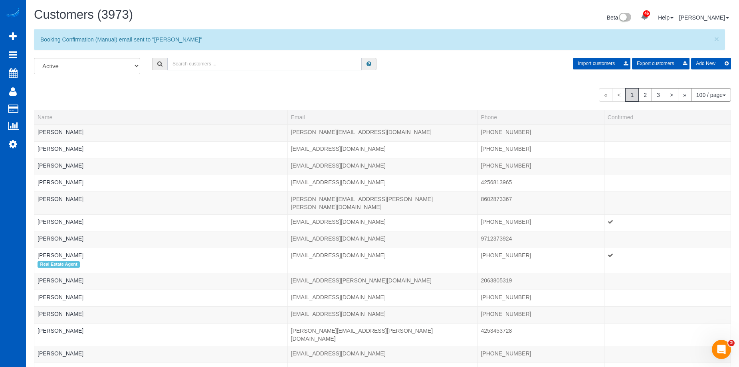
paste input "Cfantozzi@comcast.net"
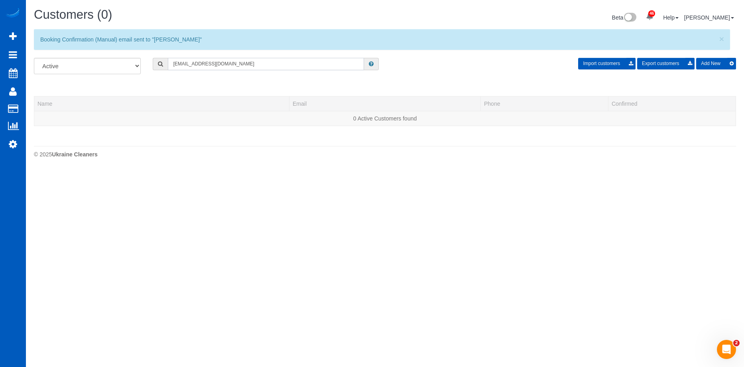
type input "Cfantozzi@comcast.net"
click at [707, 62] on button "Add New" at bounding box center [717, 64] width 40 height 12
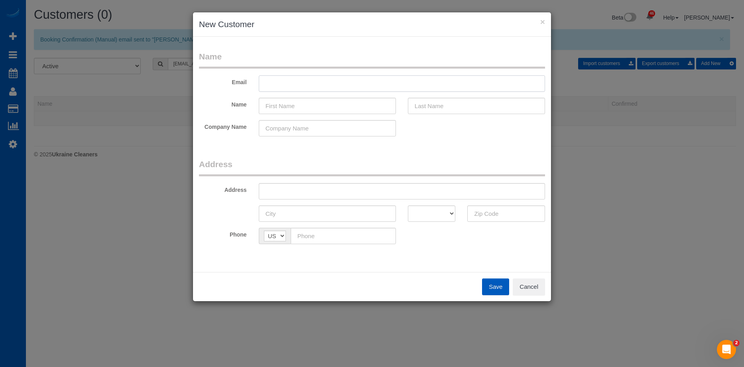
click at [369, 81] on input "text" at bounding box center [402, 83] width 286 height 16
paste input "Cfantozzi@comcast.net"
type input "Cfantozzi@comcast.net"
click at [357, 103] on input "text" at bounding box center [327, 106] width 137 height 16
paste input "Cheryl Fantozzi"
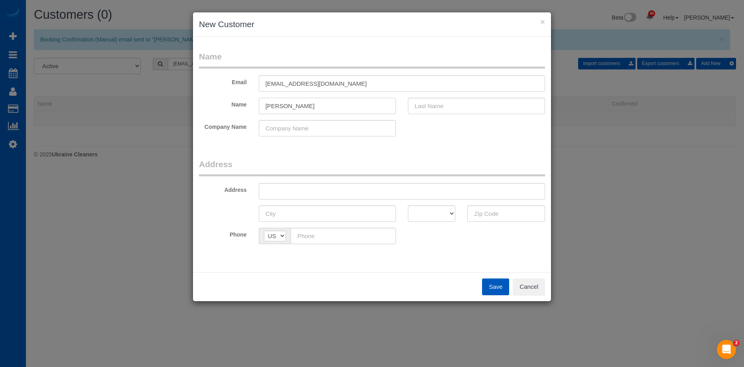
drag, startPoint x: 284, startPoint y: 107, endPoint x: 423, endPoint y: 107, distance: 138.4
click at [415, 105] on div "Name Cheryl Fantozzi" at bounding box center [372, 106] width 358 height 16
type input "Cheryl"
click at [429, 107] on input "text" at bounding box center [476, 106] width 137 height 16
paste input "Fantozzi"
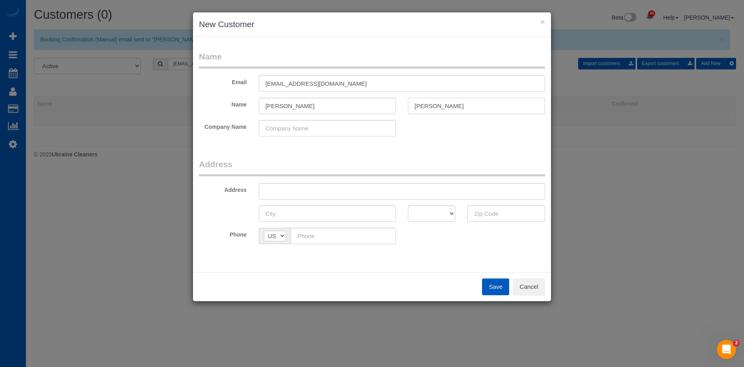
type input "Fantozzi"
click at [351, 103] on input "Cheryl" at bounding box center [327, 106] width 137 height 16
type input "Cheryl"
drag, startPoint x: 408, startPoint y: 193, endPoint x: 370, endPoint y: 192, distance: 37.9
click at [408, 193] on input "text" at bounding box center [402, 191] width 286 height 16
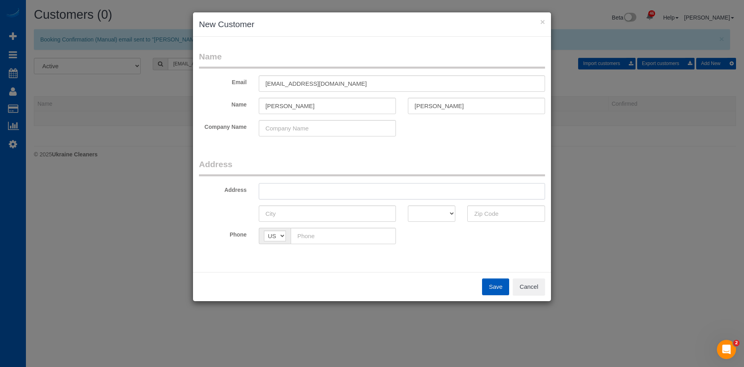
paste input "4327 E 95th Dr Thornton CO 80229"
drag, startPoint x: 345, startPoint y: 190, endPoint x: 444, endPoint y: 191, distance: 99.4
click at [444, 191] on input "4327 E 95th Dr Thornton CO 80229" at bounding box center [402, 191] width 286 height 16
type input "4327 E 95th Dr Thornton CO"
click at [486, 212] on input "text" at bounding box center [507, 213] width 78 height 16
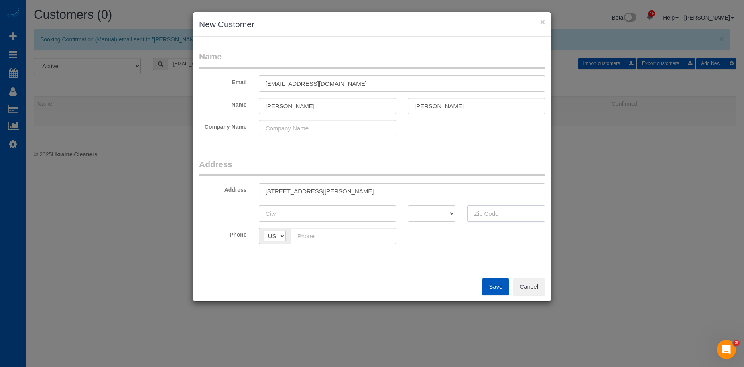
paste input "80229"
type input "80229"
drag, startPoint x: 428, startPoint y: 213, endPoint x: 431, endPoint y: 206, distance: 7.9
click at [428, 213] on select "AK AL AR AZ CA CO CT DC DE FL GA HI IA ID IL IN KS KY LA MA MD ME MI MN MO MS M…" at bounding box center [432, 213] width 48 height 16
select select "CO"
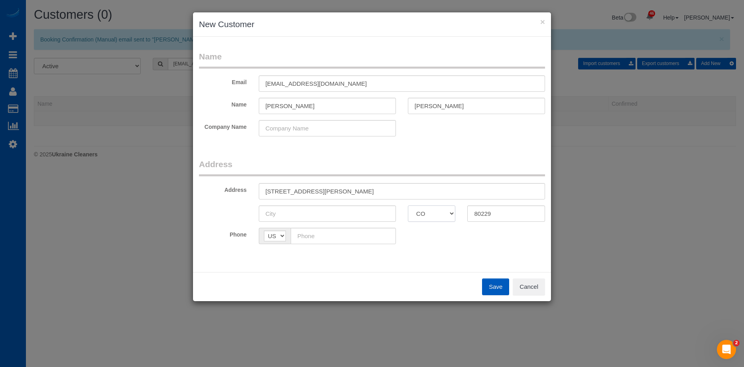
click at [408, 205] on select "AK AL AR AZ CA CO CT DC DE FL GA HI IA ID IL IN KS KY LA MA MD ME MI MN MO MS M…" at bounding box center [432, 213] width 48 height 16
drag, startPoint x: 308, startPoint y: 190, endPoint x: 330, endPoint y: 190, distance: 21.9
click at [330, 190] on input "4327 E 95th Dr Thornton CO" at bounding box center [402, 191] width 286 height 16
type input "4327 E 95th Dr CO"
drag, startPoint x: 308, startPoint y: 211, endPoint x: 308, endPoint y: 203, distance: 8.0
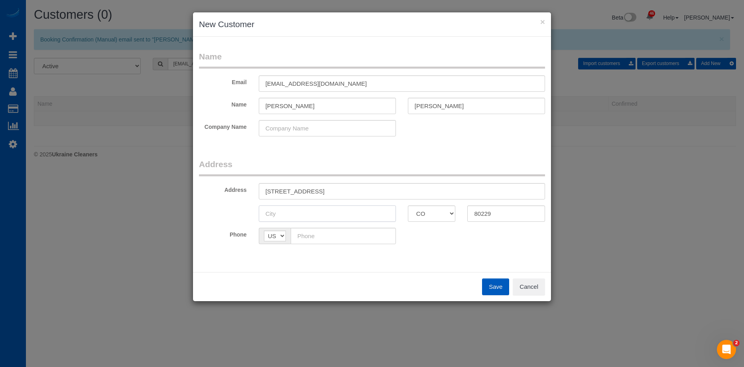
click at [307, 211] on input "text" at bounding box center [327, 213] width 137 height 16
paste input "Thornton"
type input "Thornton"
drag, startPoint x: 307, startPoint y: 190, endPoint x: 373, endPoint y: 197, distance: 66.3
click at [373, 197] on input "4327 E 95th Dr CO" at bounding box center [402, 191] width 286 height 16
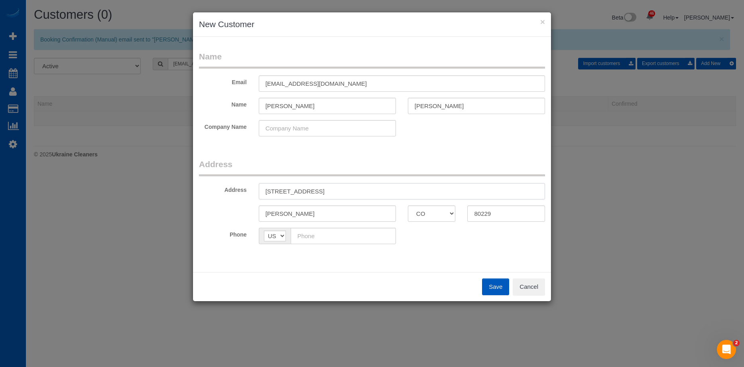
type input "4327 E 95th Dr"
click at [330, 232] on input "text" at bounding box center [343, 236] width 105 height 16
paste input "(720) 982-4894"
type input "(720) 982-4894"
click at [500, 283] on button "Save" at bounding box center [495, 286] width 27 height 17
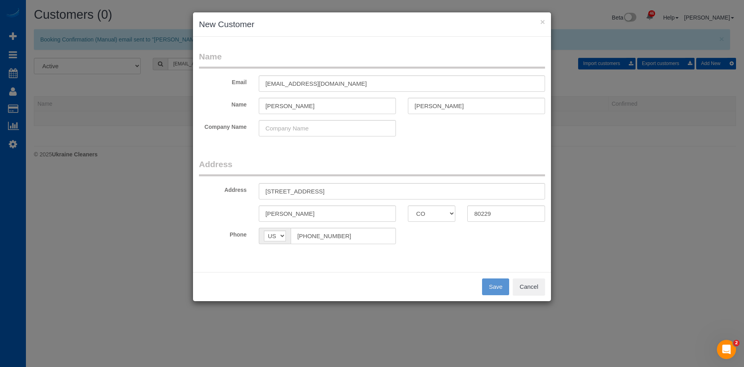
type input "cfantozzi@comcast.net"
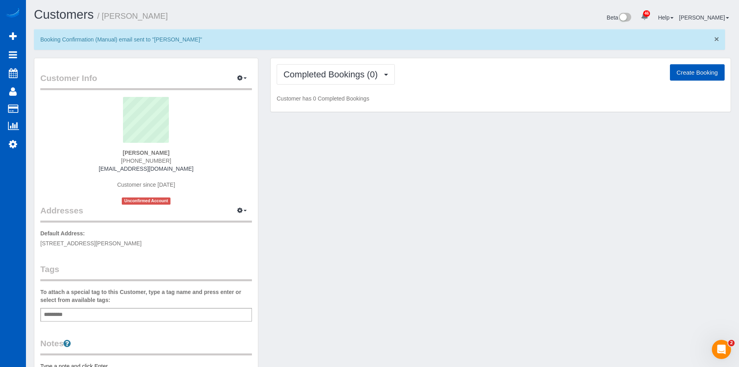
drag, startPoint x: 717, startPoint y: 38, endPoint x: 713, endPoint y: 43, distance: 7.4
click at [717, 38] on span "×" at bounding box center [716, 38] width 5 height 9
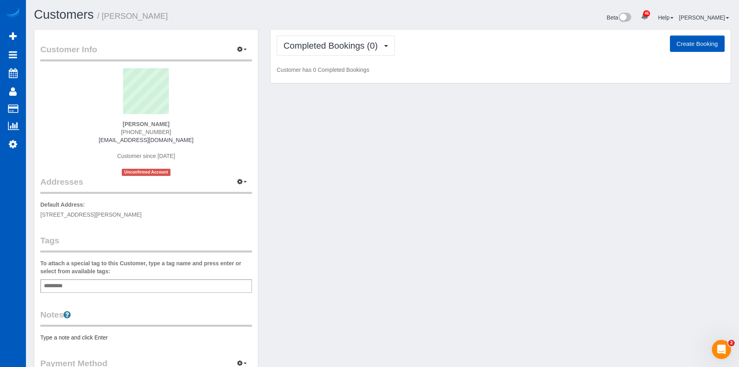
click at [711, 43] on button "Create Booking" at bounding box center [696, 44] width 55 height 17
select select "CO"
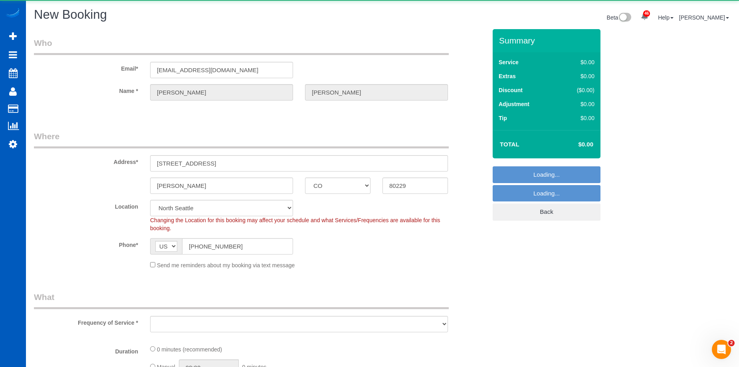
select select "object:2453"
select select "199"
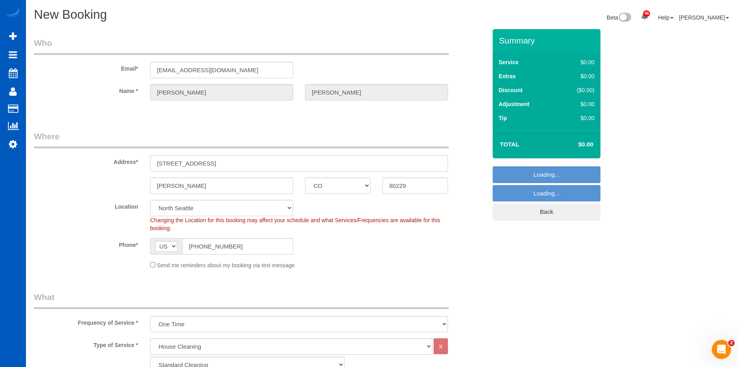
select select "object:2597"
select select "266"
select select "object:2602"
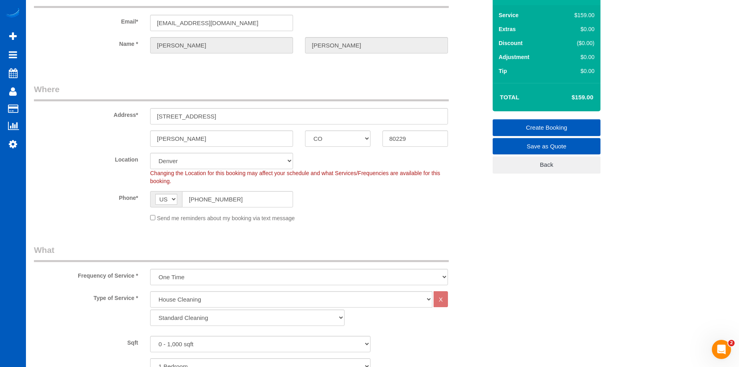
scroll to position [120, 0]
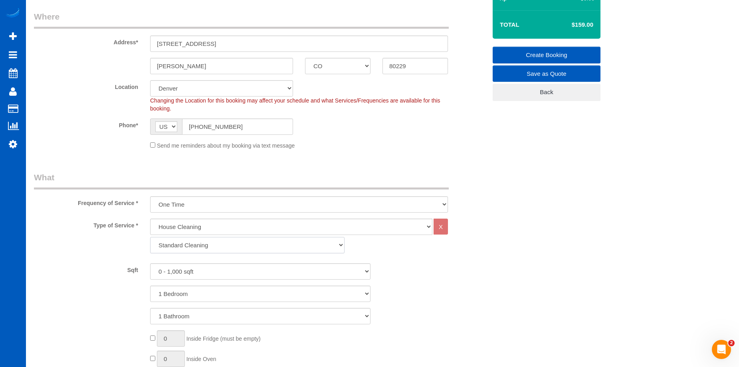
click at [223, 250] on select "Standard Cleaning Deep Cleaning Move In/ Out Cleaning" at bounding box center [247, 245] width 194 height 16
select select "367"
click at [150, 237] on select "Standard Cleaning Deep Cleaning Move In/ Out Cleaning" at bounding box center [247, 245] width 194 height 16
click at [228, 268] on select "0 - 1,000 sqft 1,001 - 1,500 sqft 1,501 - 2,000 sqft 2,001 - 2,500 sqft 2,501 -…" at bounding box center [260, 271] width 220 height 16
select select "2001"
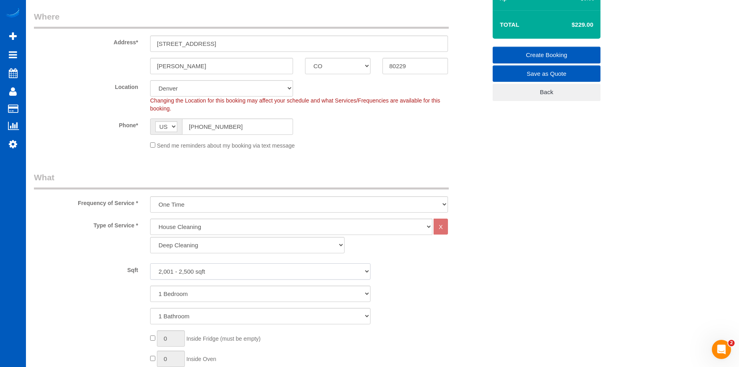
click at [150, 263] on select "0 - 1,000 sqft 1,001 - 1,500 sqft 1,501 - 2,000 sqft 2,001 - 2,500 sqft 2,501 -…" at bounding box center [260, 271] width 220 height 16
click at [214, 321] on select "1 Bathroom 2 Bathrooms 3 Bathrooms 4 Bathrooms 5 Bathrooms 6 Bathrooms 7 Bathro…" at bounding box center [260, 316] width 220 height 16
select select "2"
click at [150, 308] on select "1 Bathroom 2 Bathrooms 3 Bathrooms 4 Bathrooms 5 Bathrooms 6 Bathrooms 7 Bathro…" at bounding box center [260, 316] width 220 height 16
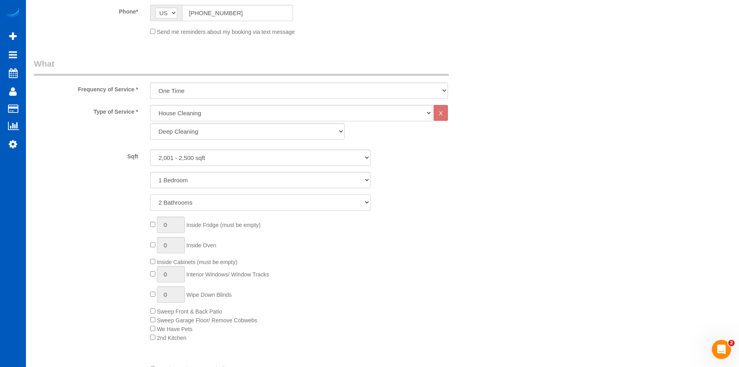
scroll to position [279, 0]
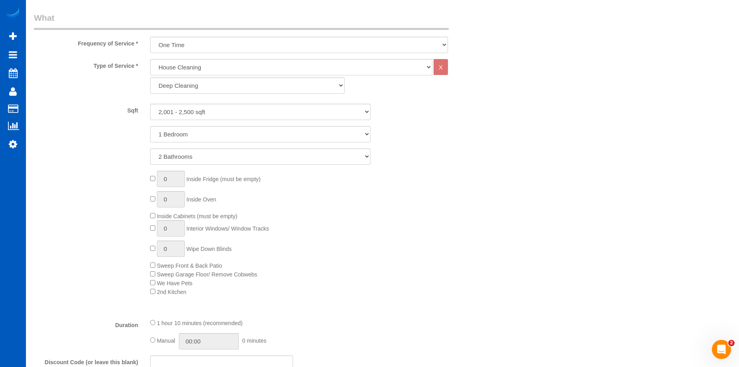
click at [156, 178] on span "0 Inside Fridge (must be empty)" at bounding box center [205, 179] width 111 height 6
click at [153, 182] on span "0 Inside Fridge (must be empty)" at bounding box center [205, 179] width 111 height 6
type input "1"
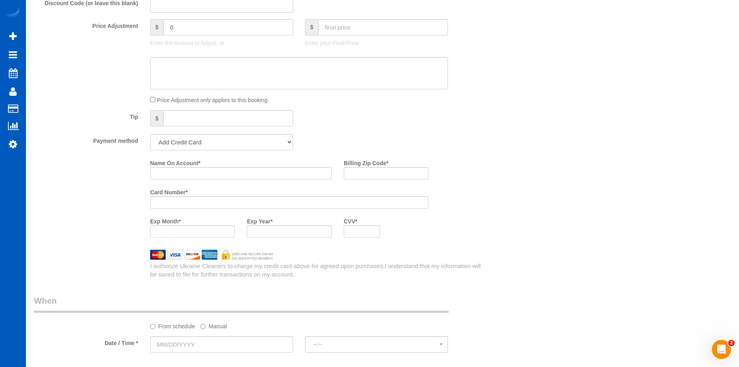
scroll to position [718, 0]
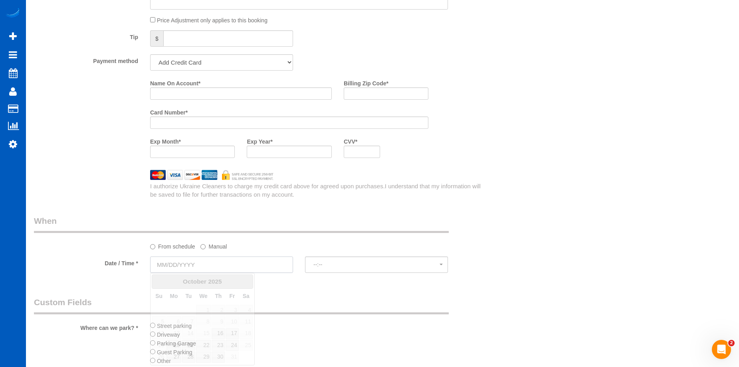
click at [237, 265] on input "text" at bounding box center [221, 265] width 143 height 16
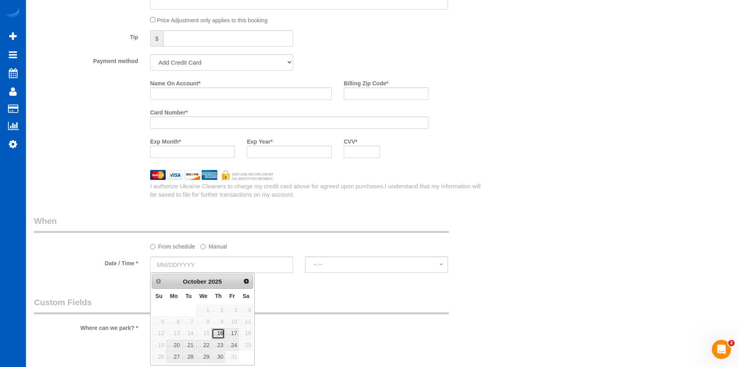
click at [222, 333] on link "16" at bounding box center [217, 333] width 13 height 11
type input "10/16/2025"
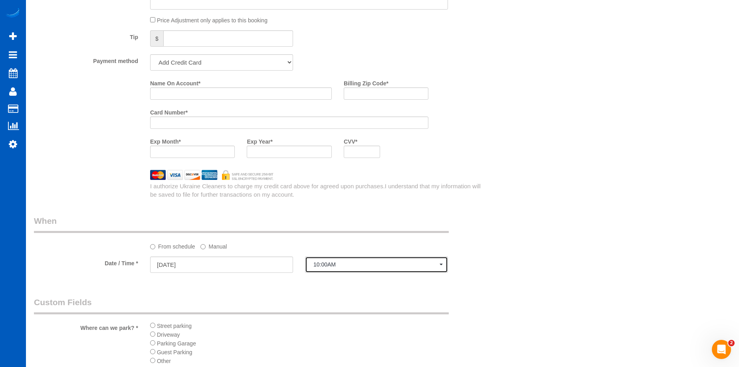
click at [351, 265] on span "10:00AM" at bounding box center [376, 264] width 126 height 6
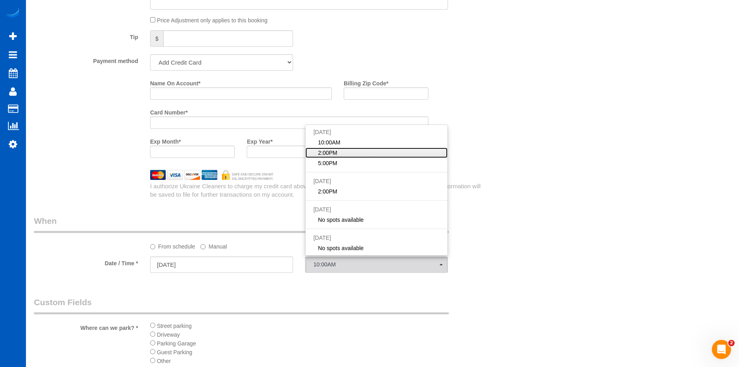
click at [353, 154] on link "2:00PM" at bounding box center [376, 153] width 142 height 10
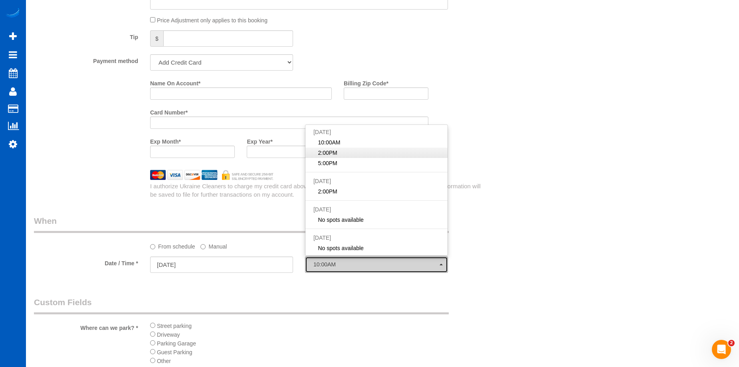
select select "spot9"
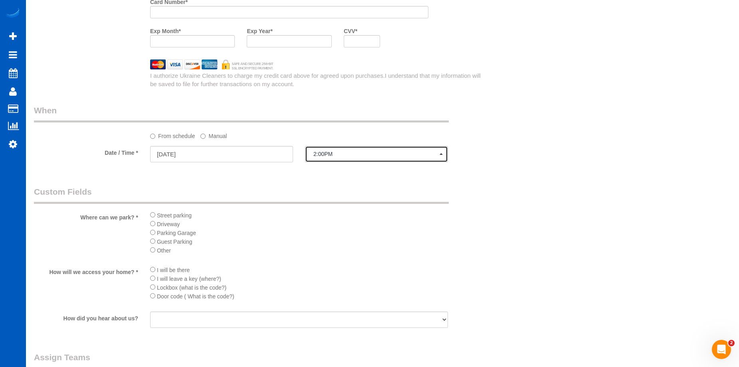
scroll to position [838, 0]
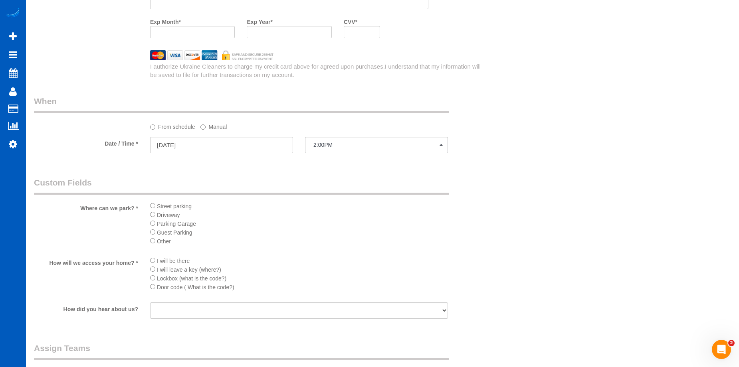
click at [156, 260] on li "I will be there" at bounding box center [299, 260] width 298 height 9
click at [155, 260] on li "I will be there" at bounding box center [299, 260] width 298 height 9
click at [152, 257] on li "I will be there" at bounding box center [299, 260] width 298 height 9
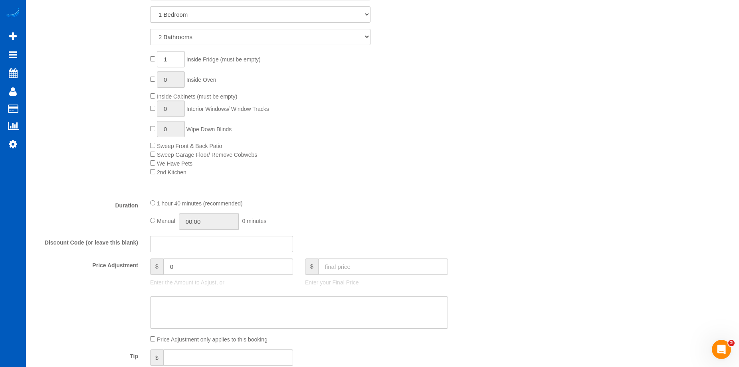
scroll to position [519, 0]
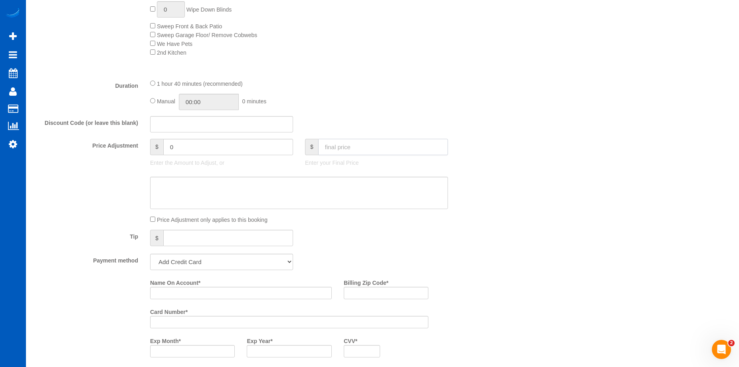
click at [385, 146] on input "text" at bounding box center [383, 147] width 130 height 16
type input "150"
click at [361, 199] on textarea at bounding box center [299, 193] width 298 height 33
type input "-264"
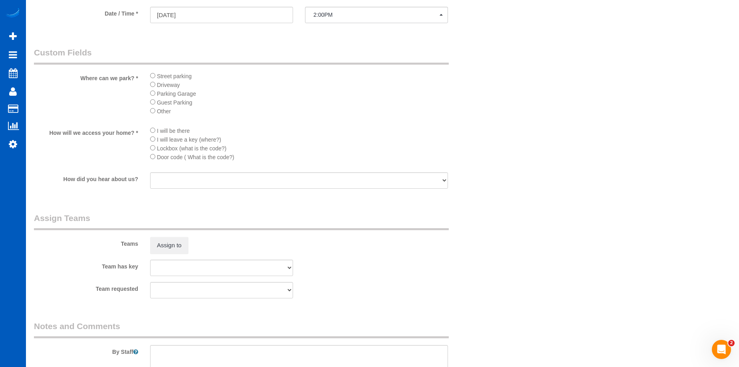
scroll to position [1077, 0]
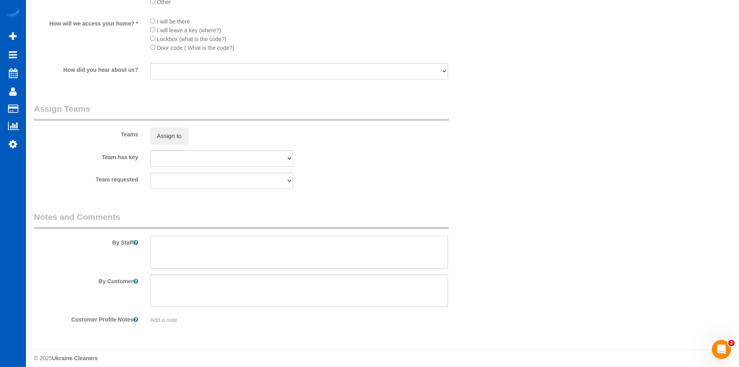
click at [269, 252] on textarea at bounding box center [299, 252] width 298 height 33
click at [242, 247] on textarea at bounding box center [299, 252] width 298 height 33
paste textarea "Two bathrooms, and inside refrigerator only"
type textarea "Booked by Aaron. Two bathrooms, and inside refrigerator only"
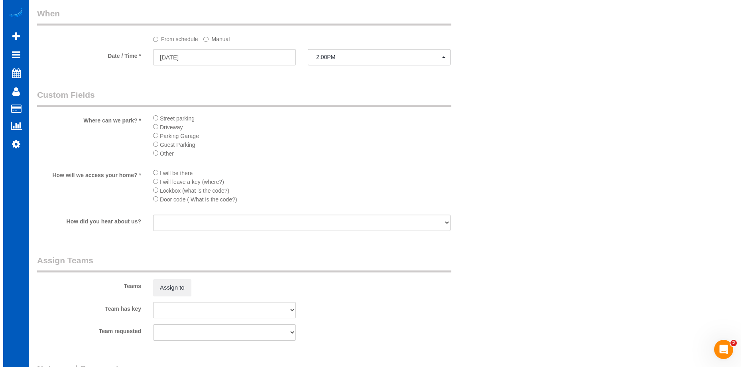
scroll to position [997, 0]
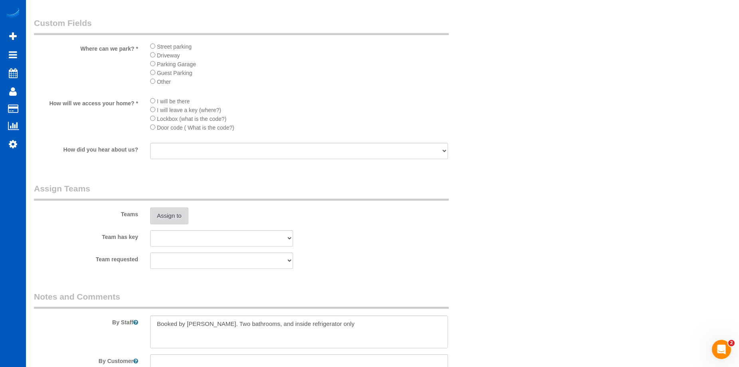
click at [185, 213] on button "Assign to" at bounding box center [169, 215] width 38 height 17
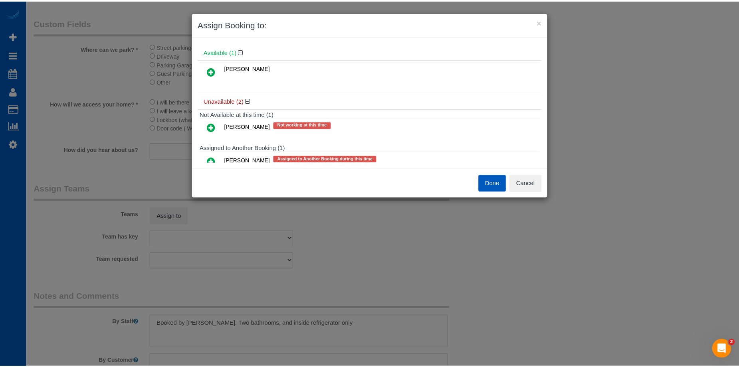
scroll to position [51, 0]
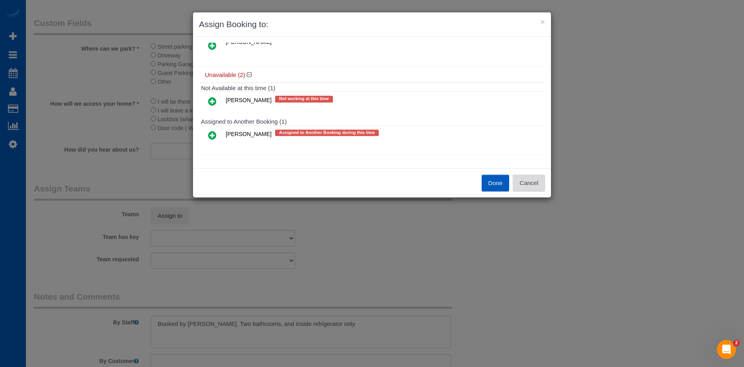
click at [533, 178] on button "Cancel" at bounding box center [529, 183] width 32 height 17
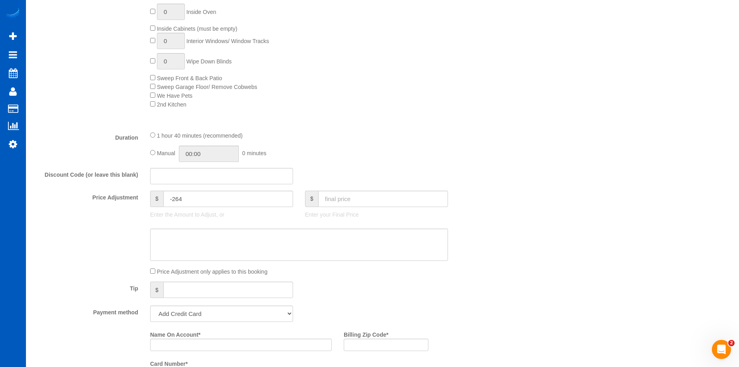
scroll to position [479, 0]
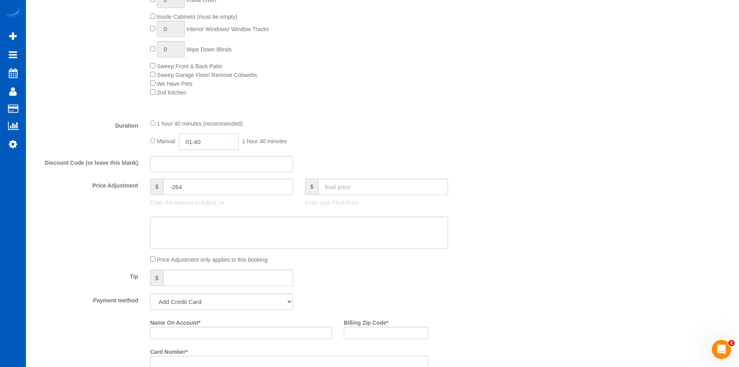
click at [196, 141] on input "01:40" at bounding box center [209, 142] width 60 height 16
type input "03:00"
click at [198, 176] on li "03:00" at bounding box center [200, 178] width 36 height 10
select select "spot17"
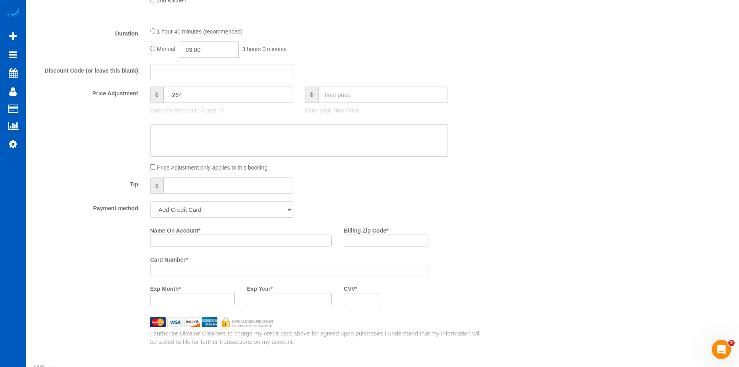
scroll to position [598, 0]
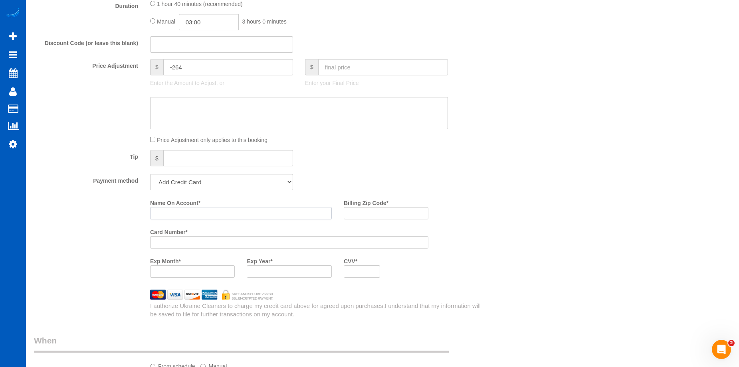
click at [206, 216] on input "Name On Account *" at bounding box center [241, 213] width 182 height 12
paste input "Louis Fantozzi"
type input "Louis Fantozzi"
click at [391, 214] on input "Billing Zip Code *" at bounding box center [386, 213] width 85 height 12
paste input "80229"
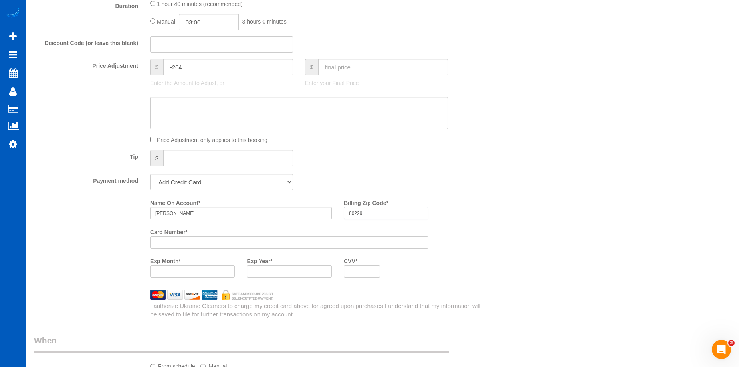
type input "80229"
click at [470, 257] on div "Name On Account * Louis Fantozzi Billing Zip Code * 80229 Card Number * Exp Mon…" at bounding box center [318, 239] width 348 height 87
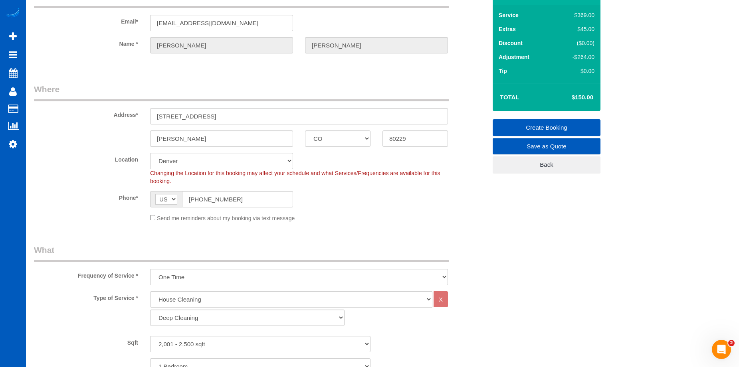
scroll to position [47, 0]
click at [515, 124] on link "Create Booking" at bounding box center [546, 128] width 108 height 17
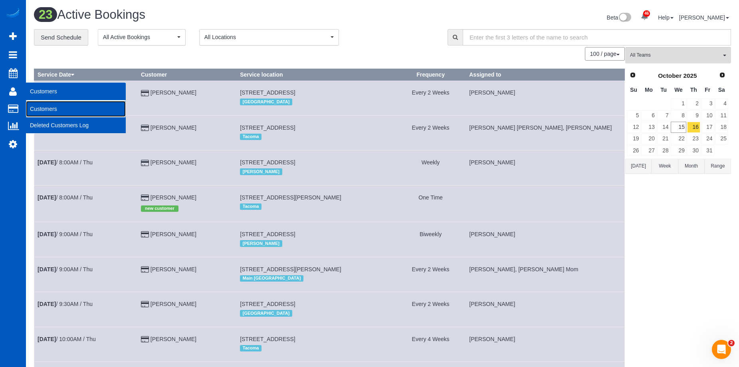
click at [43, 108] on link "Customers" at bounding box center [76, 109] width 100 height 16
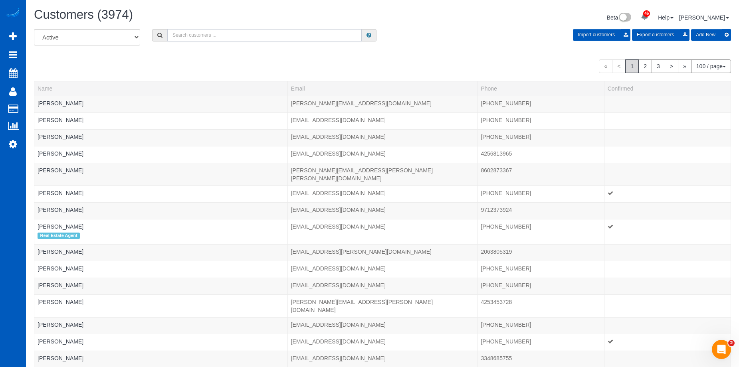
click at [201, 38] on input "text" at bounding box center [264, 35] width 194 height 12
paste input "1321 Seneca St #409 Seattle"
type input "Adolfo Martell"
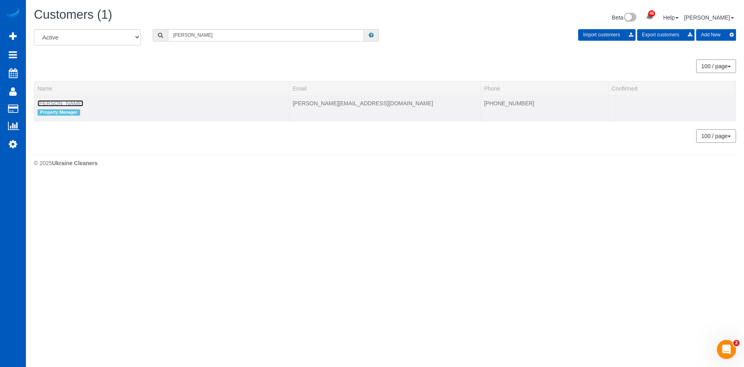
click at [55, 102] on link "Adolfo Martell" at bounding box center [61, 103] width 46 height 6
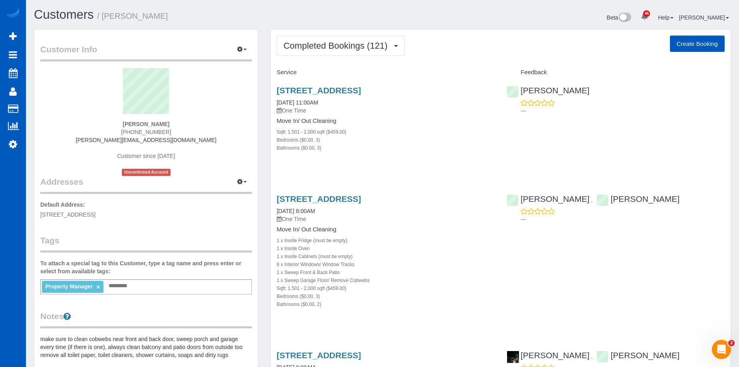
click at [681, 36] on button "Create Booking" at bounding box center [696, 44] width 55 height 17
select select "WA"
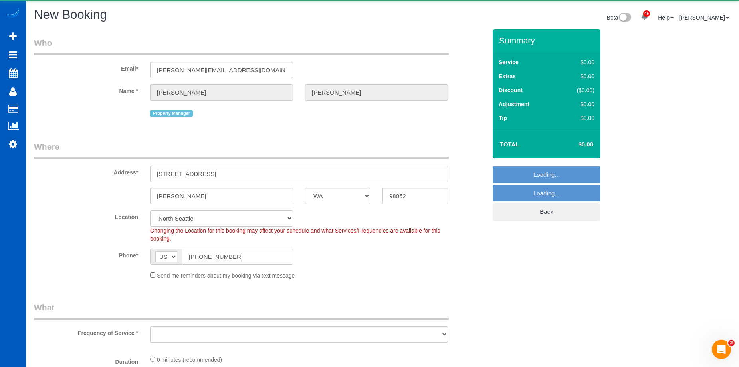
select select "199"
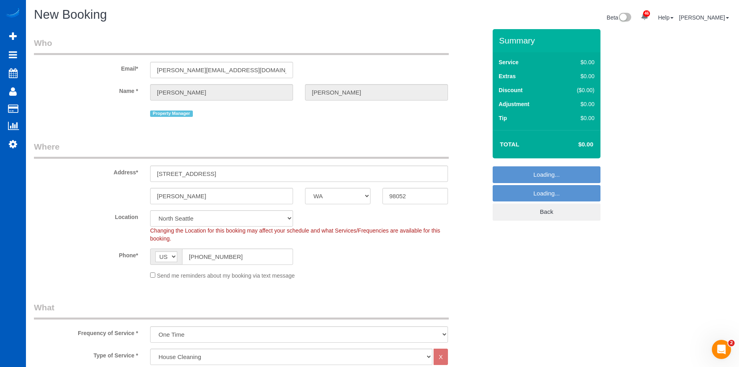
select select "object:6402"
select select "6"
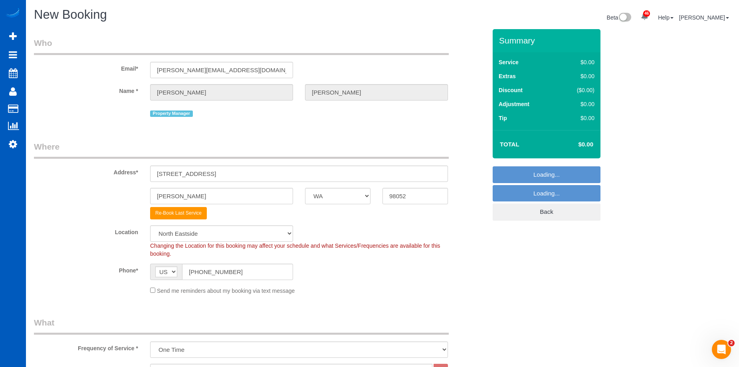
select select "object:6412"
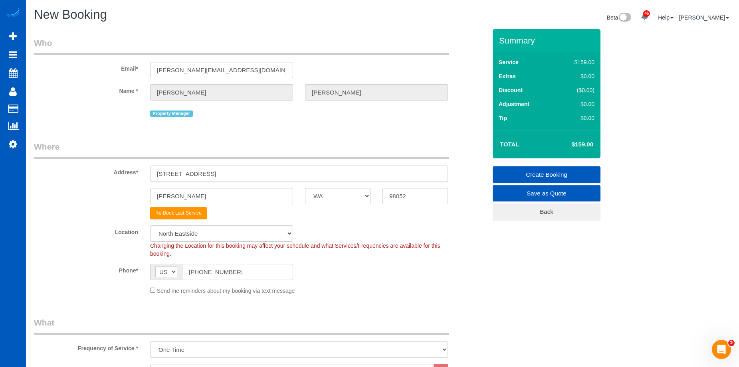
drag, startPoint x: 221, startPoint y: 177, endPoint x: 116, endPoint y: 168, distance: 104.9
click at [116, 168] on div "Address* 17024 NE 120th St" at bounding box center [260, 161] width 464 height 41
paste input "321 Seneca St #409 Seattle"
drag, startPoint x: 215, startPoint y: 172, endPoint x: 259, endPoint y: 172, distance: 43.5
click at [259, 172] on input "1321 Seneca St #409 Seattle" at bounding box center [299, 174] width 298 height 16
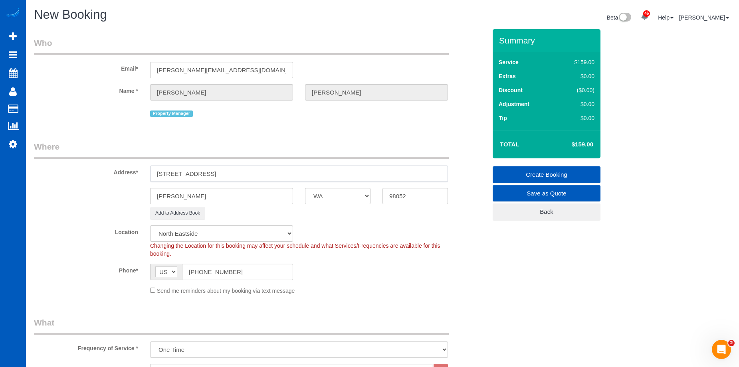
type input "1321 Seneca St #409 Seattle"
click at [398, 194] on input "98052" at bounding box center [414, 196] width 65 height 16
drag, startPoint x: 415, startPoint y: 193, endPoint x: 376, endPoint y: 195, distance: 38.4
click at [376, 195] on div "98052" at bounding box center [414, 196] width 77 height 16
paste input "1321 Senec"
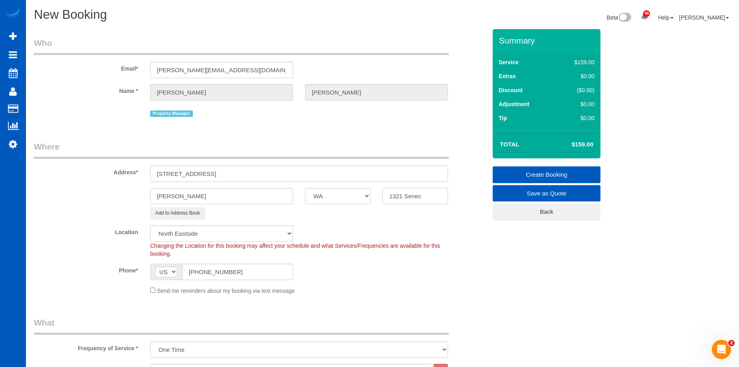
type input "1321 Senec"
select select "?"
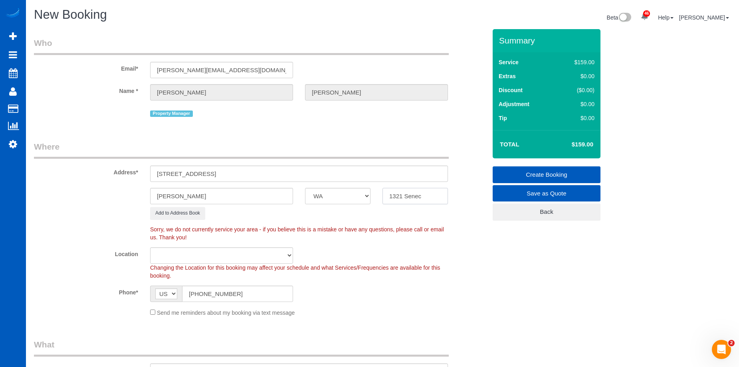
drag, startPoint x: 427, startPoint y: 199, endPoint x: 356, endPoint y: 197, distance: 70.2
click at [355, 198] on div "Redmond AK AL AR AZ CA CO CT DC DE FL GA HI IA ID IL IN KS KY LA MA MD ME MI MN…" at bounding box center [260, 196] width 464 height 16
paste input "98101"
type input "98101"
select select "object:6610"
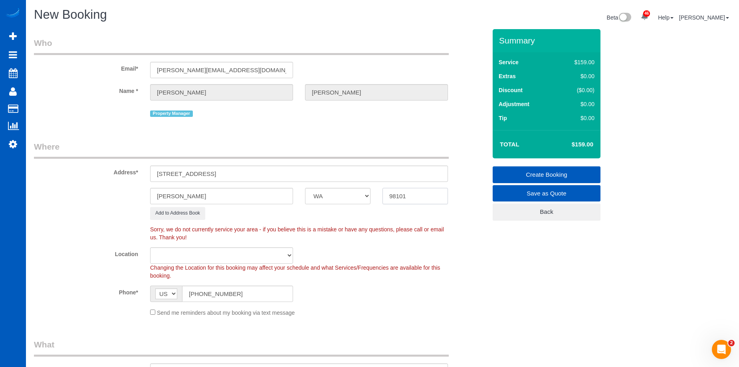
type input "98101"
click at [283, 176] on input "1321 Seneca St #409 Seattle" at bounding box center [299, 174] width 298 height 16
select select "5"
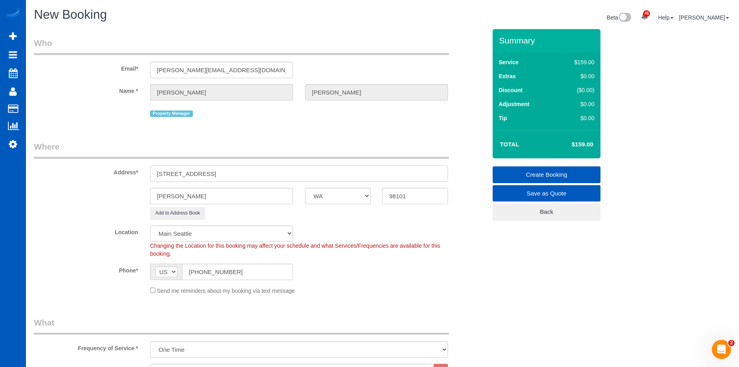
select select "object:6893"
drag, startPoint x: 217, startPoint y: 174, endPoint x: 240, endPoint y: 174, distance: 22.7
click at [240, 174] on input "1321 Seneca St #409 Seattle" at bounding box center [299, 174] width 298 height 16
type input "1321 Seneca St #409"
drag, startPoint x: 205, startPoint y: 195, endPoint x: 98, endPoint y: 181, distance: 108.2
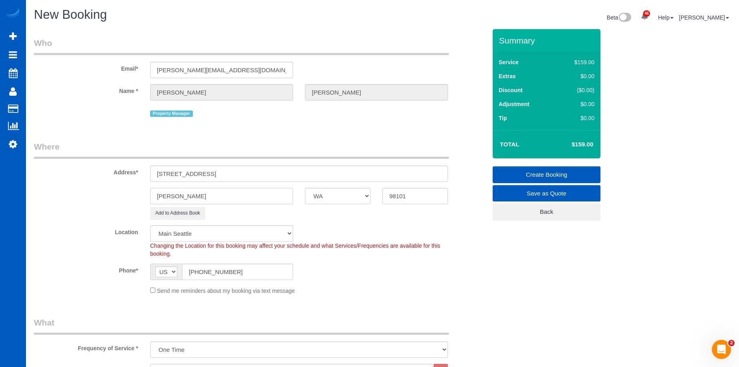
click at [93, 186] on sui-booking-address "Address* 1321 Seneca St #409 Redmond AK AL AR AZ CA CO CT DC DE FL GA HI IA ID …" at bounding box center [260, 180] width 452 height 79
paste input "Seattle"
type input "Seattle"
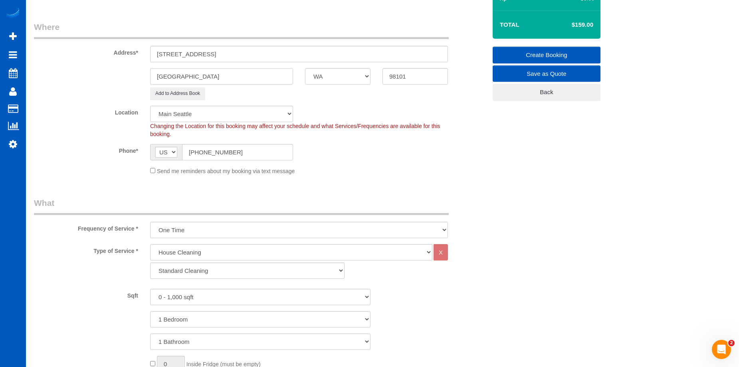
scroll to position [199, 0]
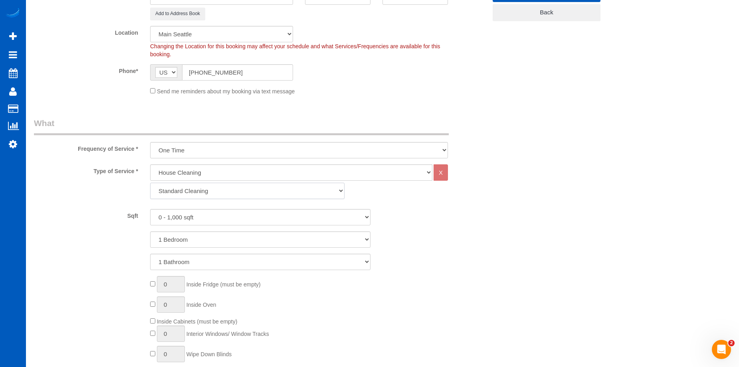
click at [263, 192] on select "Standard Cleaning Deep Cleaning Move In/ Out Cleaning" at bounding box center [247, 191] width 194 height 16
select select "368"
click at [150, 183] on select "Standard Cleaning Deep Cleaning Move In/ Out Cleaning" at bounding box center [247, 191] width 194 height 16
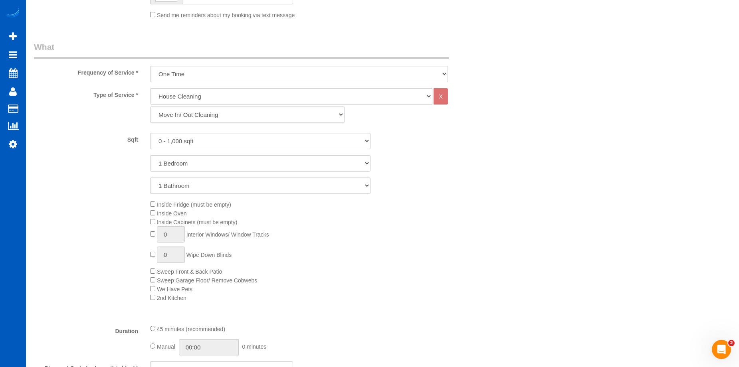
scroll to position [279, 0]
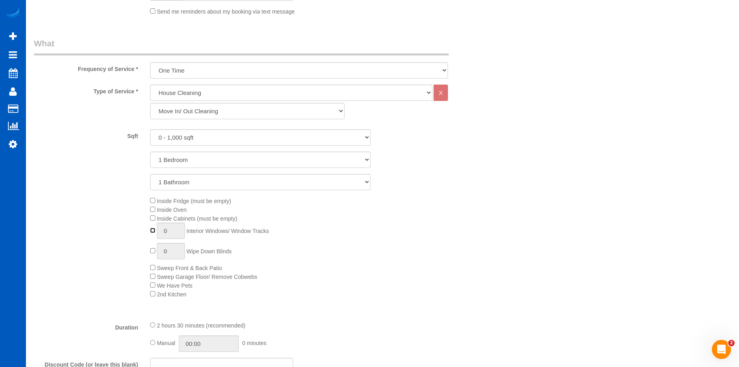
type input "1"
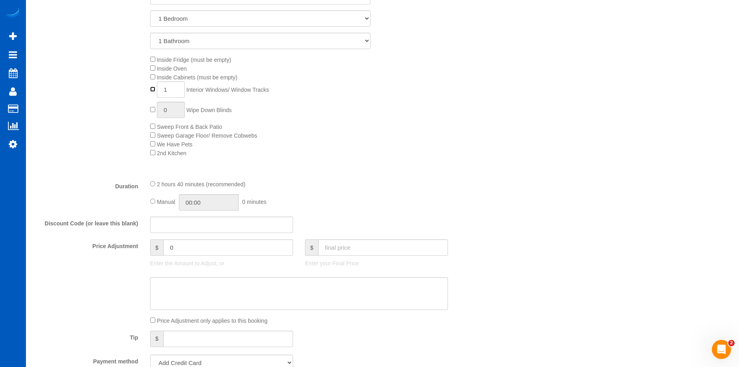
scroll to position [439, 0]
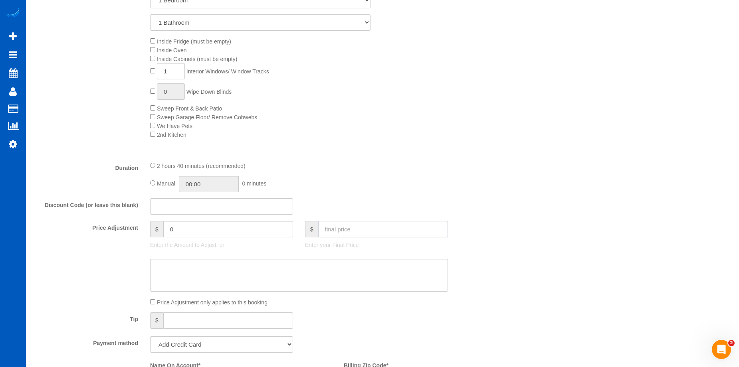
click at [355, 231] on input "text" at bounding box center [383, 229] width 130 height 16
type input "0"
click at [343, 278] on textarea at bounding box center [299, 275] width 298 height 33
type textarea "Hour"
type input "-369"
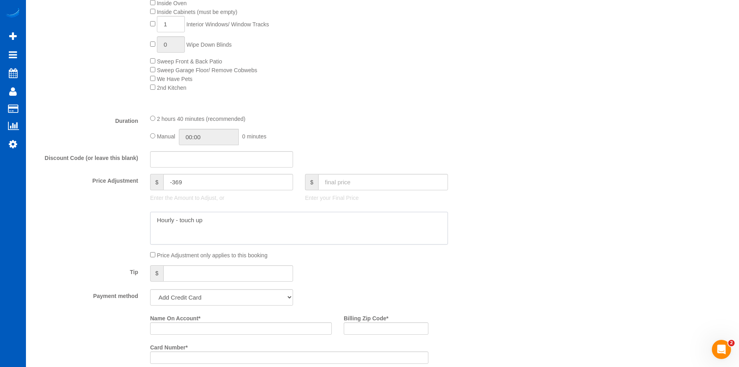
scroll to position [559, 0]
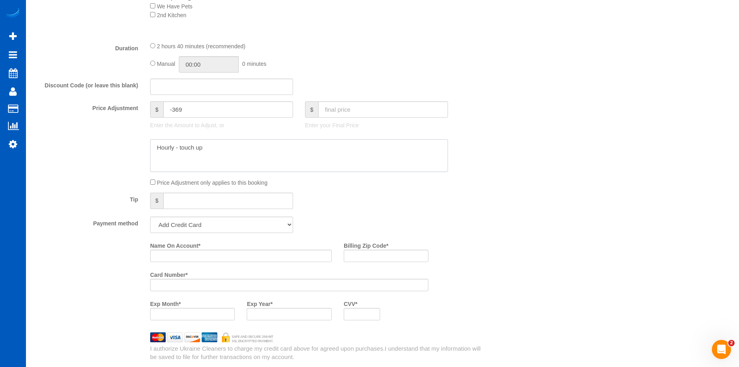
type textarea "Hourly - touch up"
click at [264, 223] on select "Add Credit Card Cash Check Paypal" at bounding box center [221, 225] width 143 height 16
select select "string:cash"
click at [150, 217] on select "Add Credit Card Cash Check Paypal" at bounding box center [221, 225] width 143 height 16
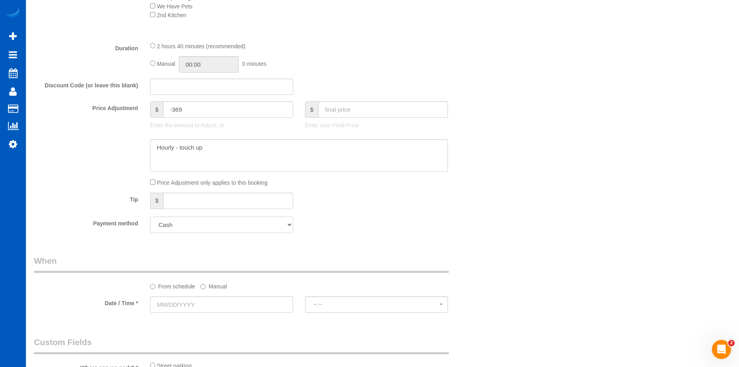
scroll to position [718, 0]
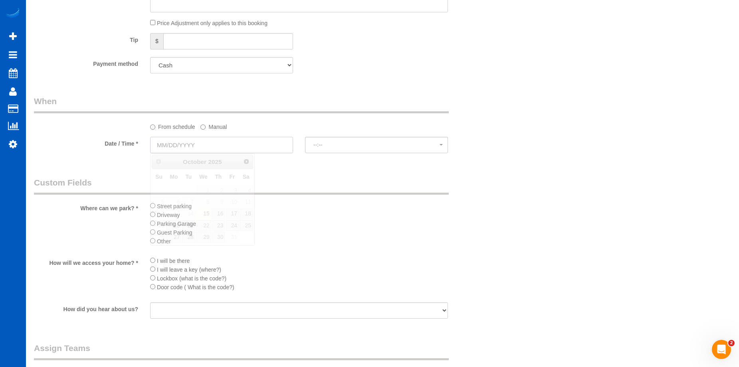
click at [257, 148] on input "text" at bounding box center [221, 145] width 143 height 16
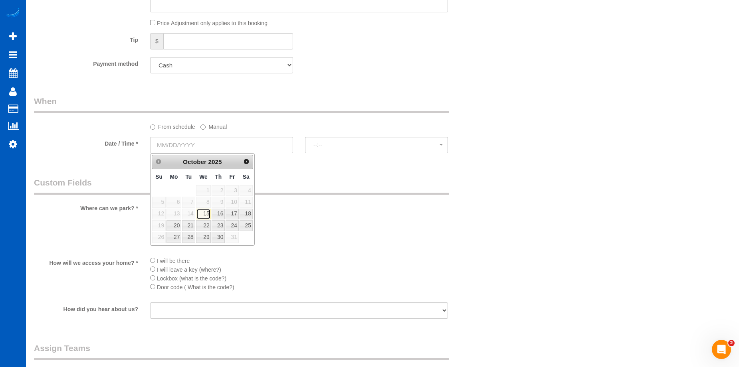
click at [205, 212] on link "15" at bounding box center [203, 214] width 15 height 11
type input "10/15/2025"
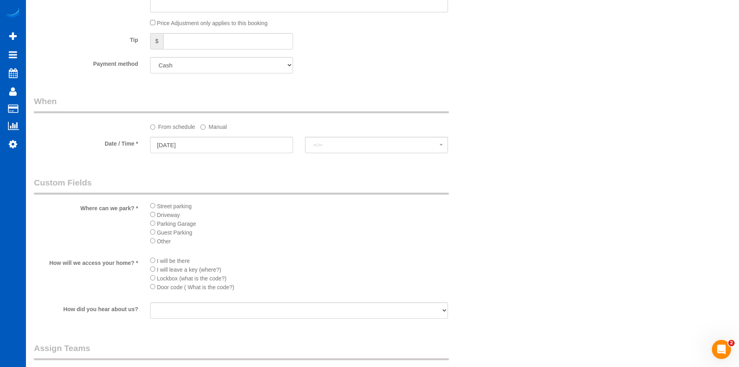
select select "spot24"
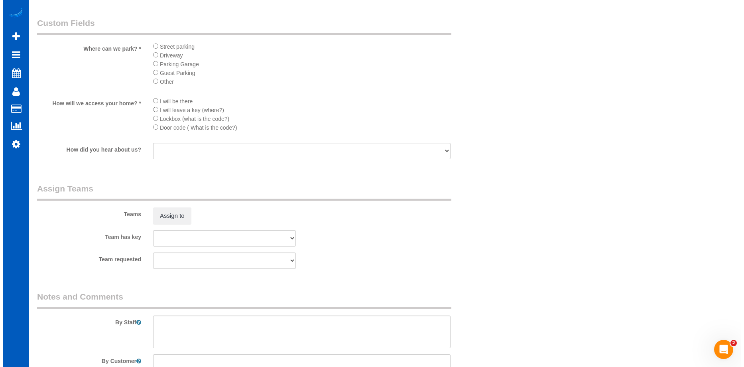
scroll to position [985, 0]
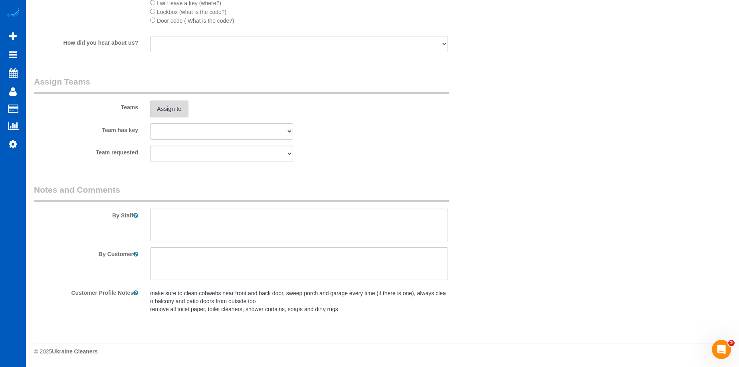
click at [176, 112] on button "Assign to" at bounding box center [169, 109] width 38 height 17
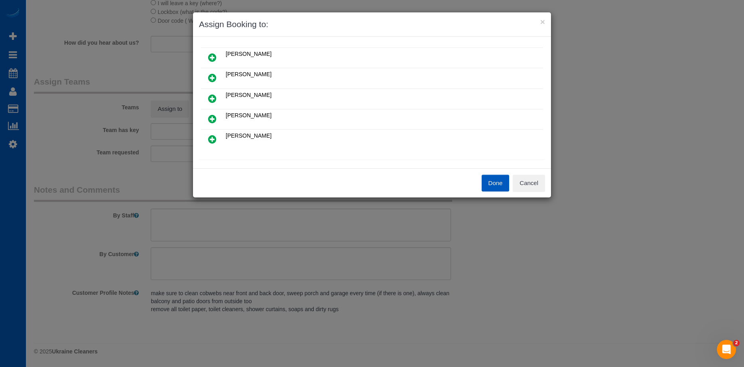
scroll to position [40, 0]
click at [217, 77] on link at bounding box center [212, 77] width 19 height 16
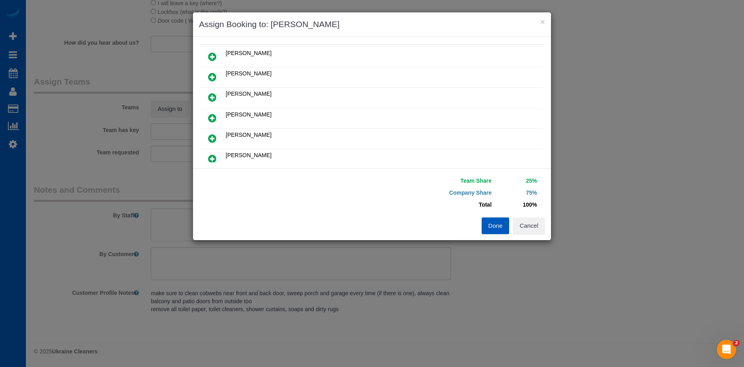
click at [212, 97] on icon at bounding box center [212, 98] width 8 height 10
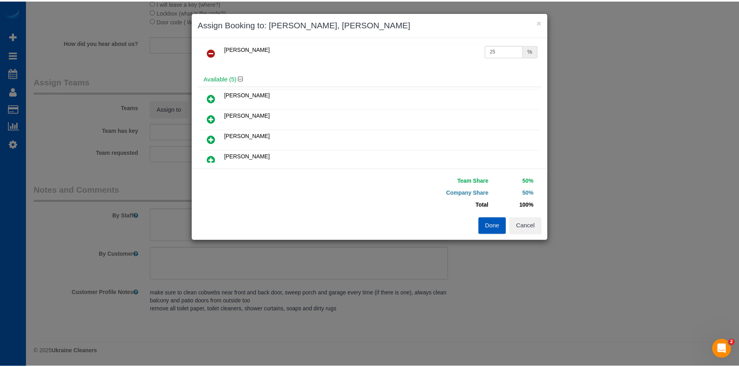
scroll to position [0, 0]
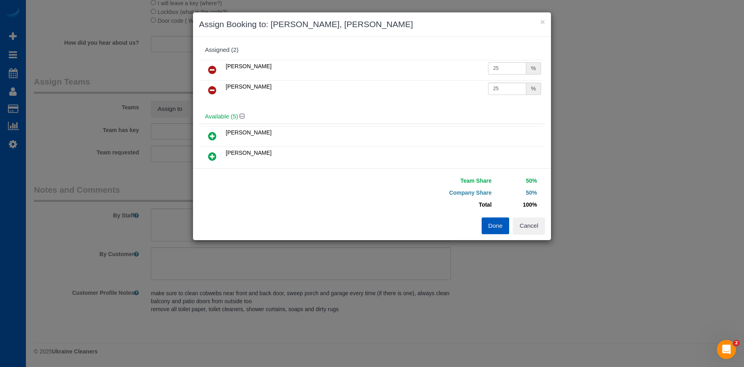
drag, startPoint x: 495, startPoint y: 67, endPoint x: 461, endPoint y: 69, distance: 33.9
click at [461, 69] on tr "Kateryna Maherovska 25 %" at bounding box center [372, 70] width 342 height 20
type input "27"
drag, startPoint x: 508, startPoint y: 85, endPoint x: 436, endPoint y: 87, distance: 72.2
click at [436, 87] on tr "Mariia Maherovska 25 %" at bounding box center [372, 90] width 342 height 20
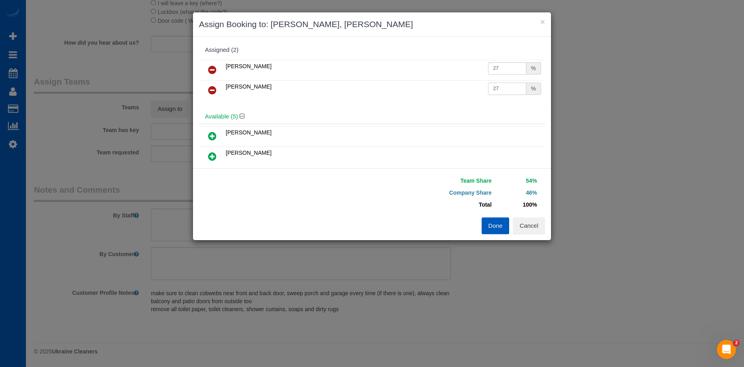
type input "27"
click at [495, 221] on button "Done" at bounding box center [496, 225] width 28 height 17
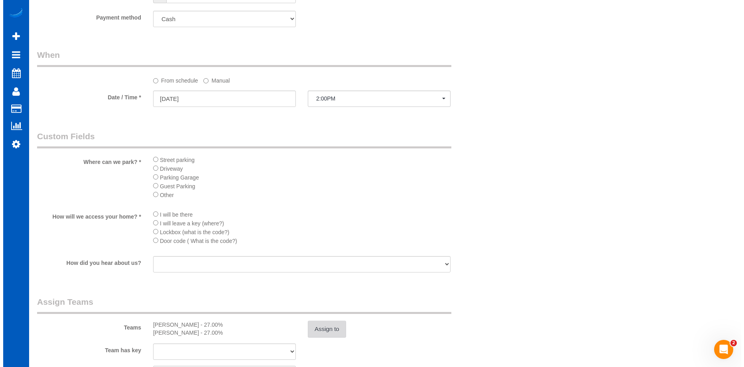
scroll to position [825, 0]
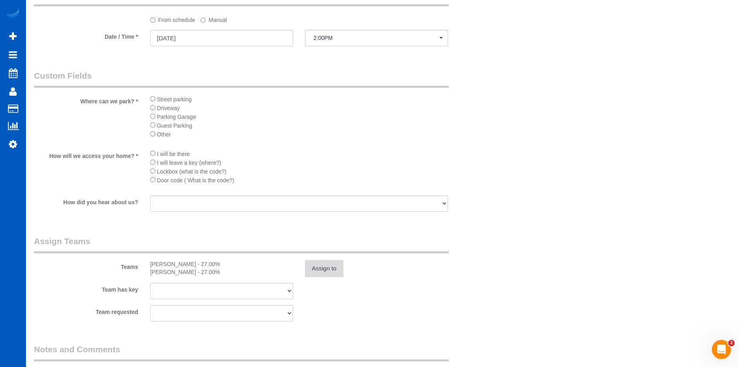
click at [312, 263] on button "Assign to" at bounding box center [324, 268] width 38 height 17
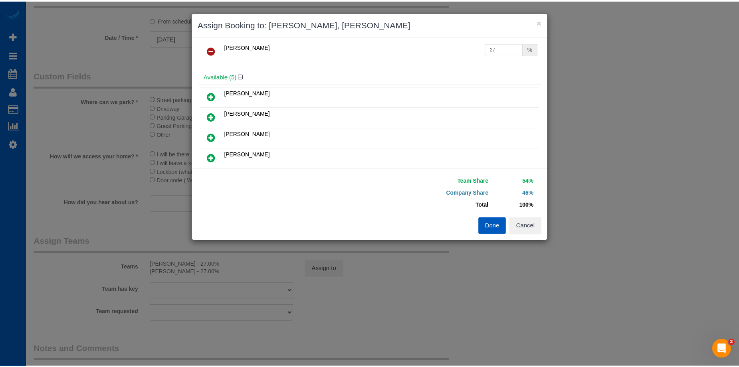
scroll to position [80, 0]
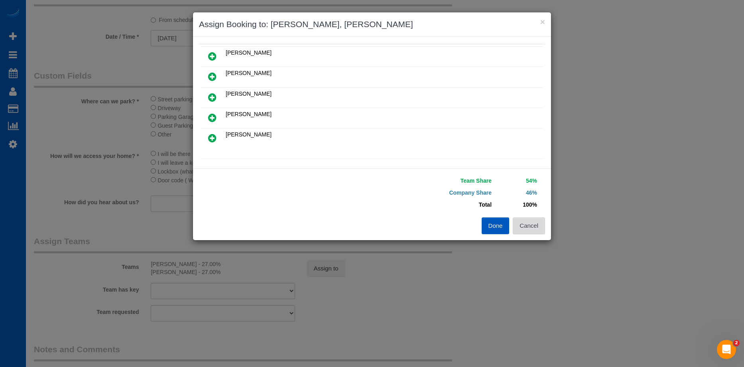
click at [535, 224] on button "Cancel" at bounding box center [529, 225] width 32 height 17
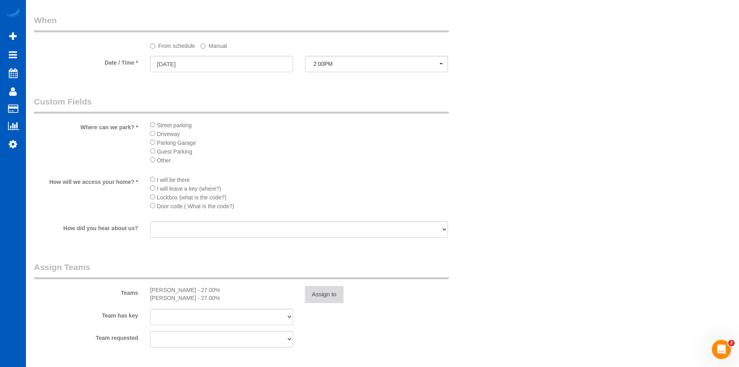
scroll to position [785, 0]
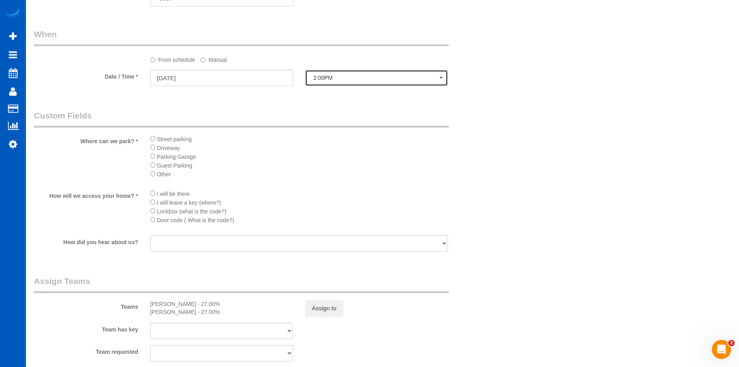
click at [407, 75] on span "2:00PM" at bounding box center [376, 78] width 126 height 6
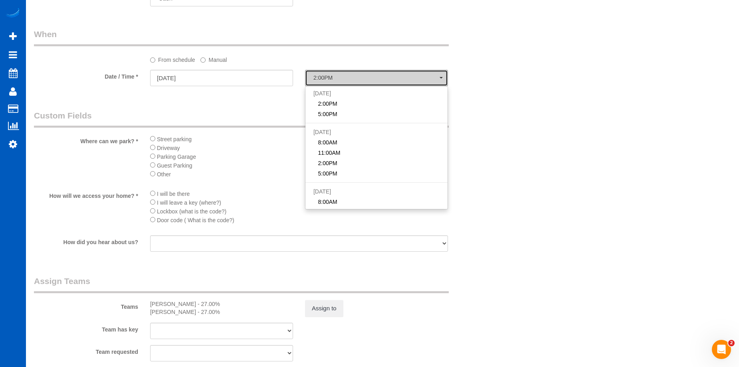
click at [407, 75] on span "2:00PM" at bounding box center [376, 78] width 126 height 6
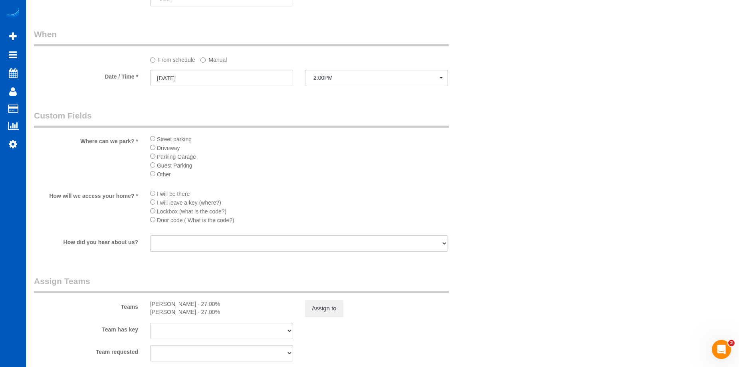
click at [208, 59] on label "Manual" at bounding box center [213, 58] width 26 height 11
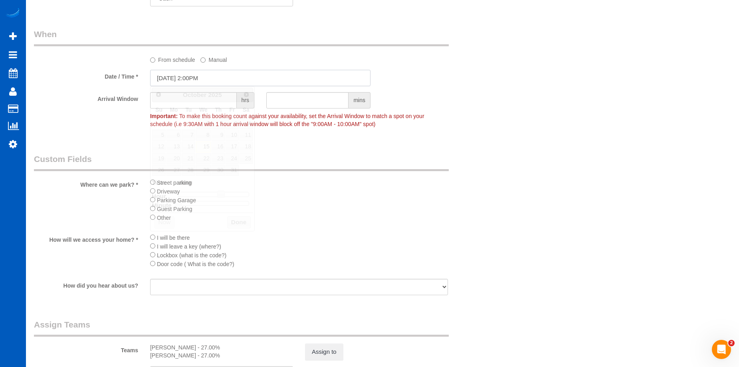
click at [211, 73] on input "10/15/2025 2:00PM" at bounding box center [260, 78] width 220 height 16
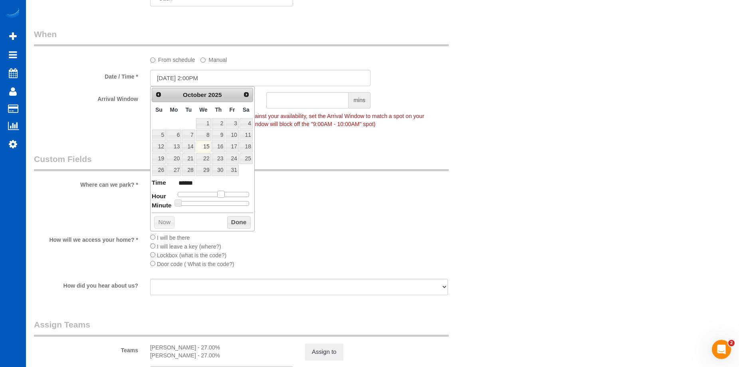
type input "10/15/2025 1:00PM"
type input "******"
type input "10/15/2025 12:00PM"
type input "*******"
type input "10/15/2025 11:00AM"
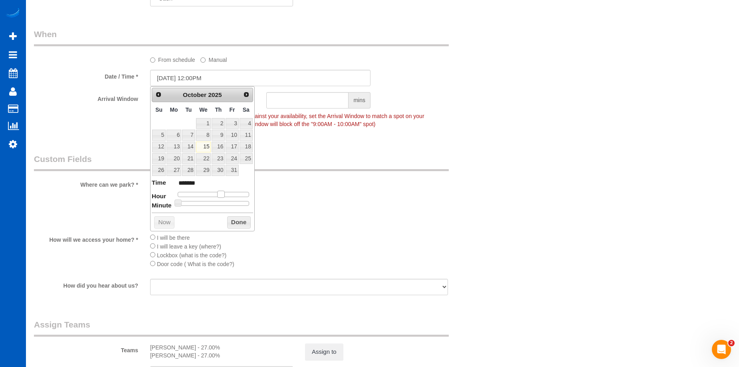
type input "*******"
type input "10/15/2025 10:00AM"
type input "*******"
type input "10/15/2025 9:00AM"
type input "******"
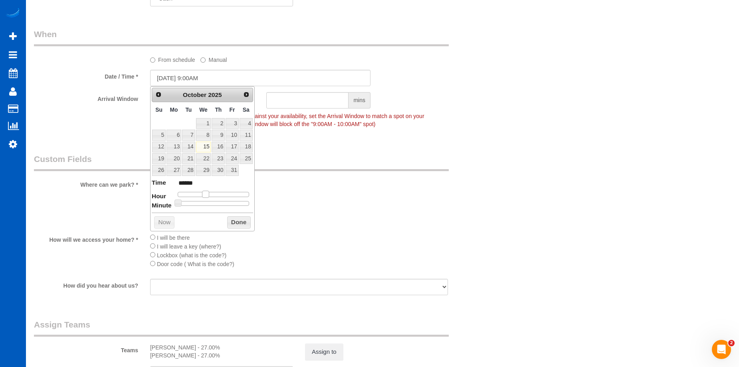
drag, startPoint x: 221, startPoint y: 193, endPoint x: 204, endPoint y: 195, distance: 16.4
click at [204, 195] on span at bounding box center [205, 194] width 7 height 7
click at [241, 221] on button "Done" at bounding box center [239, 222] width 24 height 13
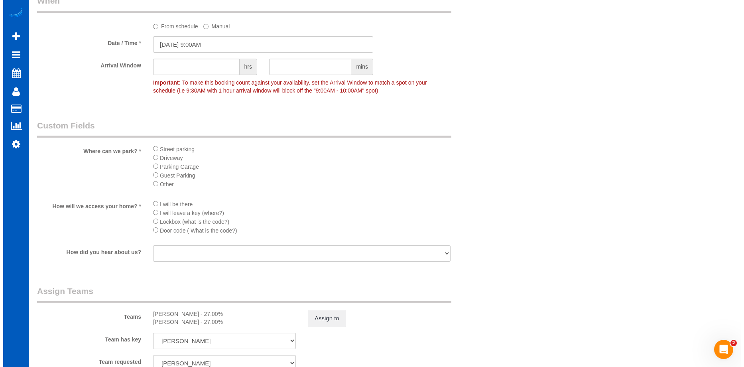
scroll to position [865, 0]
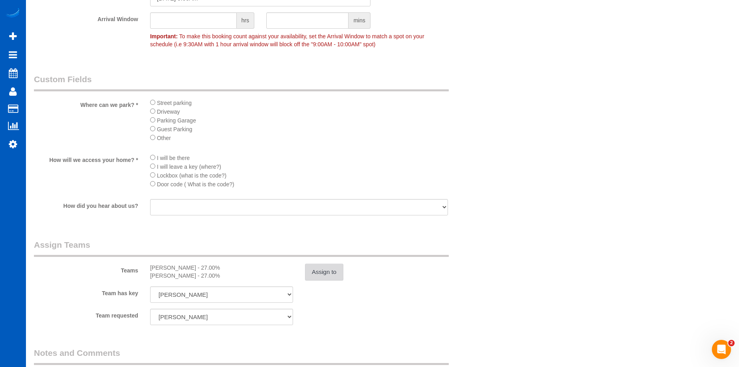
click at [325, 265] on button "Assign to" at bounding box center [324, 272] width 38 height 17
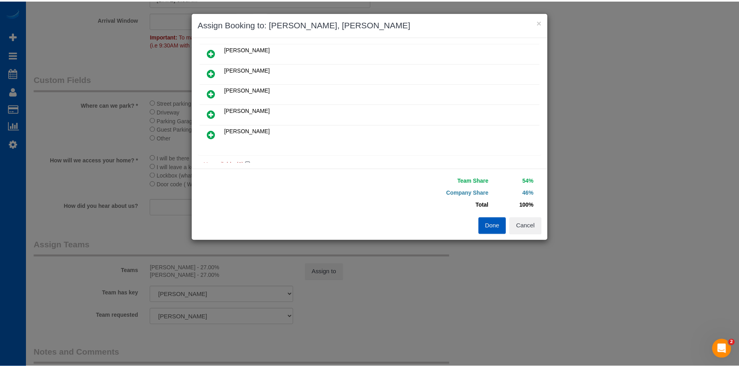
scroll to position [199, 0]
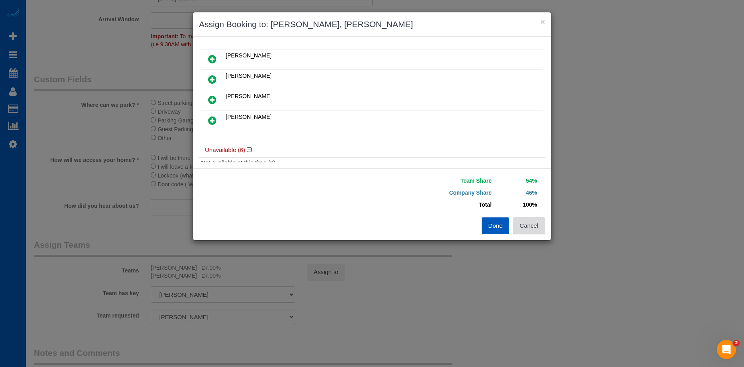
click at [533, 226] on button "Cancel" at bounding box center [529, 225] width 32 height 17
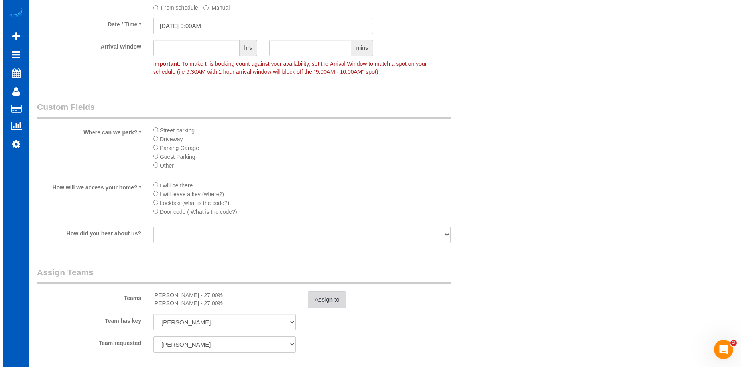
scroll to position [825, 0]
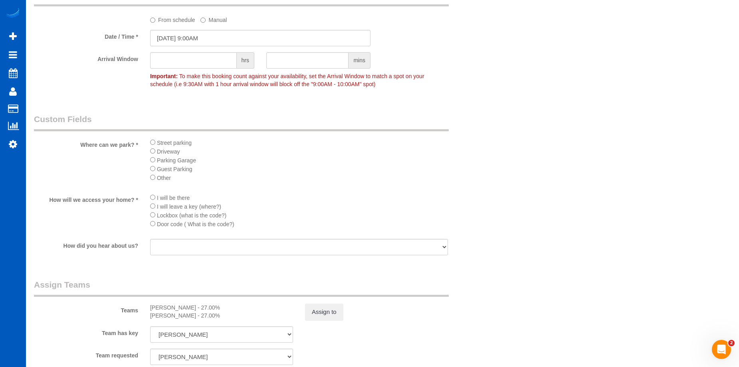
click at [158, 21] on label "From schedule" at bounding box center [172, 18] width 45 height 11
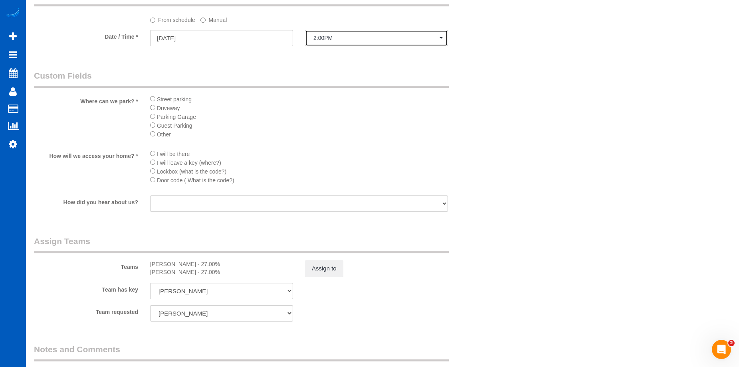
click at [316, 38] on span "2:00PM" at bounding box center [376, 38] width 126 height 6
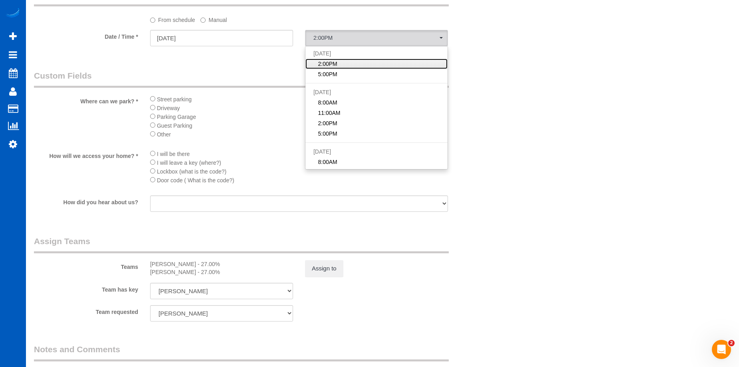
click at [340, 63] on link "2:00PM" at bounding box center [376, 64] width 142 height 10
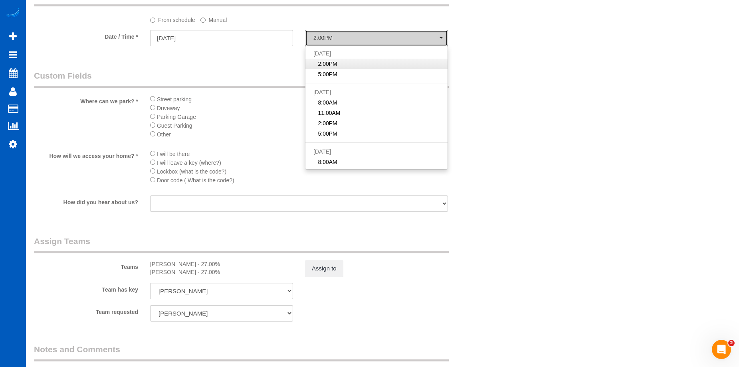
select select "spot39"
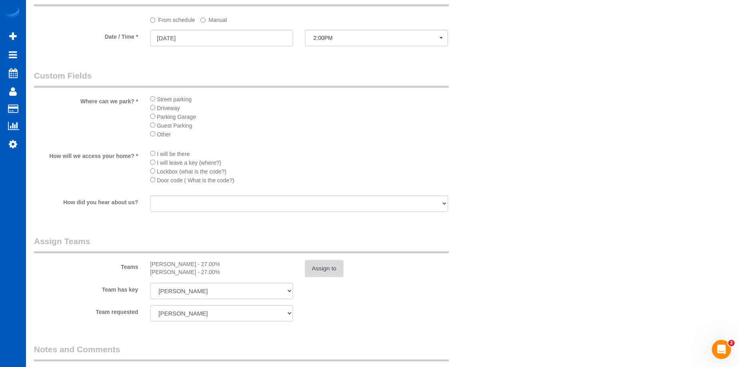
click at [319, 269] on button "Assign to" at bounding box center [324, 268] width 38 height 17
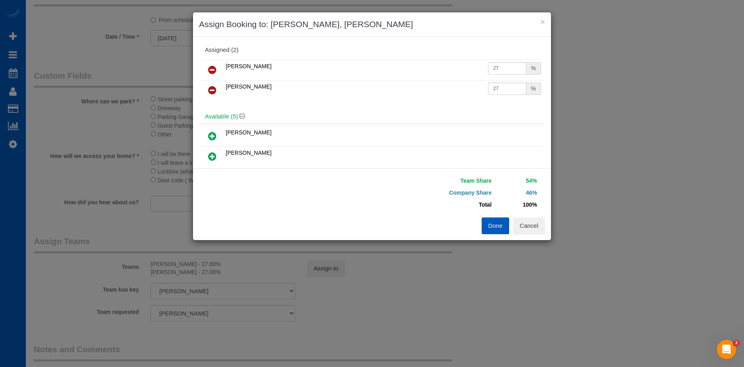
click at [216, 73] on icon at bounding box center [212, 70] width 8 height 10
click at [213, 69] on icon at bounding box center [212, 70] width 8 height 10
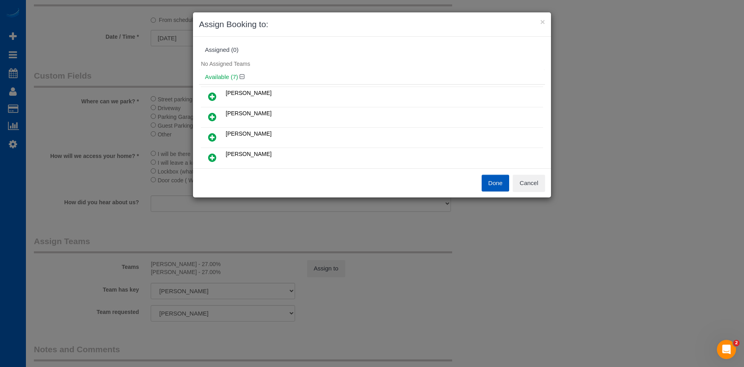
click at [216, 99] on icon at bounding box center [212, 97] width 8 height 10
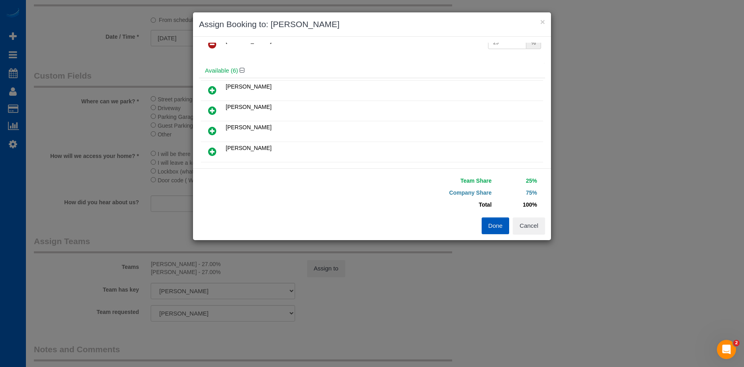
scroll to position [40, 0]
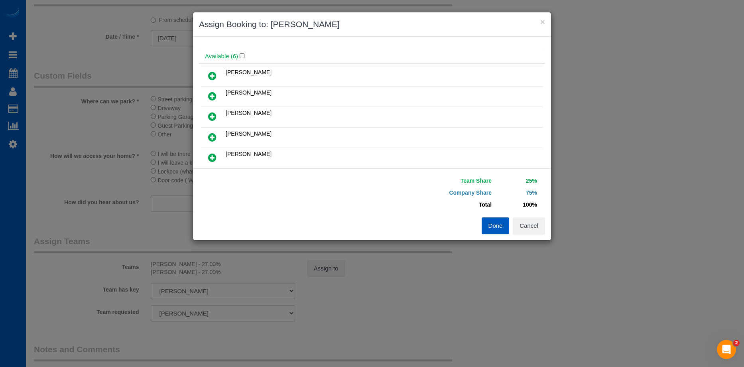
click at [215, 91] on icon at bounding box center [212, 96] width 8 height 10
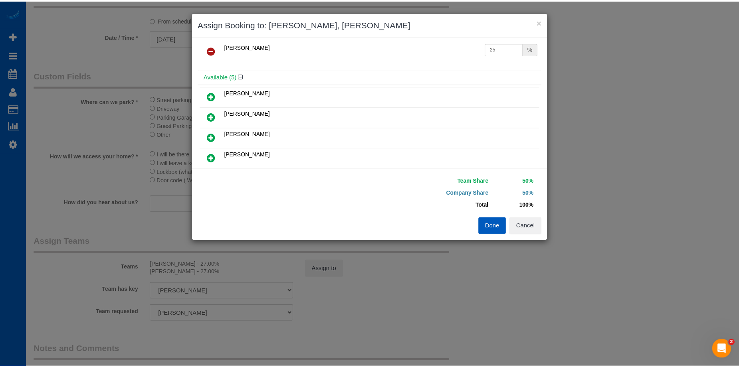
scroll to position [0, 0]
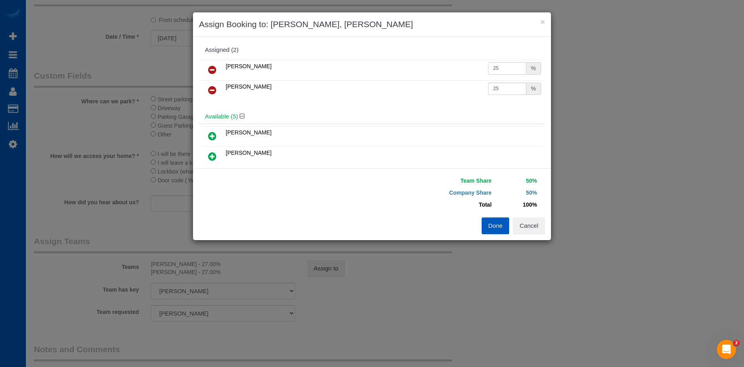
drag, startPoint x: 503, startPoint y: 69, endPoint x: 439, endPoint y: 69, distance: 64.2
click at [439, 69] on tr "Irina Shamrai 25 %" at bounding box center [372, 70] width 342 height 20
type input "27"
drag, startPoint x: 501, startPoint y: 88, endPoint x: 474, endPoint y: 87, distance: 26.8
click at [474, 87] on tr "Kateryna Polishchuk 25 %" at bounding box center [372, 90] width 342 height 20
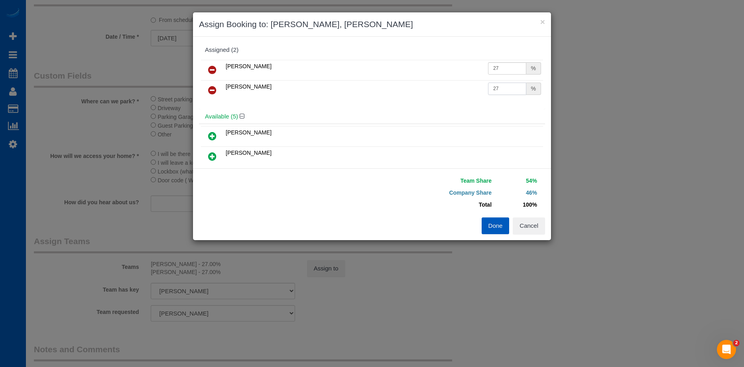
type input "27"
click at [506, 229] on button "Done" at bounding box center [496, 225] width 28 height 17
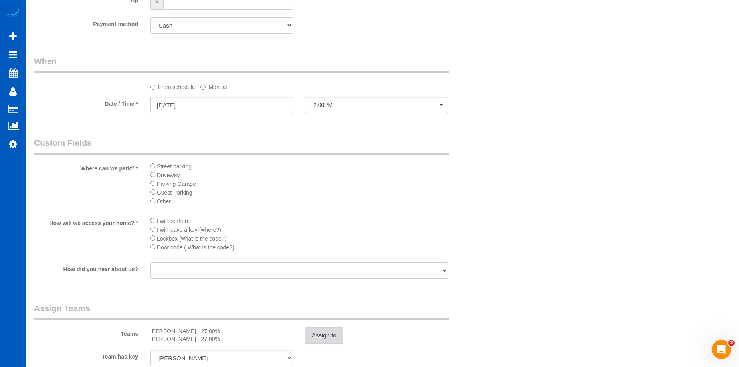
scroll to position [918, 0]
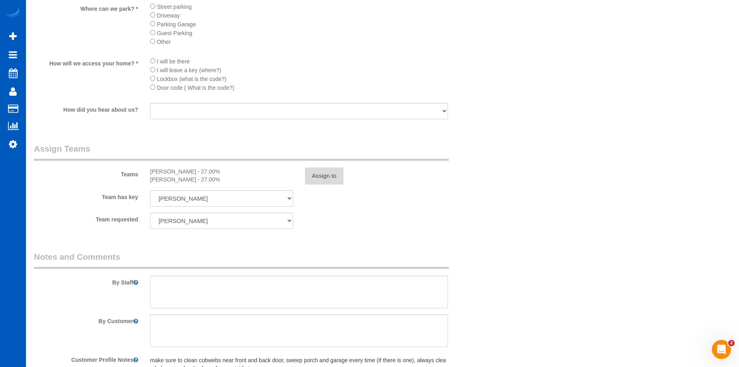
click at [330, 173] on button "Assign to" at bounding box center [324, 176] width 38 height 17
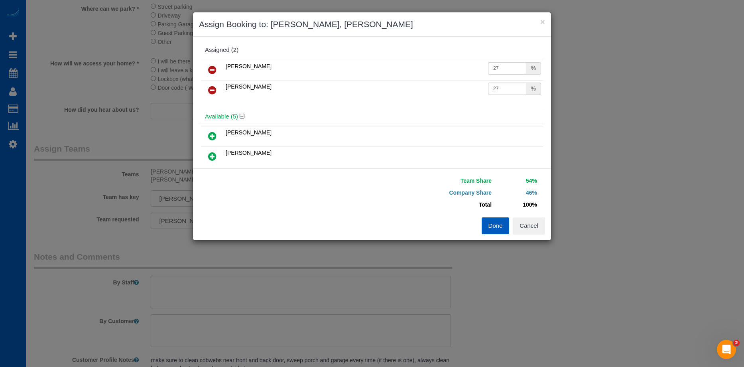
click at [214, 89] on icon at bounding box center [212, 90] width 8 height 10
click at [500, 66] on input "27" at bounding box center [507, 68] width 38 height 12
drag, startPoint x: 510, startPoint y: 65, endPoint x: 469, endPoint y: 66, distance: 41.1
click at [469, 66] on tr "Irina Shamrai 27 %" at bounding box center [372, 70] width 342 height 20
type input "54"
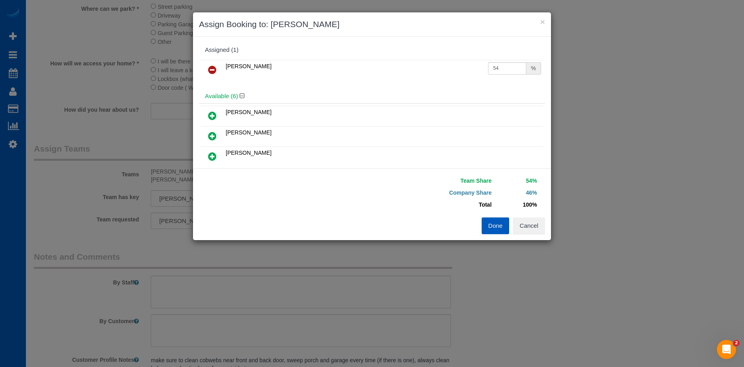
click at [496, 227] on button "Done" at bounding box center [496, 225] width 28 height 17
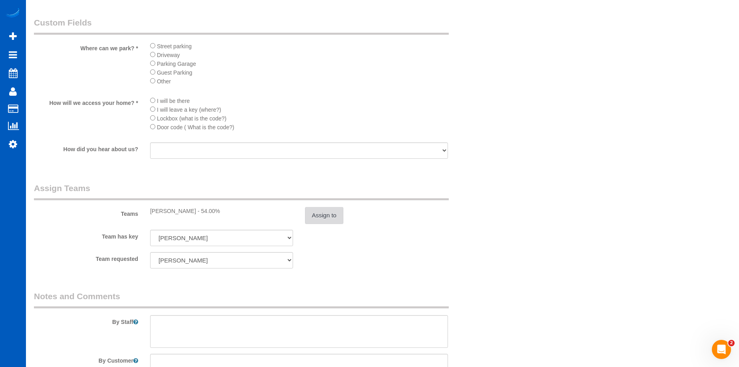
scroll to position [958, 0]
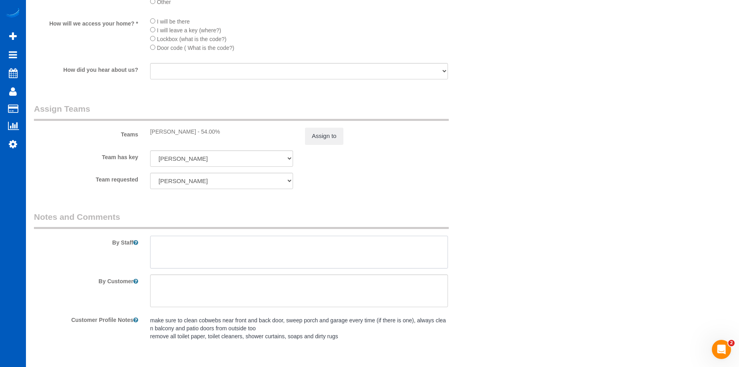
click at [269, 255] on textarea at bounding box center [299, 252] width 298 height 33
paste textarea "ceiling fans and exhaust"
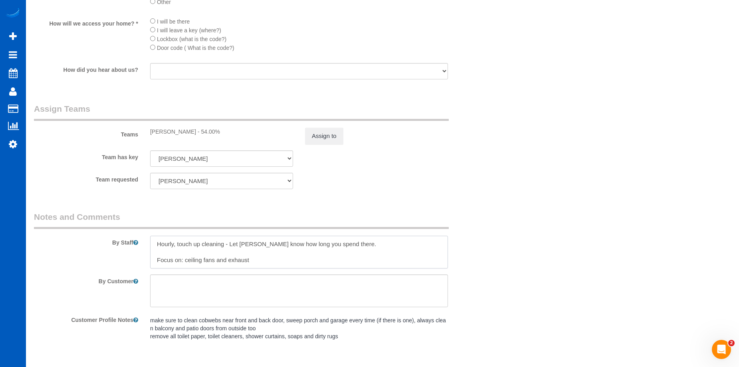
click at [188, 258] on textarea at bounding box center [299, 252] width 298 height 33
click at [280, 261] on textarea at bounding box center [299, 252] width 298 height 33
click at [229, 333] on pre "make sure to clean cobwebs near front and back door, sweep porch and garage eve…" at bounding box center [299, 328] width 298 height 24
click at [0, 0] on textarea "make sure to clean cobwebs near front and back door, sweep porch and garage eve…" at bounding box center [0, 0] width 0 height 0
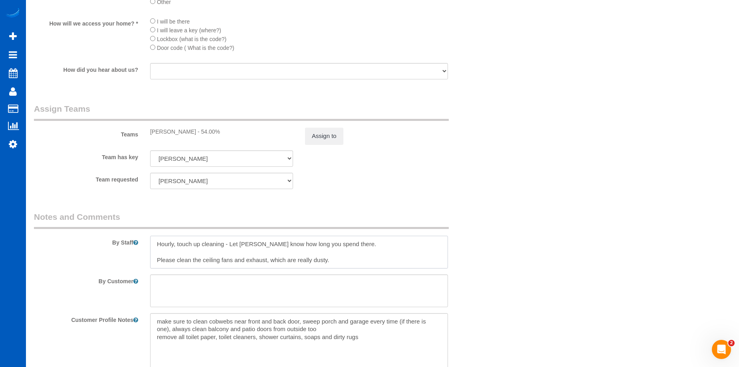
click at [336, 253] on textarea at bounding box center [299, 252] width 298 height 33
click at [328, 263] on textarea at bounding box center [299, 252] width 298 height 33
paste textarea "make sure to clean cobwebs near front and back door, sweep porch and garage eve…"
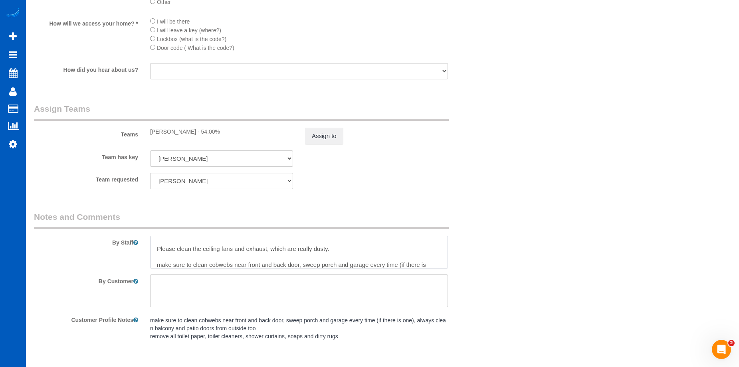
scroll to position [27, 0]
drag, startPoint x: 163, startPoint y: 247, endPoint x: 172, endPoint y: 237, distance: 13.8
click at [163, 247] on textarea at bounding box center [299, 252] width 298 height 33
click at [317, 257] on textarea at bounding box center [299, 252] width 298 height 33
drag, startPoint x: 159, startPoint y: 265, endPoint x: 176, endPoint y: 253, distance: 20.4
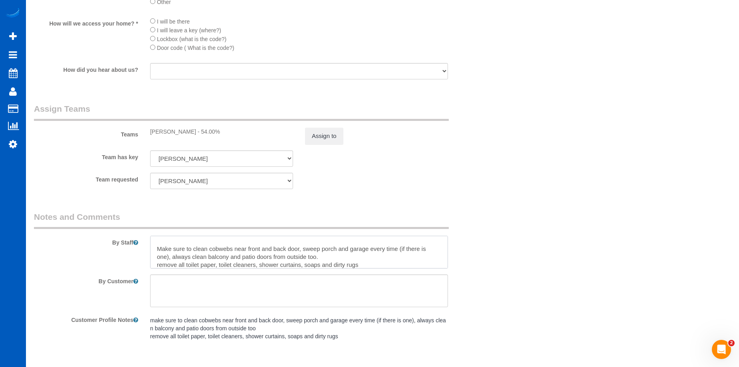
click at [161, 264] on textarea at bounding box center [299, 252] width 298 height 33
click at [360, 263] on textarea at bounding box center [299, 252] width 298 height 33
type textarea "Hourly, touch up cleaning - Let Anna know how long you spend there. Please clea…"
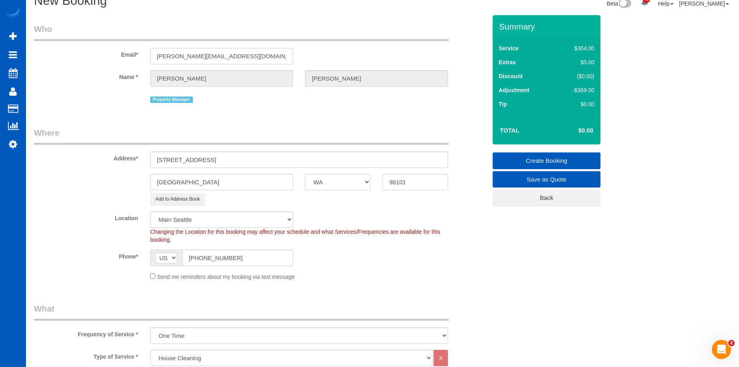
scroll to position [0, 0]
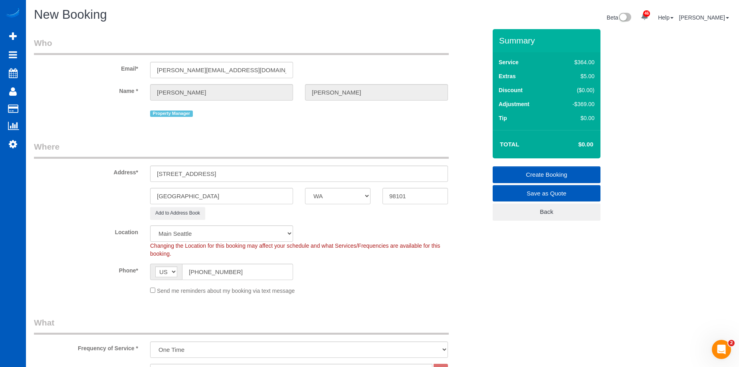
click at [539, 173] on link "Create Booking" at bounding box center [546, 174] width 108 height 17
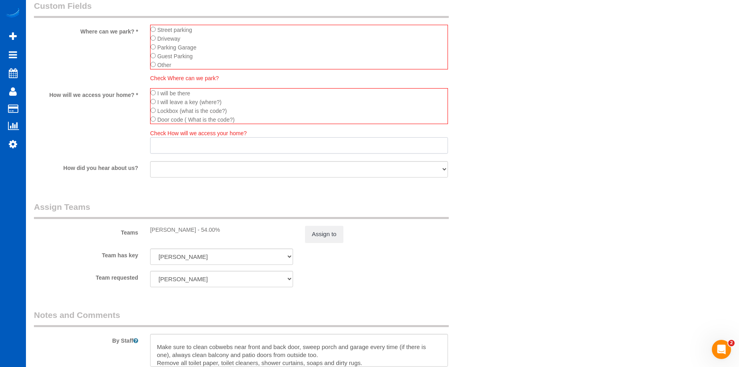
click at [168, 140] on input "text" at bounding box center [299, 145] width 298 height 16
paste input "lockbox with the concierge code 4590"
drag, startPoint x: 163, startPoint y: 146, endPoint x: 173, endPoint y: 112, distance: 35.3
click at [164, 144] on input "lockbox with the concierge code 4590" at bounding box center [299, 145] width 298 height 16
click at [229, 146] on input "Lockbox with the concierge code 4590" at bounding box center [299, 145] width 298 height 16
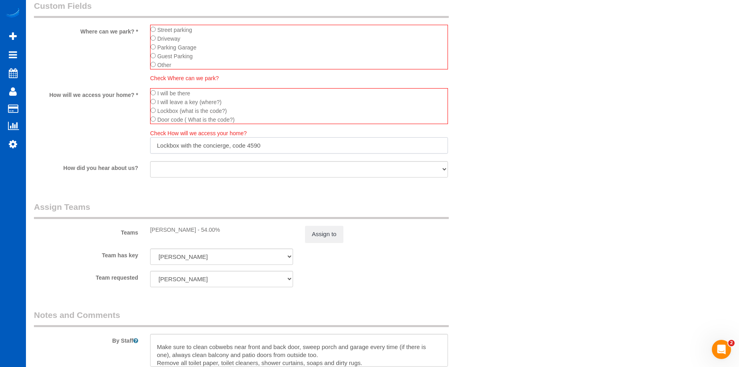
type input "Lockbox with the concierge, code 4590"
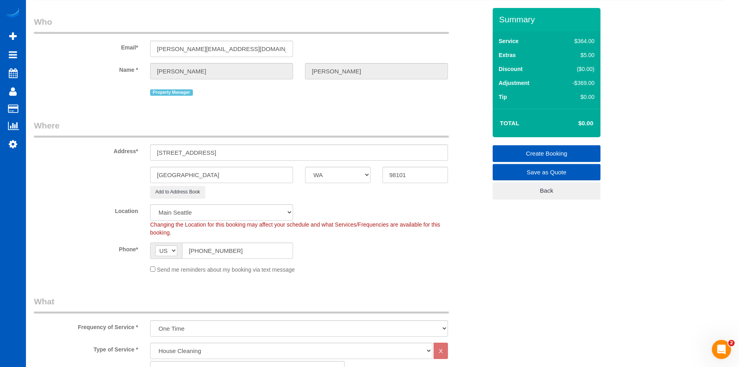
scroll to position [0, 0]
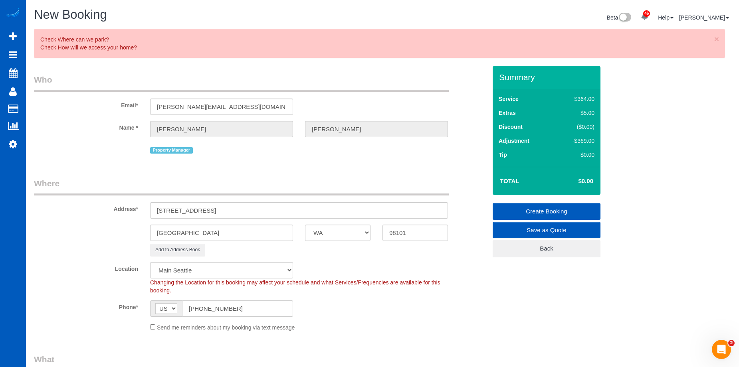
click at [519, 210] on link "Create Booking" at bounding box center [546, 211] width 108 height 17
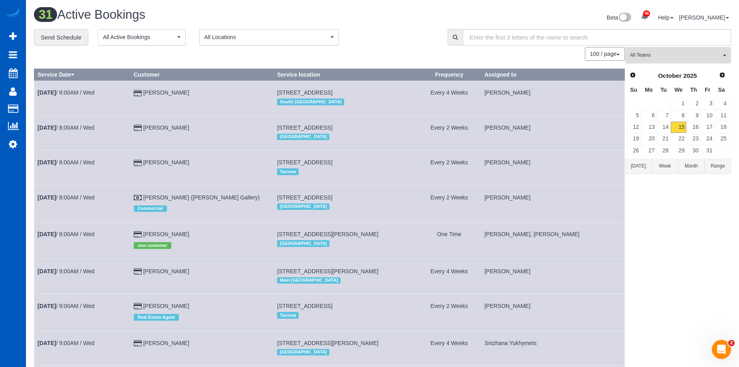
click at [701, 53] on span "All Teams" at bounding box center [675, 55] width 91 height 7
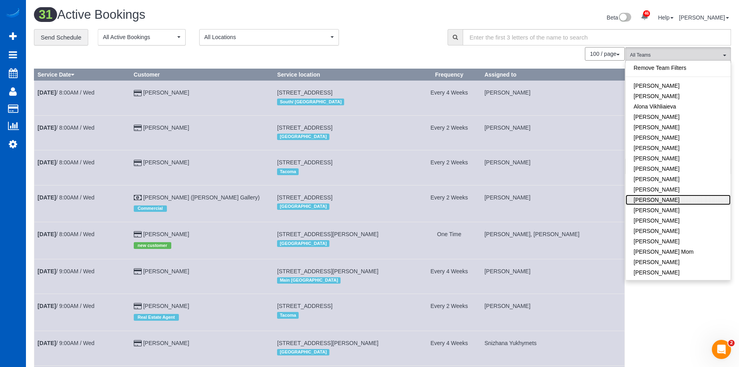
click at [669, 199] on link "[PERSON_NAME]" at bounding box center [677, 200] width 105 height 10
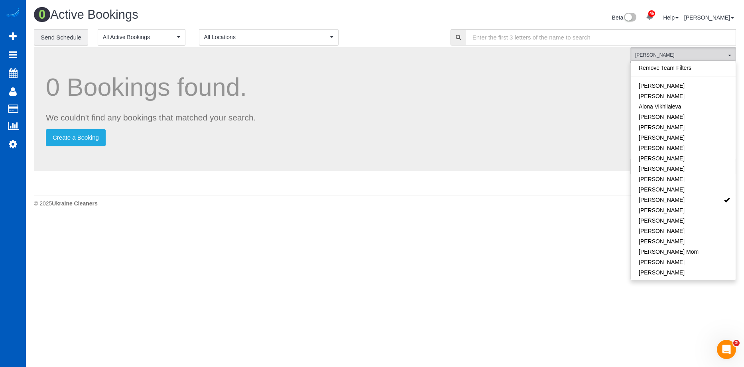
drag, startPoint x: 420, startPoint y: 15, endPoint x: 424, endPoint y: 14, distance: 4.0
click at [420, 14] on div "Beta 46 Your Notifications You have 0 alerts × You have 2 to charge for 10/11/2…" at bounding box center [563, 18] width 357 height 21
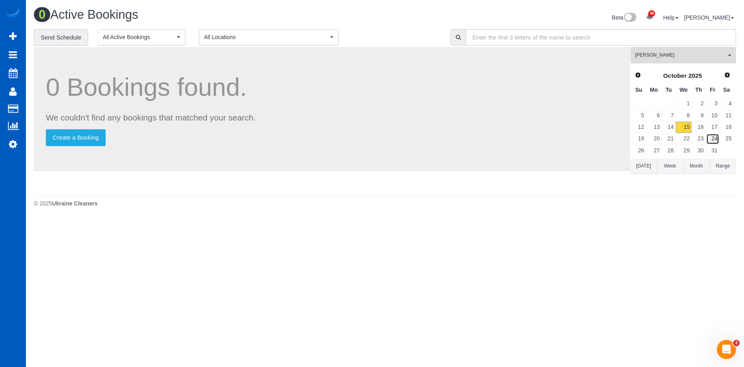
click at [713, 137] on link "24" at bounding box center [713, 139] width 13 height 11
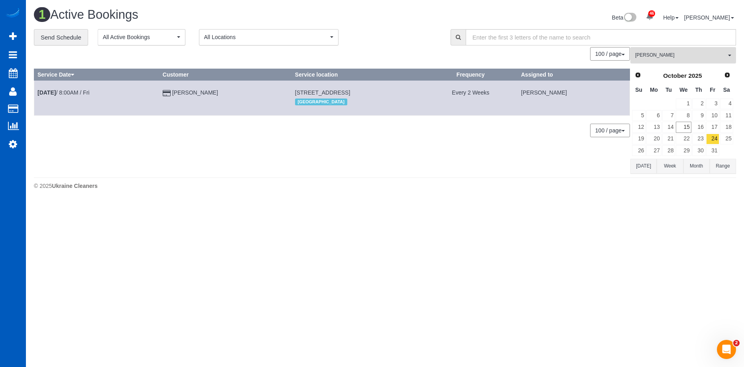
click at [680, 50] on button "Elena Kim All Teams" at bounding box center [684, 55] width 106 height 16
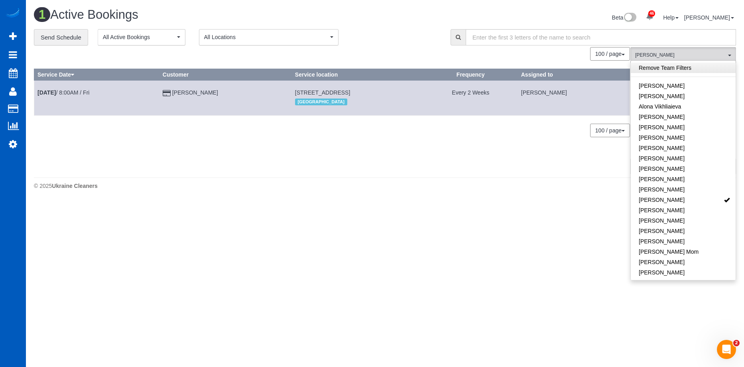
click at [682, 67] on link "Remove Team Filters" at bounding box center [683, 68] width 105 height 10
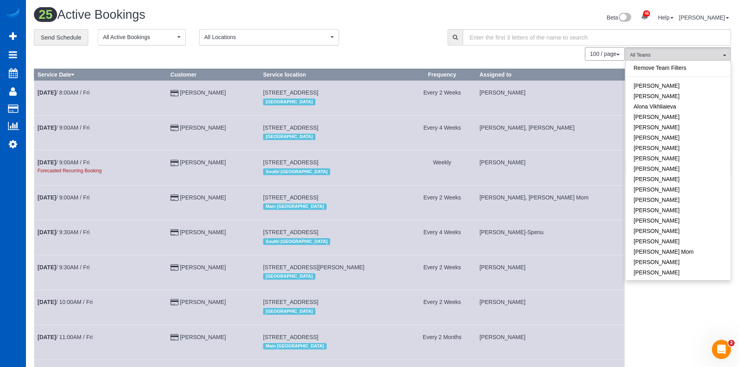
click at [464, 19] on div "Beta 46 Your Notifications You have 0 alerts × You have 2 to charge for 10/11/2…" at bounding box center [559, 18] width 354 height 21
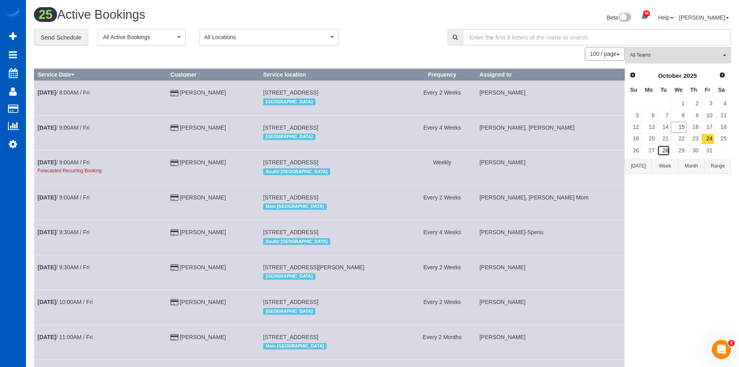
click at [665, 148] on link "28" at bounding box center [663, 150] width 13 height 11
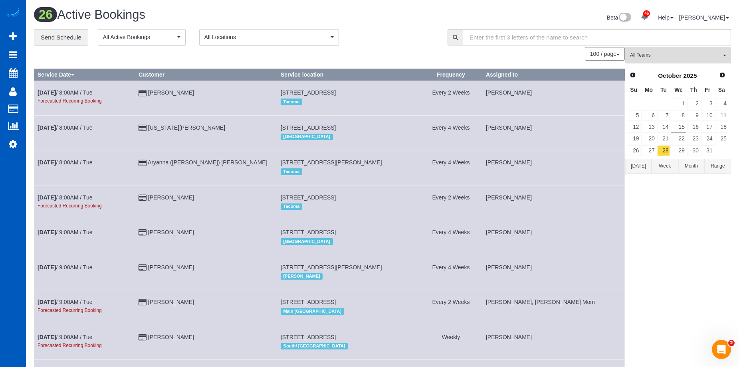
click at [677, 51] on button "All Teams" at bounding box center [678, 55] width 106 height 16
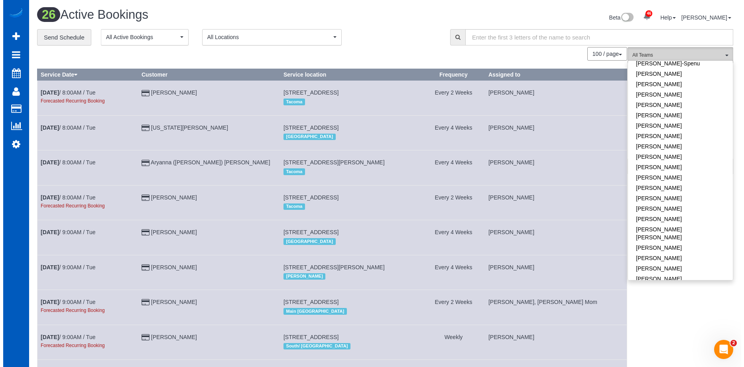
scroll to position [239, 0]
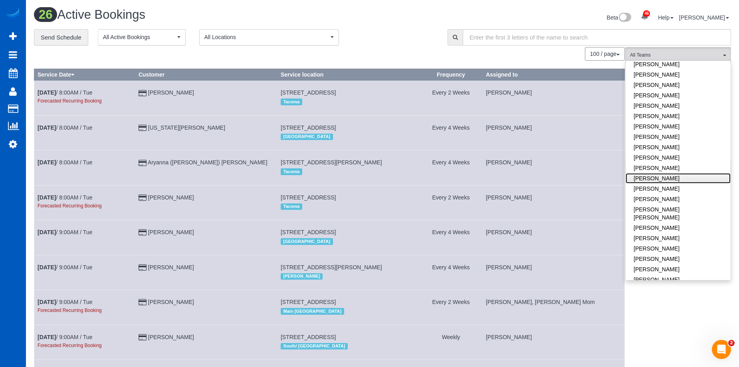
click at [682, 181] on link "[PERSON_NAME]" at bounding box center [677, 178] width 105 height 10
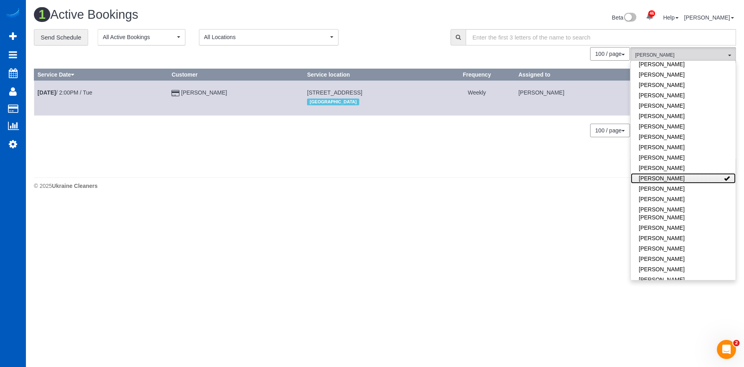
click at [696, 175] on link "[PERSON_NAME]" at bounding box center [683, 178] width 105 height 10
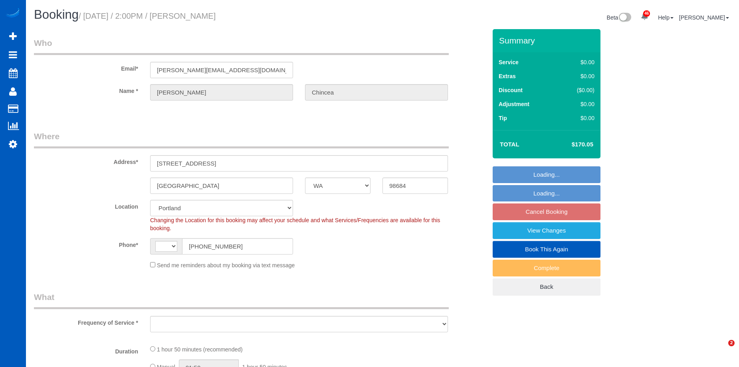
select select "WA"
select select "string:fspay"
select select "199"
select select "string:[GEOGRAPHIC_DATA]"
select select "object:1116"
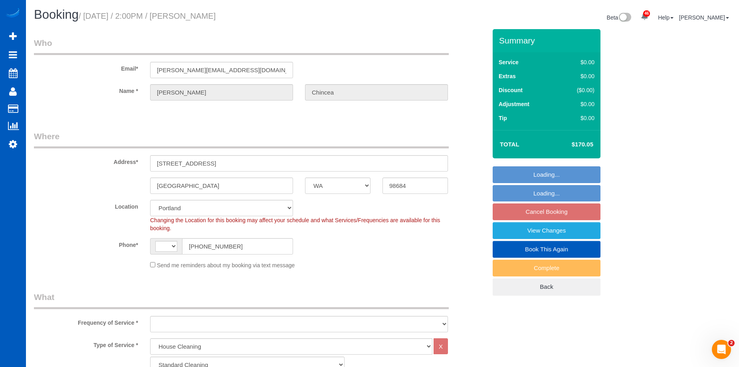
select select "spot3"
select select "1001"
select select "3"
select select "2"
select select "object:1205"
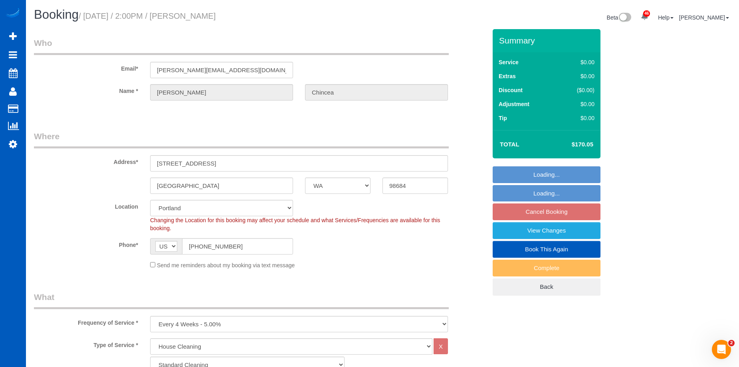
drag, startPoint x: 189, startPoint y: 17, endPoint x: 272, endPoint y: 21, distance: 83.1
click at [272, 21] on h1 "Booking / [DATE] / 2:00PM / [PERSON_NAME]" at bounding box center [205, 15] width 342 height 14
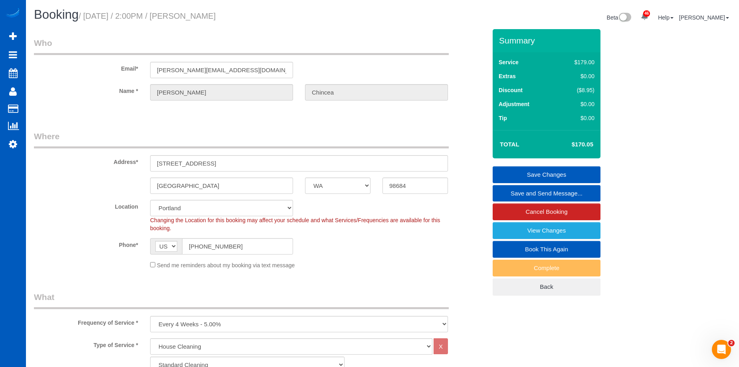
copy small "[PERSON_NAME]"
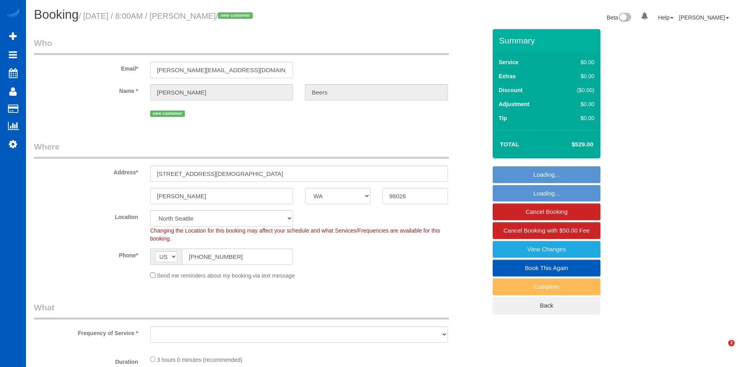
select select "WA"
select select "number:8"
select select "object:926"
select select "string:fspay-0a6d8009-2b2d-4f16-a0c9-9c8b2e4ad829"
select select "spot1"
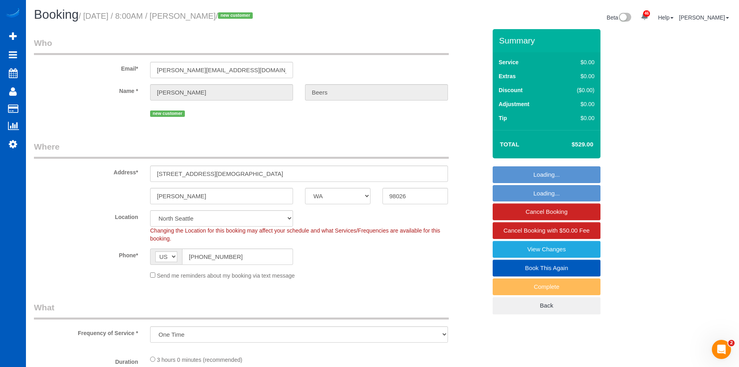
select select "object:1052"
select select "199"
select select "3501"
select select "4"
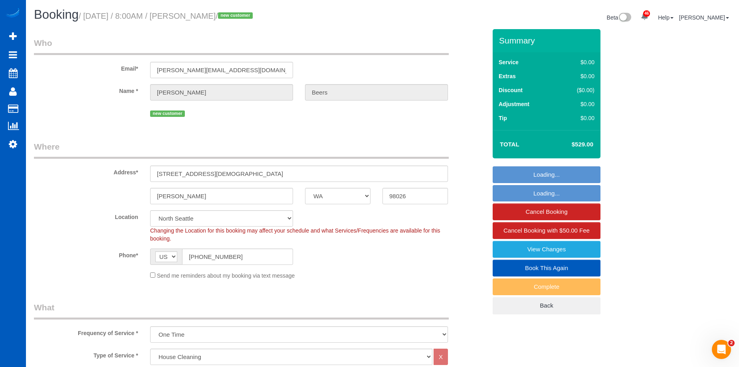
select select "3501"
select select "4"
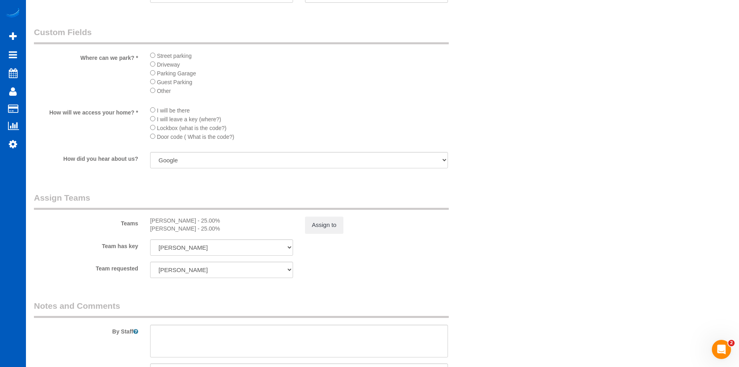
scroll to position [798, 0]
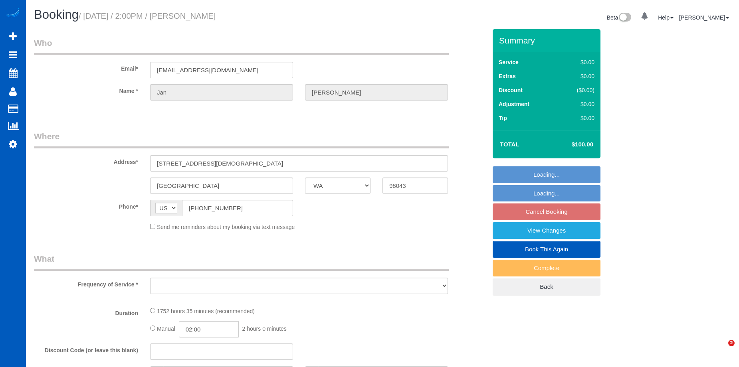
select select "WA"
select select "1001"
select select "2"
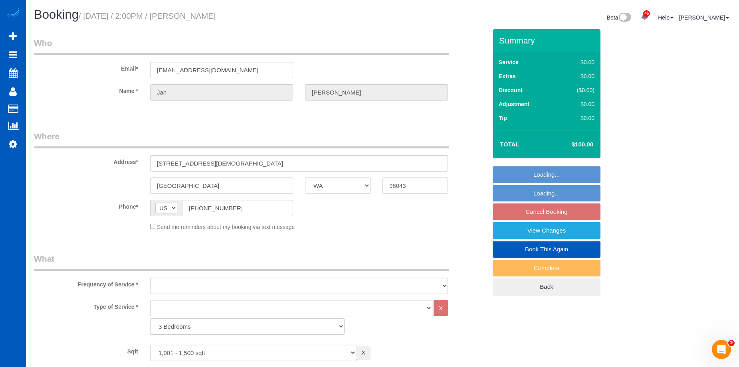
select select "string:fspay-e5a35ae6-af5d-4011-83c8-e5966c948a05"
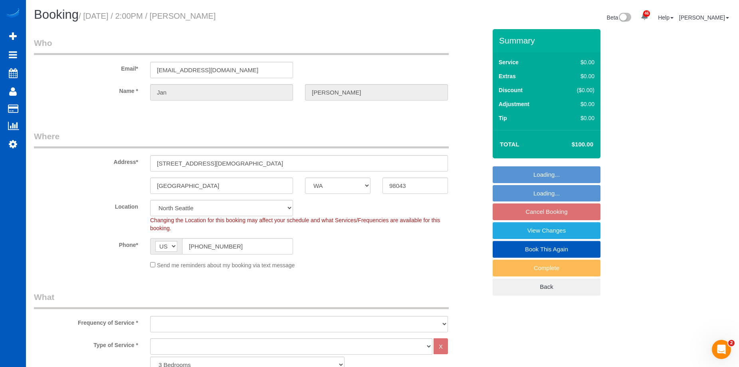
select select "object:1110"
select select "spot3"
select select "1001"
select select "2"
select select "object:1173"
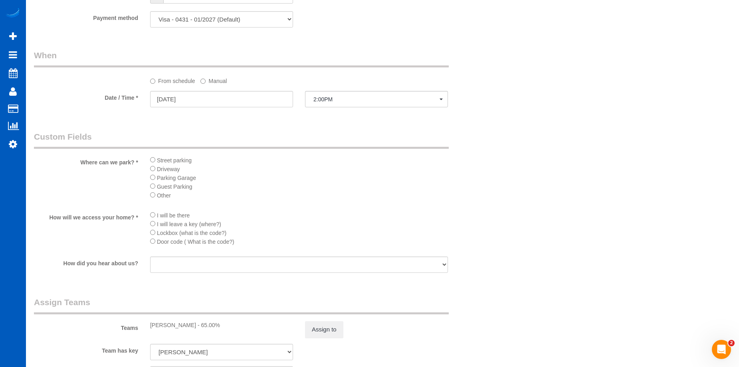
scroll to position [507, 0]
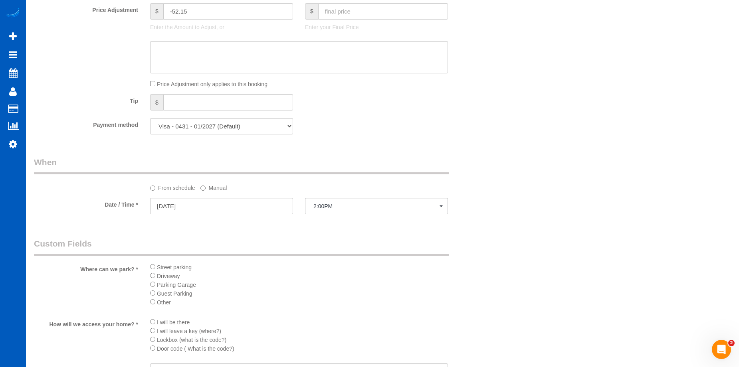
click at [211, 187] on label "Manual" at bounding box center [213, 186] width 26 height 11
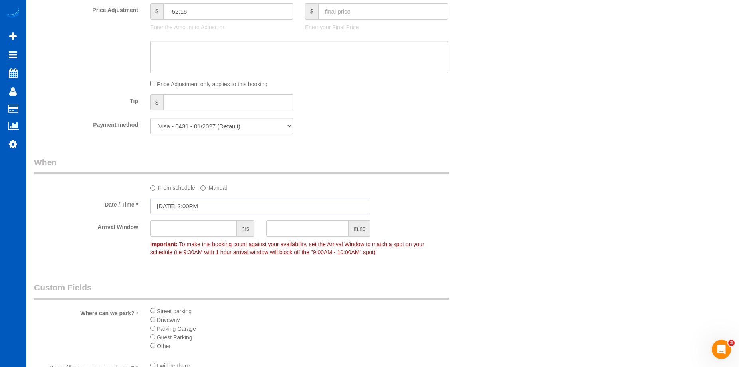
click at [210, 208] on input "[DATE] 2:00PM" at bounding box center [260, 206] width 220 height 16
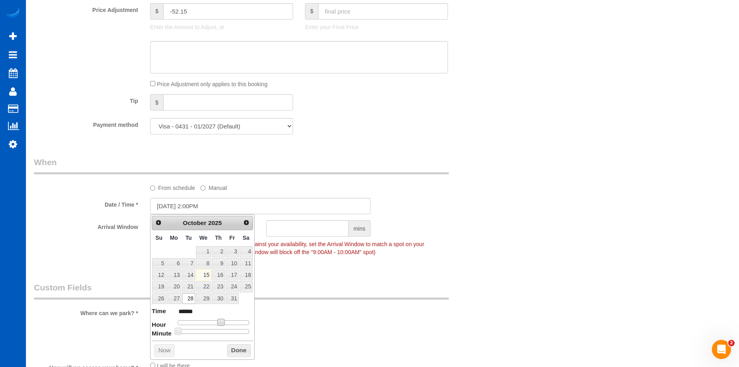
type input "[DATE] 3:00PM"
type input "******"
type input "[DATE] 4:00PM"
type input "******"
drag, startPoint x: 222, startPoint y: 321, endPoint x: 227, endPoint y: 322, distance: 5.7
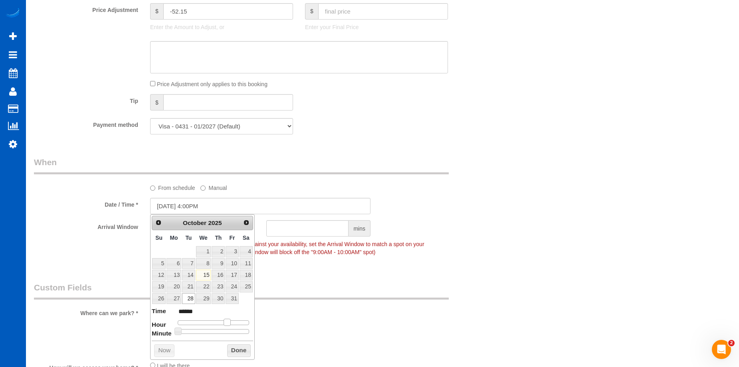
click at [227, 322] on span at bounding box center [226, 322] width 7 height 7
click at [242, 354] on button "Done" at bounding box center [239, 350] width 24 height 13
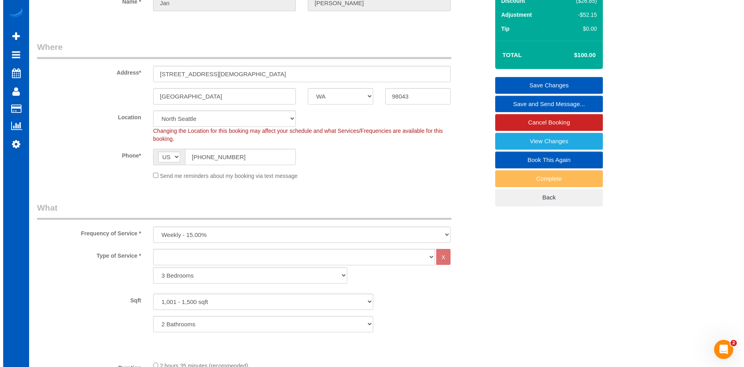
scroll to position [0, 0]
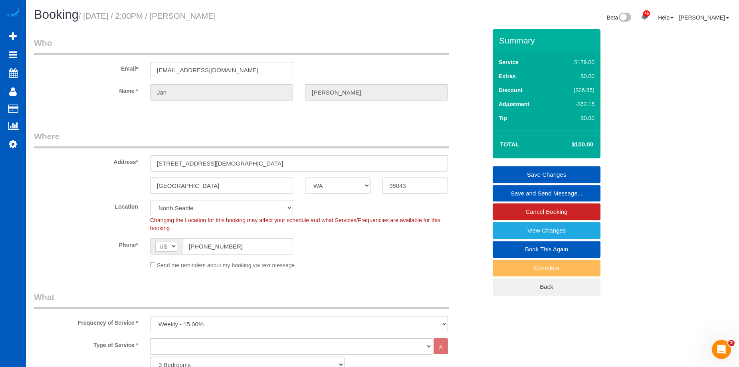
click at [515, 169] on link "Save Changes" at bounding box center [546, 174] width 108 height 17
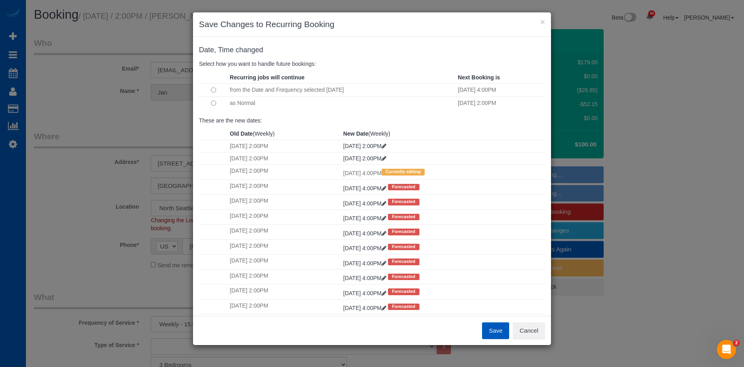
click at [223, 106] on td at bounding box center [213, 103] width 29 height 13
click at [494, 327] on button "Save" at bounding box center [495, 330] width 27 height 17
